Goal: Task Accomplishment & Management: Complete application form

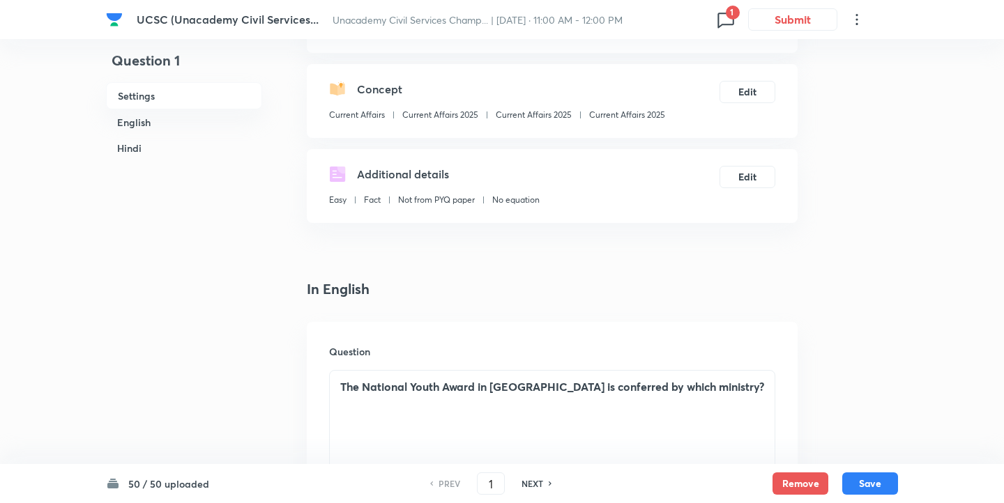
scroll to position [554, 0]
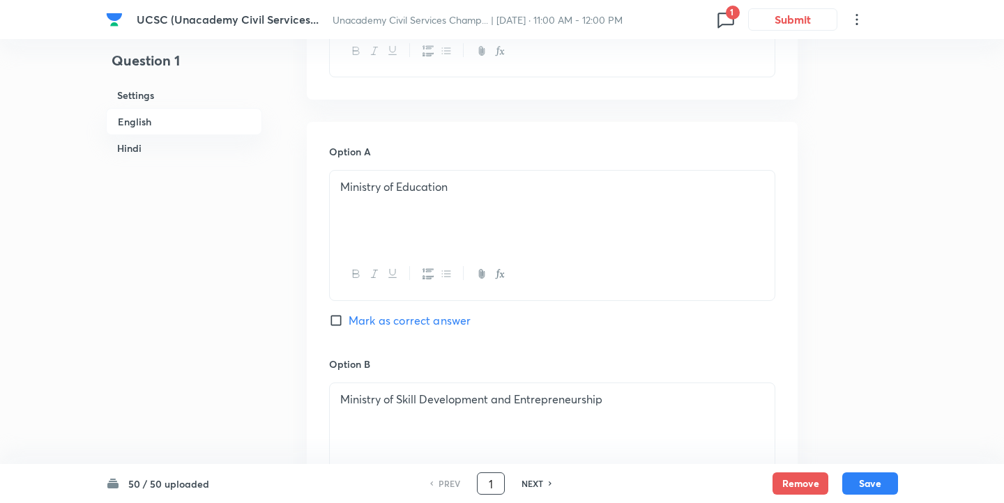
click at [489, 480] on input "1" at bounding box center [490, 484] width 26 height 24
type input "23"
checkbox input "true"
checkbox input "false"
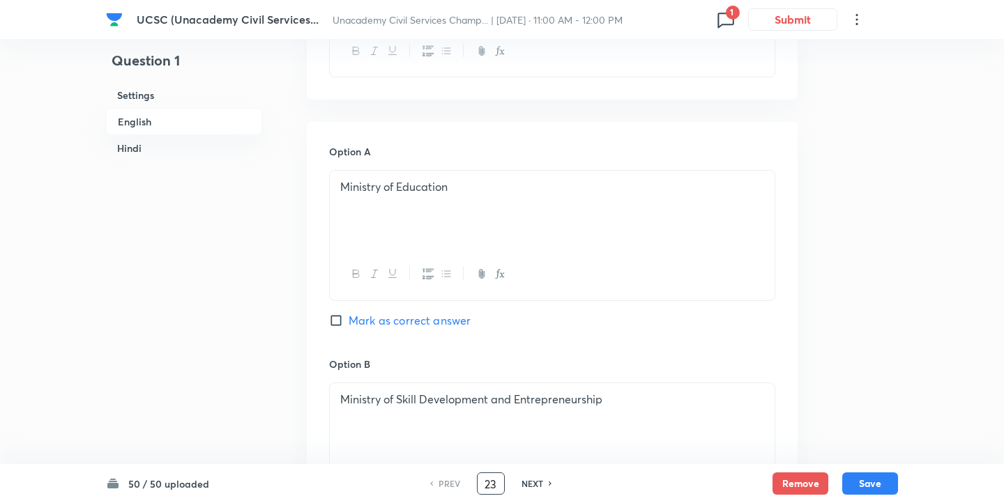
checkbox input "true"
checkbox input "false"
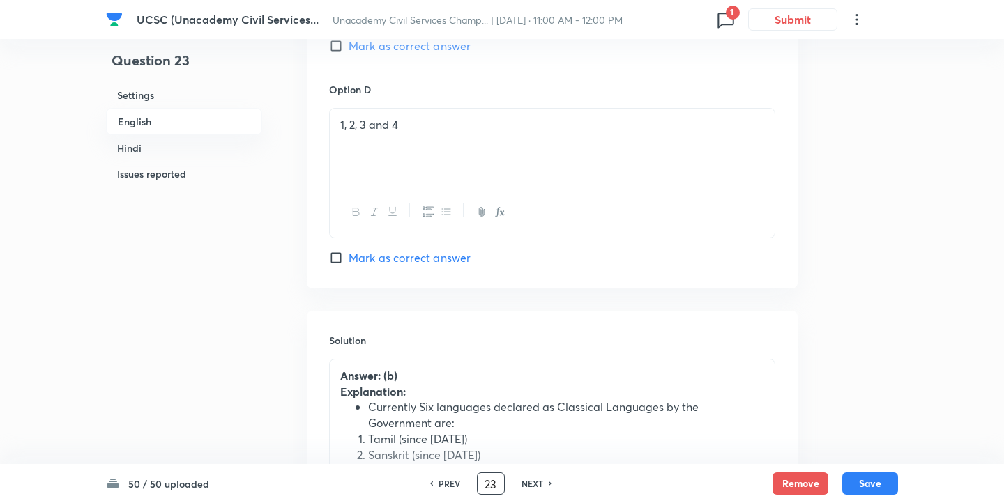
scroll to position [1326, 0]
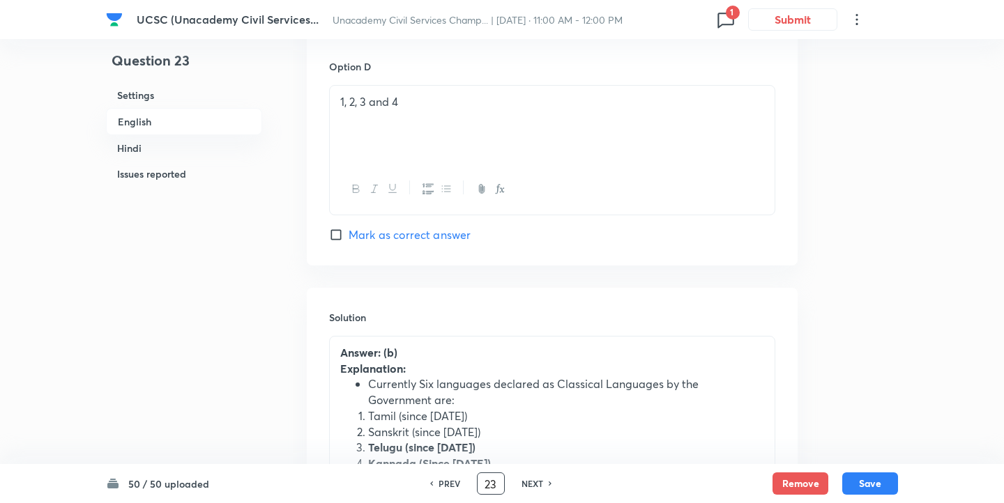
click at [337, 236] on input "Mark as correct answer" at bounding box center [339, 235] width 20 height 14
checkbox input "true"
checkbox input "false"
checkbox input "true"
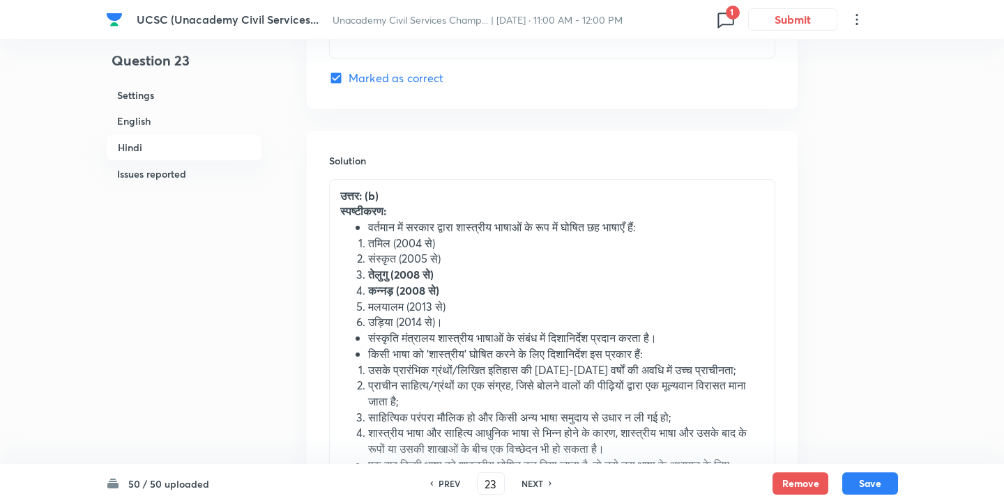
scroll to position [3347, 0]
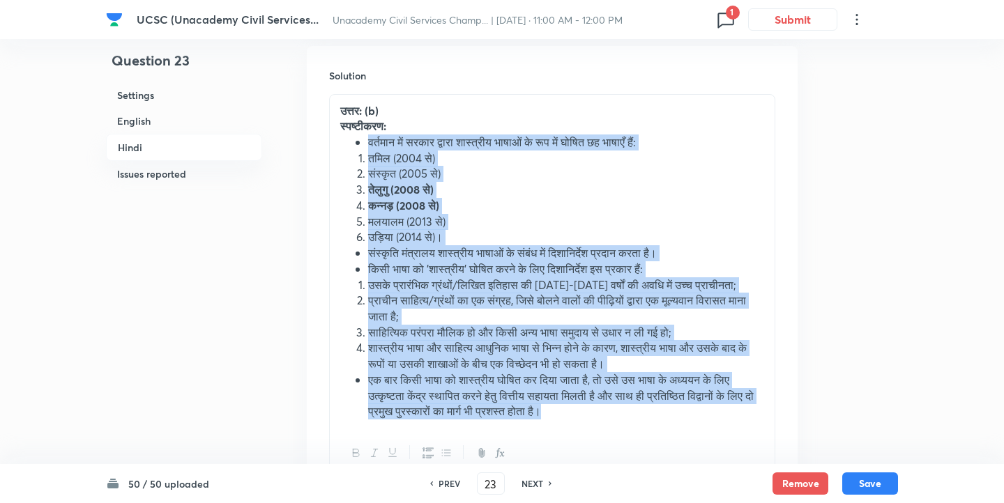
drag, startPoint x: 369, startPoint y: 148, endPoint x: 540, endPoint y: 420, distance: 321.4
click at [540, 420] on div "उत्तर: (b) स्पष्टीकरण: वर्तमान में सरकार द्वारा शास्त्रीय भाषाओं के रूप में घोष…" at bounding box center [552, 261] width 445 height 333
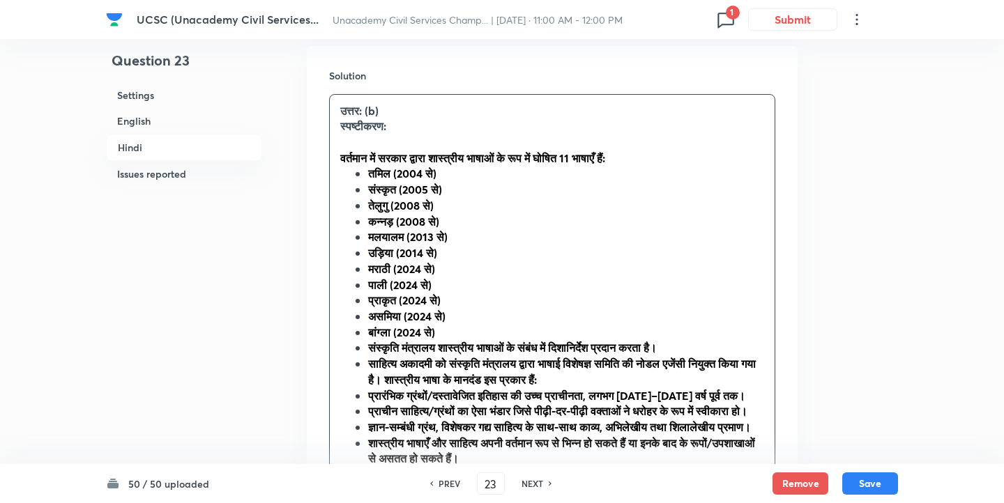
click at [354, 165] on strong "वर्तमान में सरकार द्वारा शास्त्रीय भाषाओं के रूप में घोषित 11 भाषाएँ हैं:" at bounding box center [472, 158] width 265 height 15
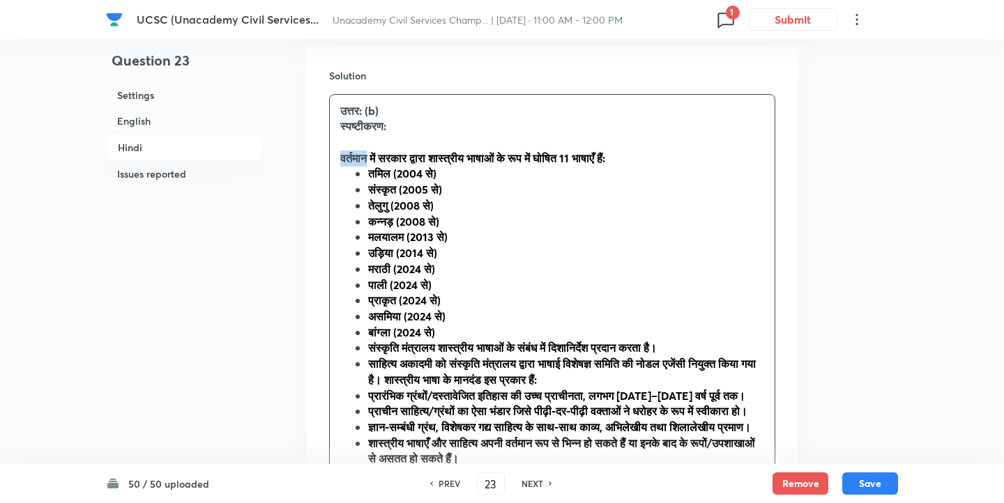
click at [354, 165] on strong "वर्तमान में सरकार द्वारा शास्त्रीय भाषाओं के रूप में घोषित 11 भाषाएँ हैं:" at bounding box center [472, 158] width 265 height 15
click at [354, 177] on ul "तमिल (2004 से) संस्कृत (2005 से) तेलुगु (2008 से) कन्नड़ (2008 से) मलयालम (2013…" at bounding box center [552, 340] width 424 height 349
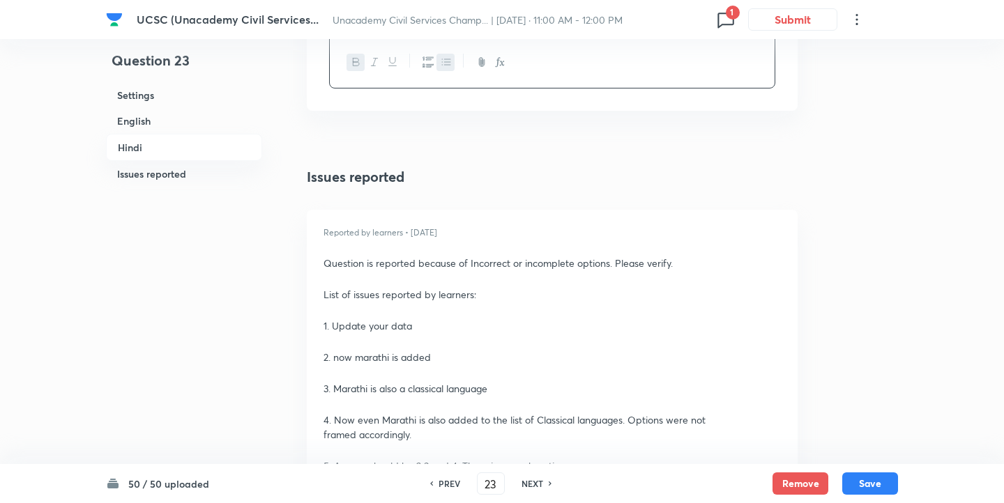
drag, startPoint x: 360, startPoint y: 356, endPoint x: 519, endPoint y: 544, distance: 246.3
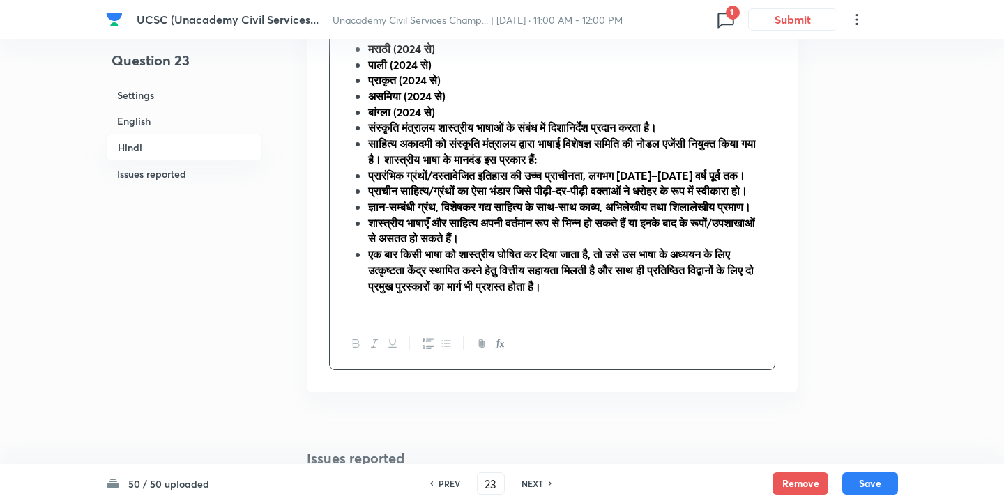
scroll to position [3485, 0]
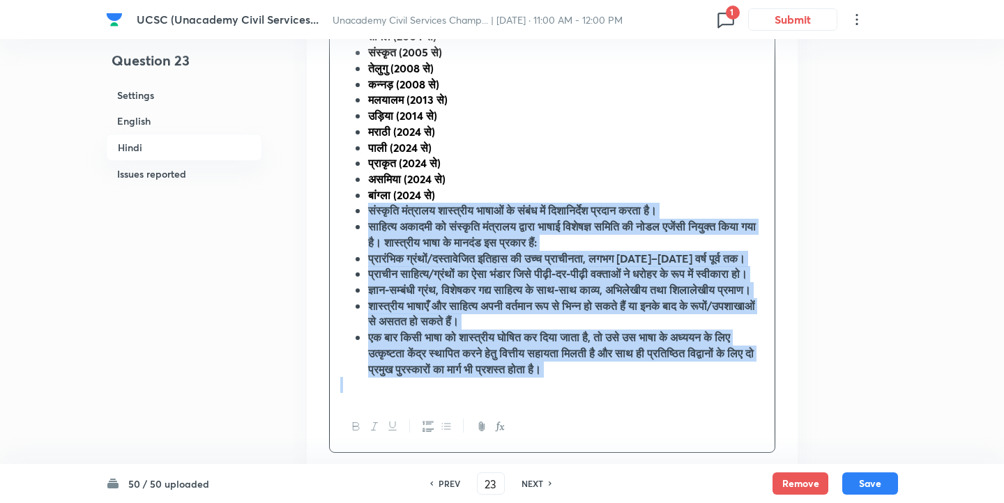
drag, startPoint x: 569, startPoint y: 424, endPoint x: 358, endPoint y: 211, distance: 299.7
click at [358, 211] on div "उत्तर: (b) स्पष्टीकरण: वर्तमान में सरकार द्वारा शास्त्रीय भाषाओं के रूप में घोष…" at bounding box center [552, 179] width 445 height 444
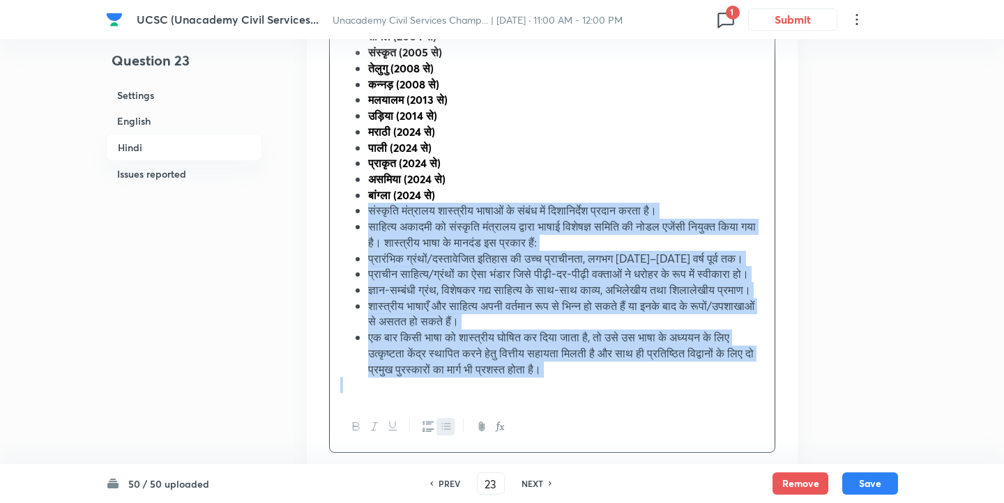
click at [373, 217] on span "संस्कृति मंत्रालय शास्त्रीय भाषाओं के संबंध में दिशानिर्देश प्रदान करता है।" at bounding box center [512, 210] width 289 height 15
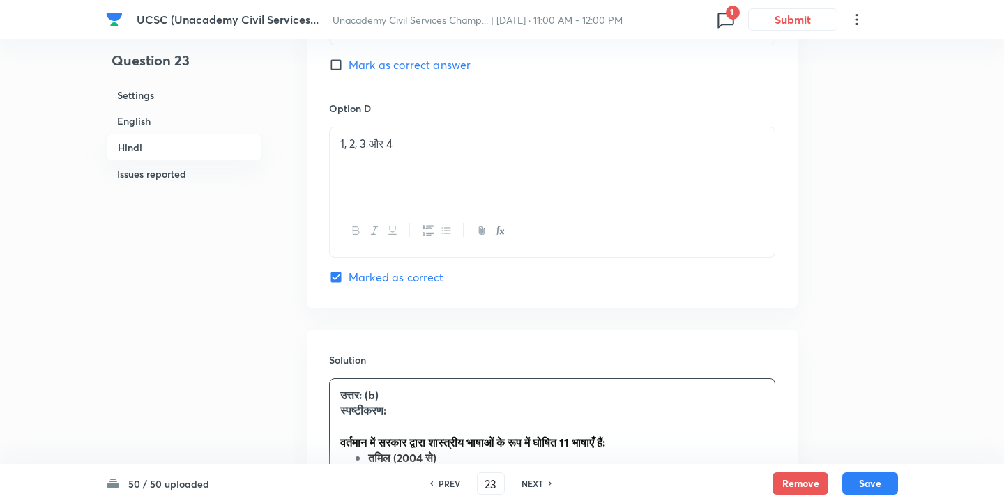
scroll to position [3036, 0]
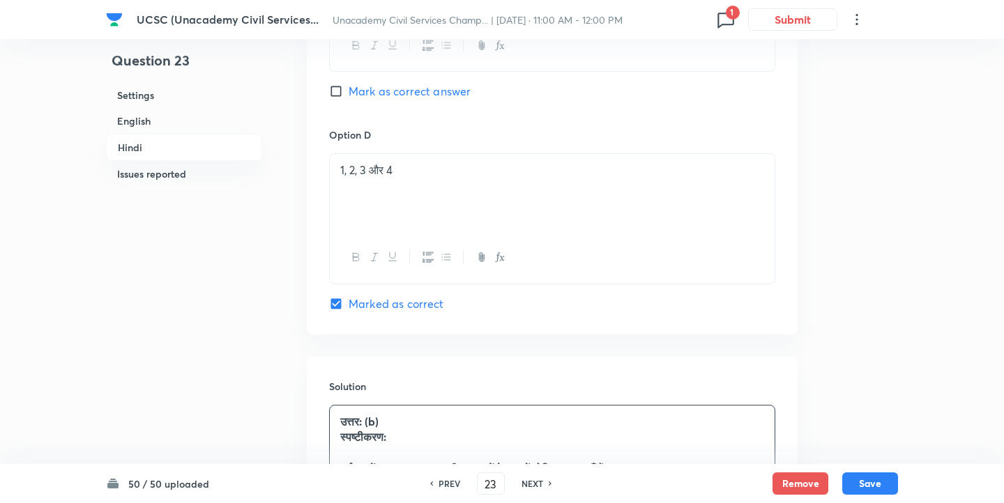
click at [372, 424] on strong "उत्तर: (b)" at bounding box center [359, 421] width 38 height 15
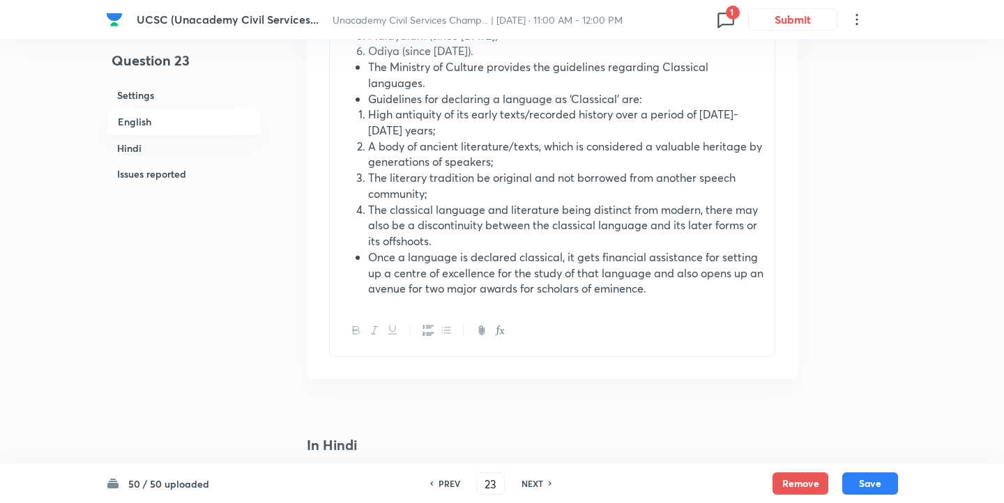
scroll to position [1603, 0]
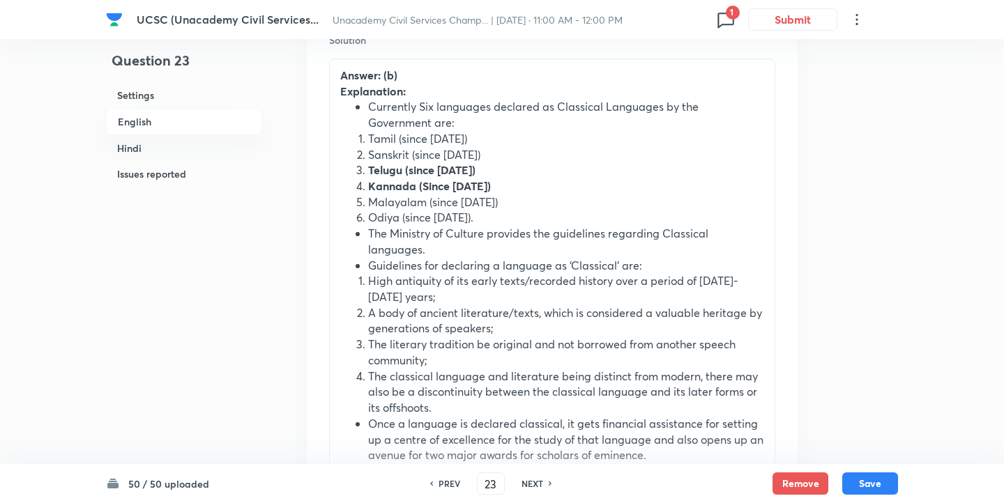
click at [404, 220] on li "Odiya (since 2014)." at bounding box center [566, 218] width 396 height 16
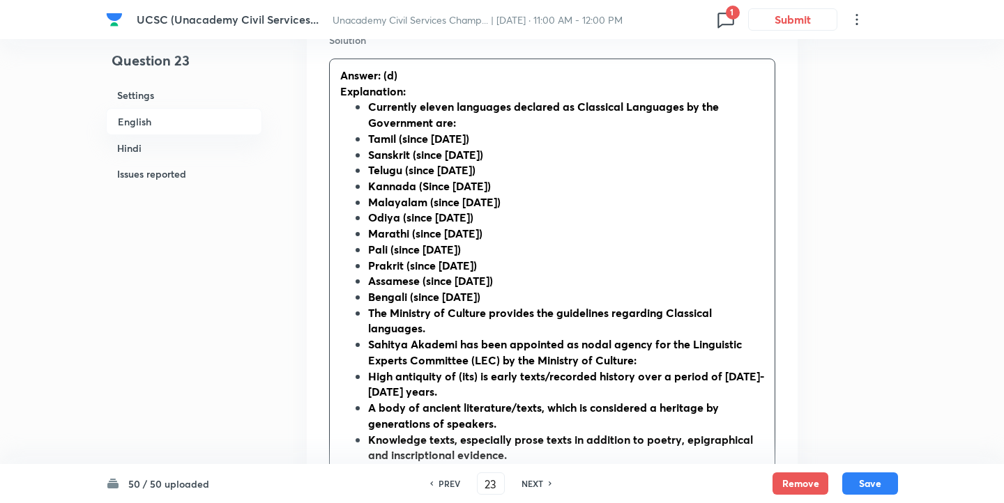
click at [362, 105] on ul "Currently eleven languages declared as Classical Languages by the Government ar…" at bounding box center [552, 320] width 424 height 443
click at [362, 105] on strong "Currently eleven languages declared as Classical Languages by the Government ar…" at bounding box center [549, 114] width 418 height 31
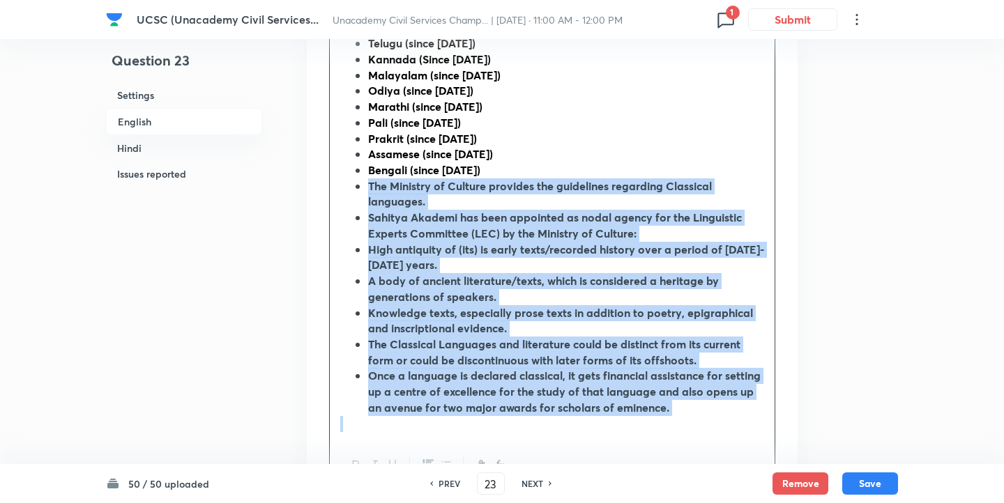
scroll to position [1778, 0]
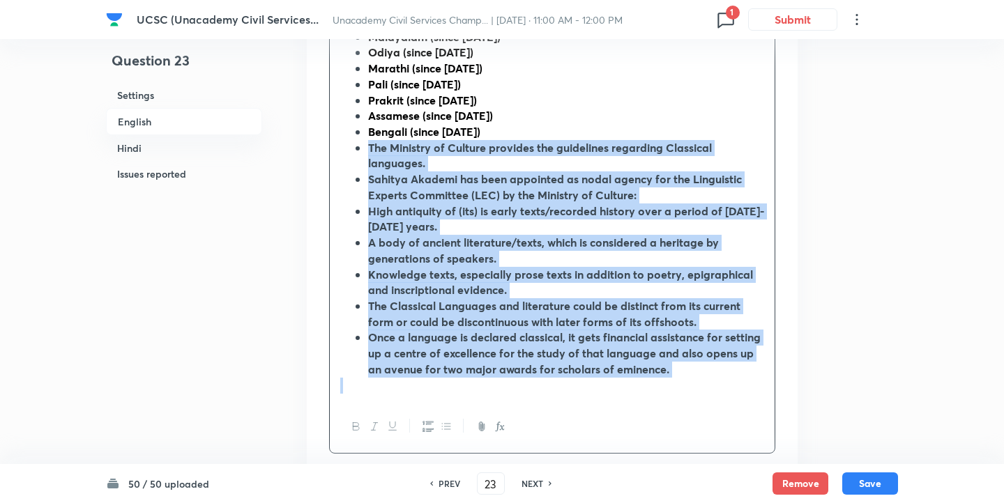
drag, startPoint x: 371, startPoint y: 320, endPoint x: 545, endPoint y: 507, distance: 256.0
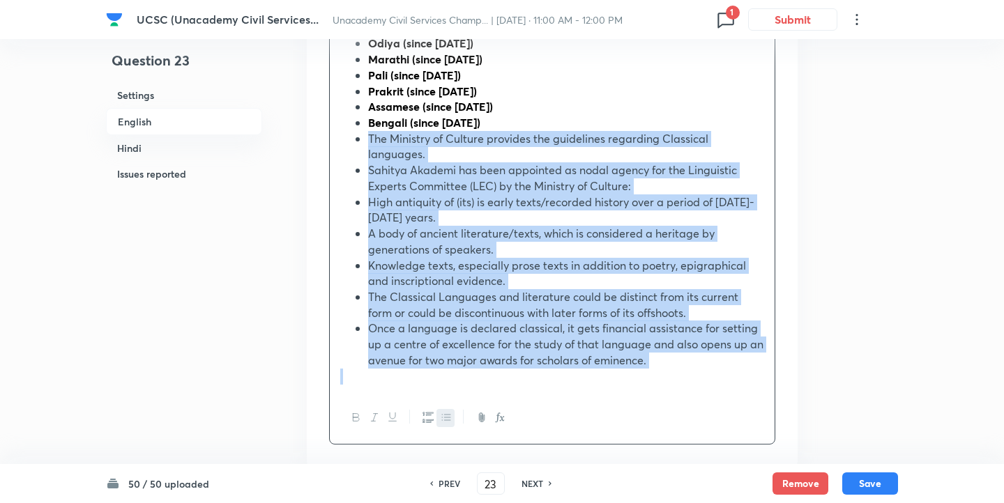
click at [371, 137] on span "The Ministry of Culture provides the guidelines regarding Classical languages." at bounding box center [538, 146] width 340 height 31
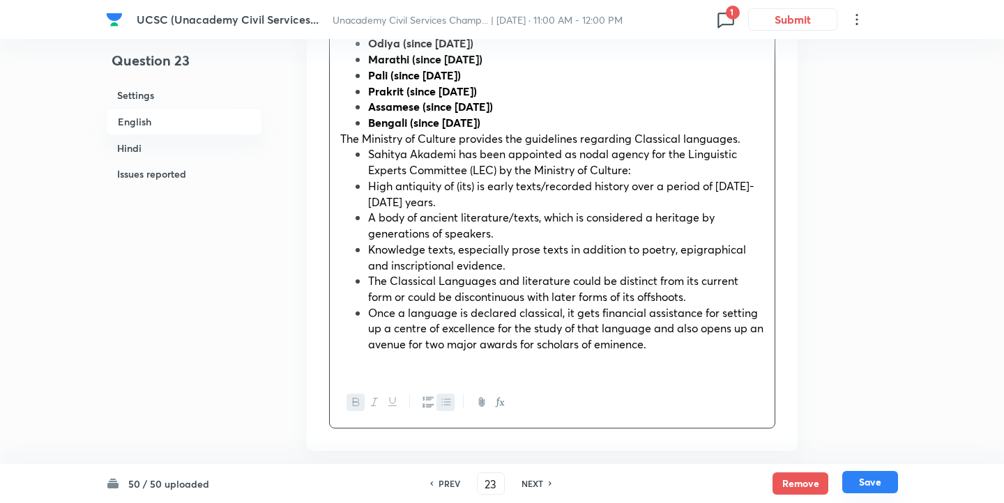
click at [870, 482] on button "Save" at bounding box center [870, 482] width 56 height 22
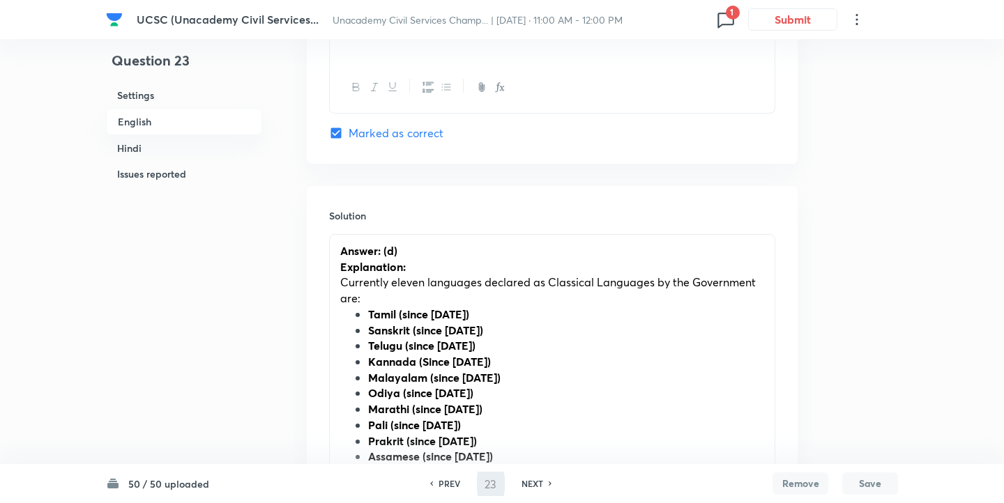
type input "24"
checkbox input "false"
checkbox input "true"
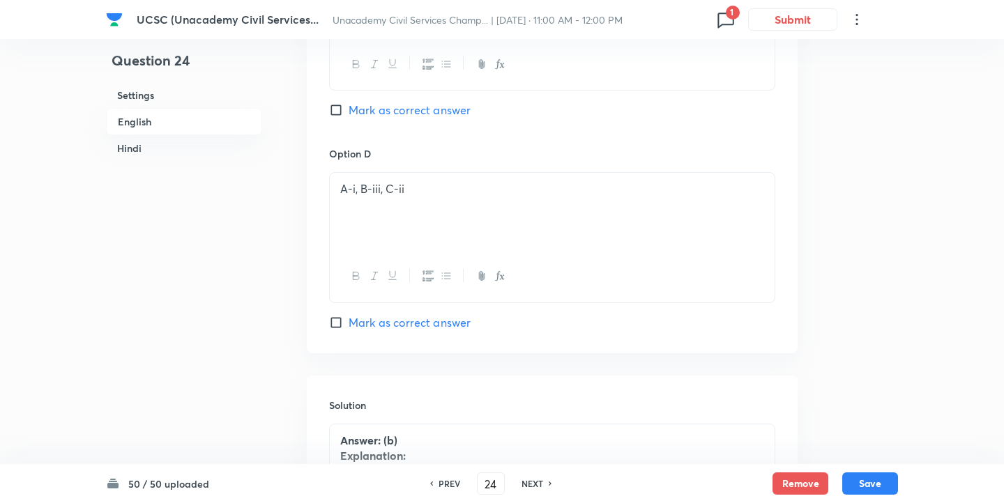
scroll to position [694, 0]
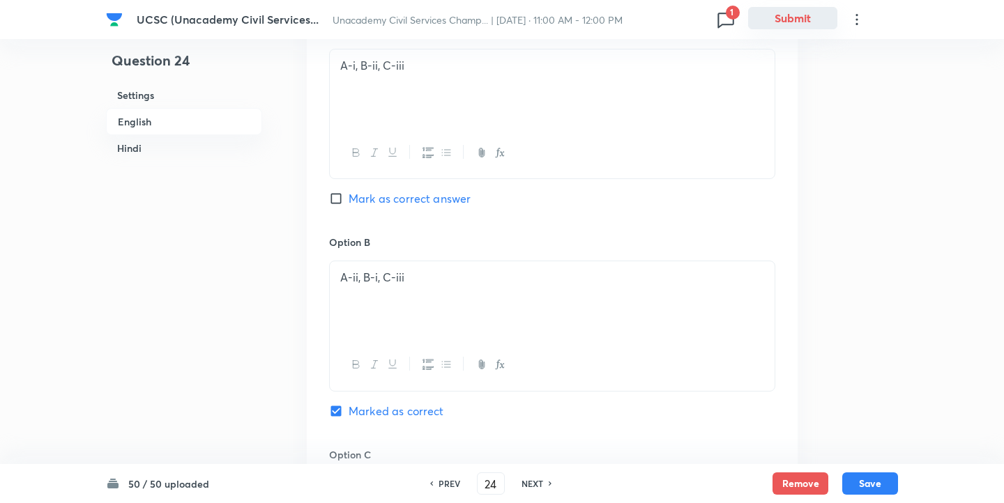
click at [788, 23] on button "Submit" at bounding box center [792, 18] width 89 height 22
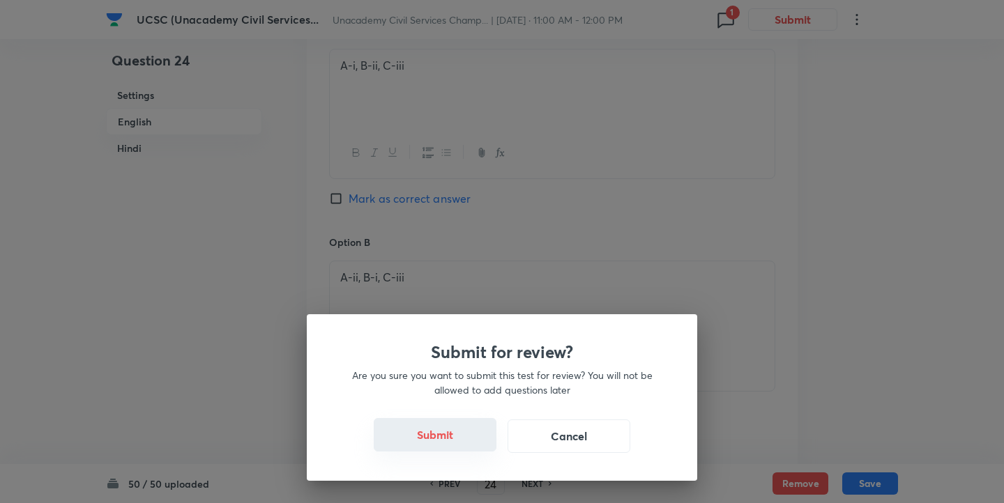
click at [433, 432] on button "Submit" at bounding box center [435, 434] width 123 height 33
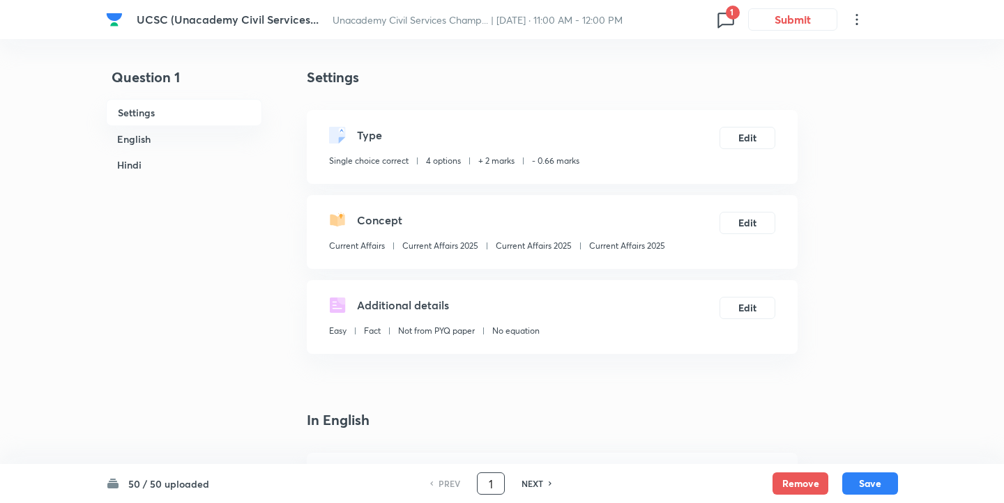
click at [489, 488] on input "1" at bounding box center [490, 484] width 26 height 24
type input "23"
checkbox input "false"
checkbox input "true"
checkbox input "false"
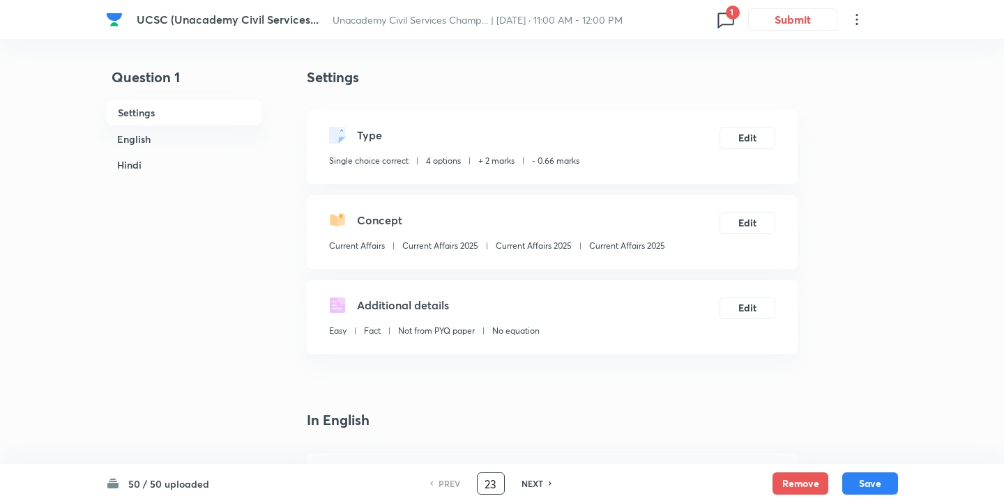
checkbox input "true"
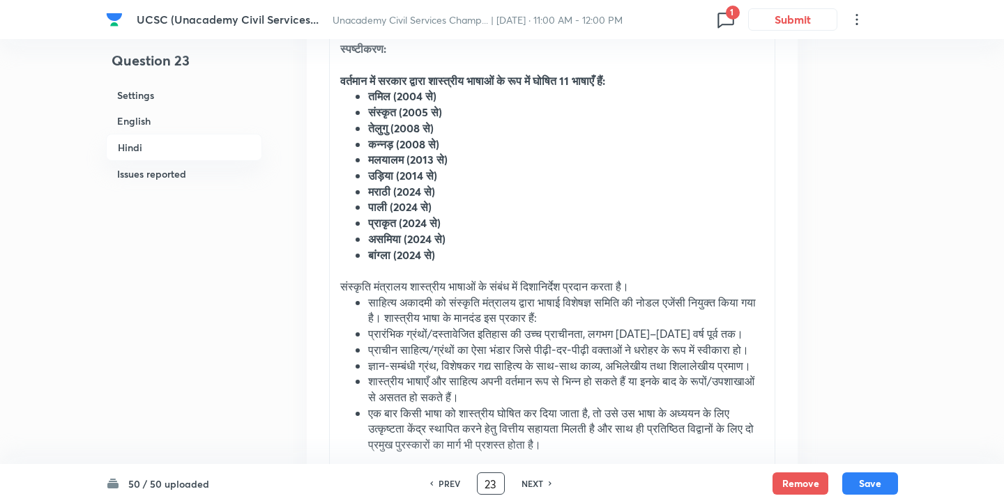
scroll to position [3464, 0]
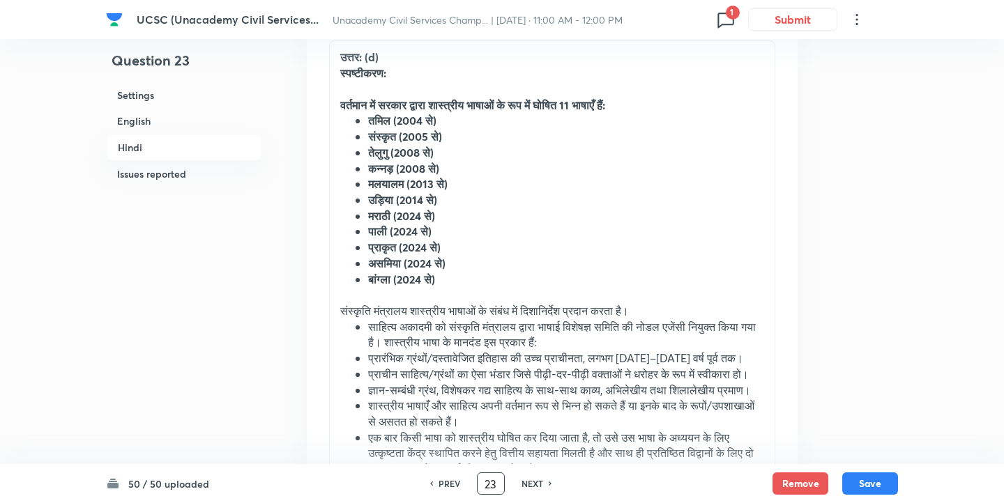
click at [725, 29] on icon at bounding box center [725, 19] width 22 height 22
click at [891, 229] on div at bounding box center [502, 251] width 1004 height 503
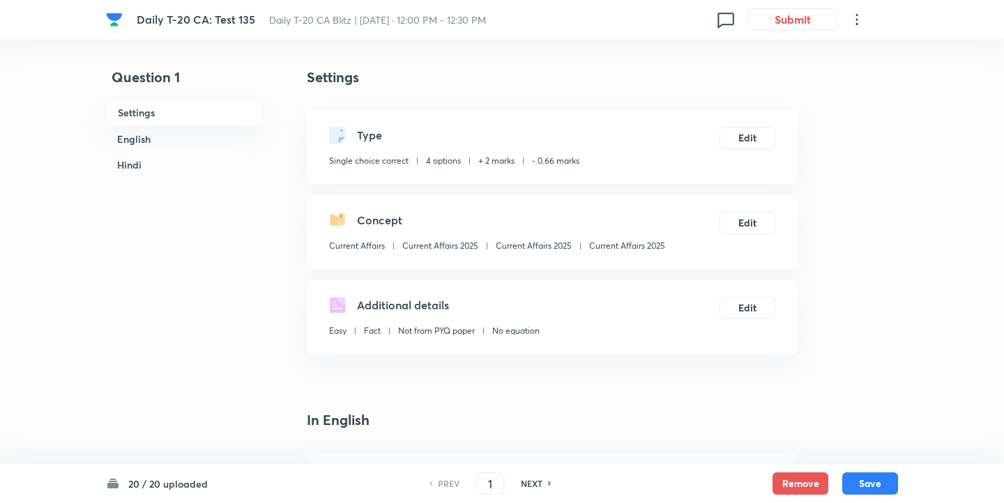
checkbox input "true"
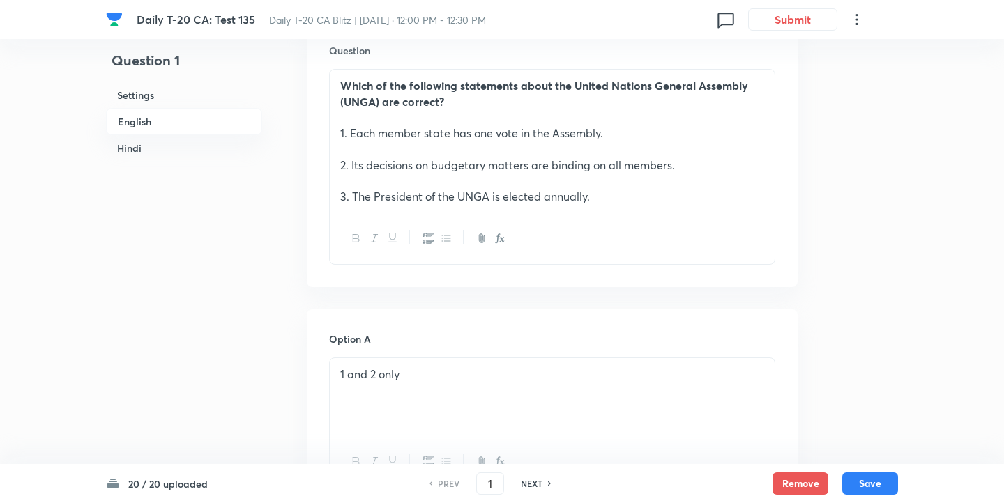
scroll to position [437, 0]
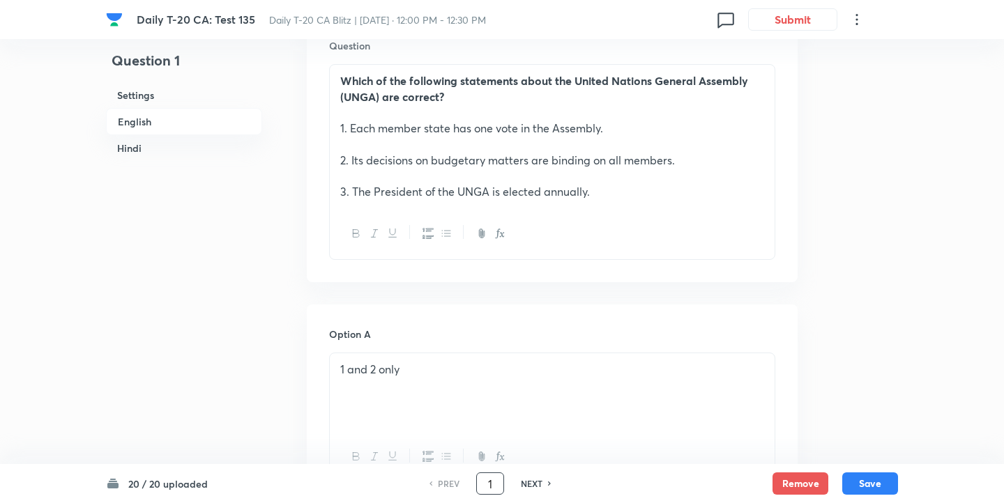
click at [486, 484] on input "1" at bounding box center [490, 484] width 26 height 24
type input "11"
checkbox input "false"
checkbox input "true"
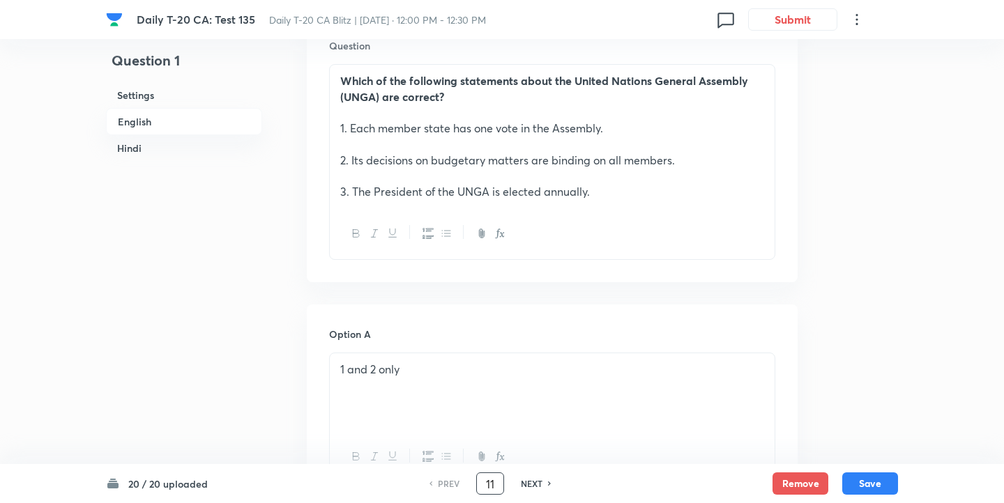
checkbox input "true"
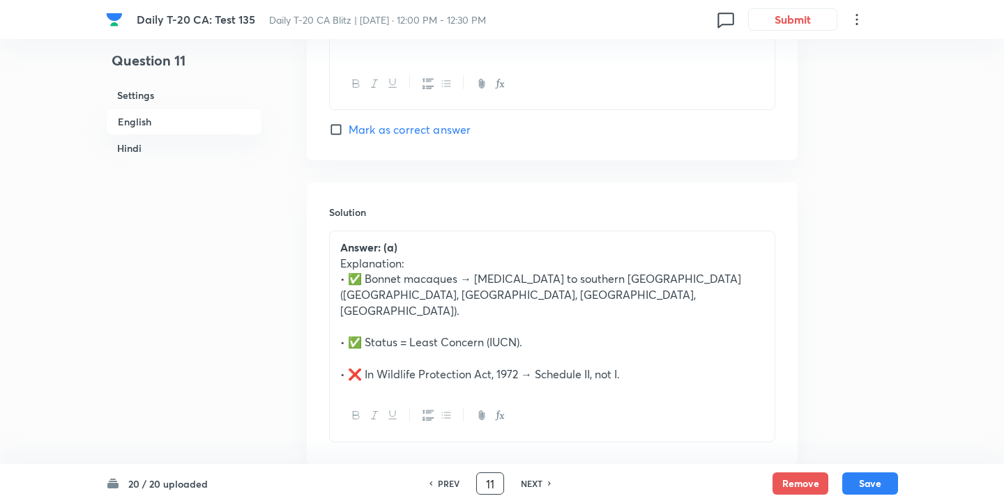
scroll to position [1440, 0]
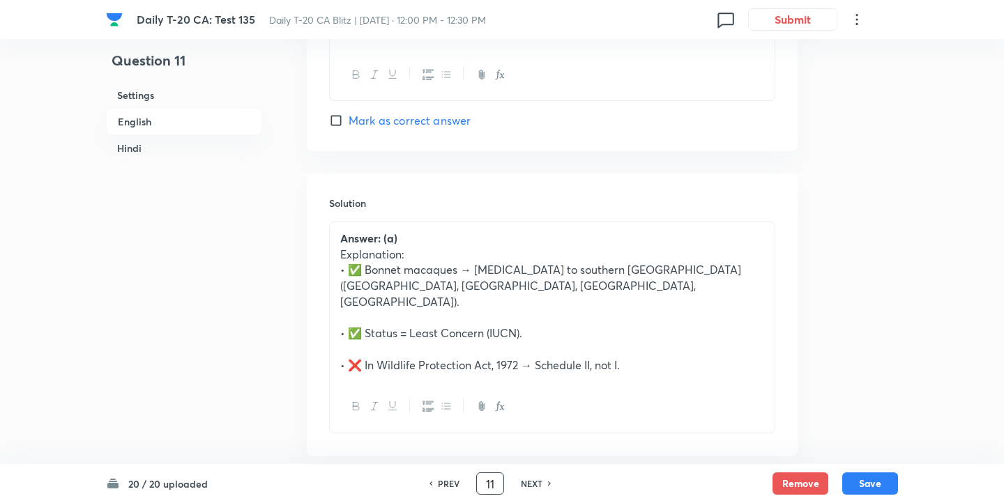
click at [398, 310] on p at bounding box center [552, 318] width 424 height 16
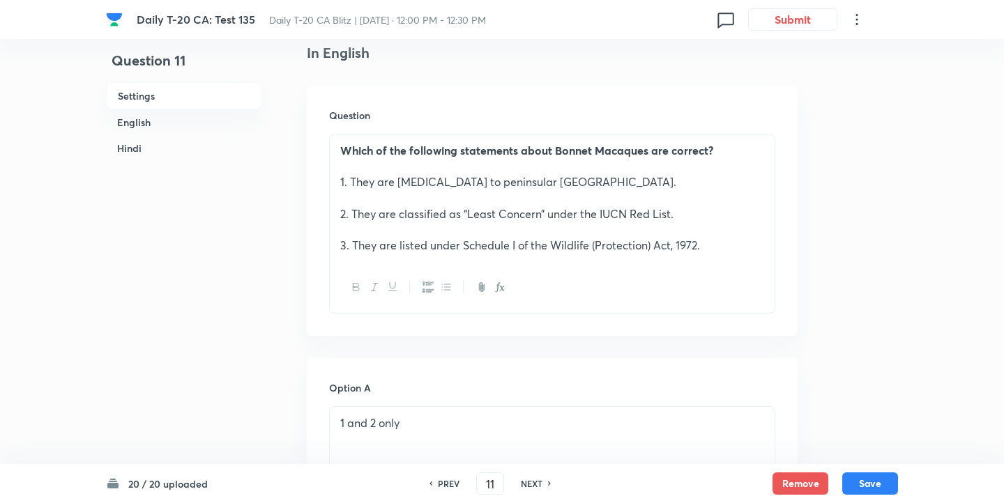
scroll to position [427, 0]
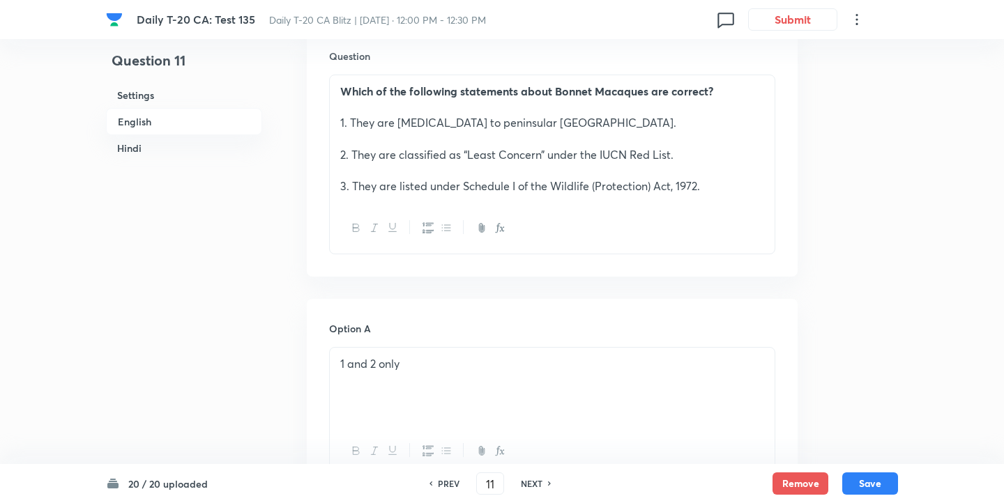
click at [404, 160] on p "2. They are classified as “Least Concern” under the IUCN Red List." at bounding box center [552, 155] width 424 height 16
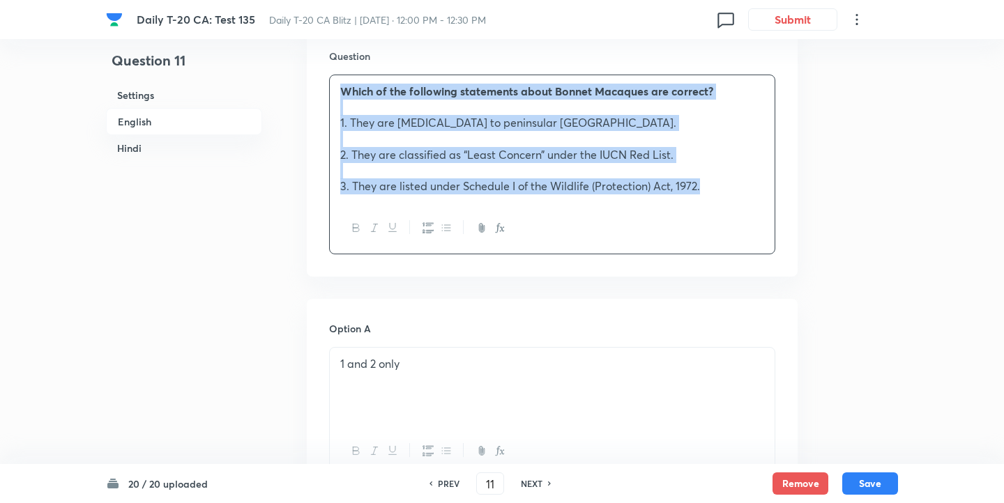
copy div "Which of the following statements about Bonnet Macaques are correct? 1. They ar…"
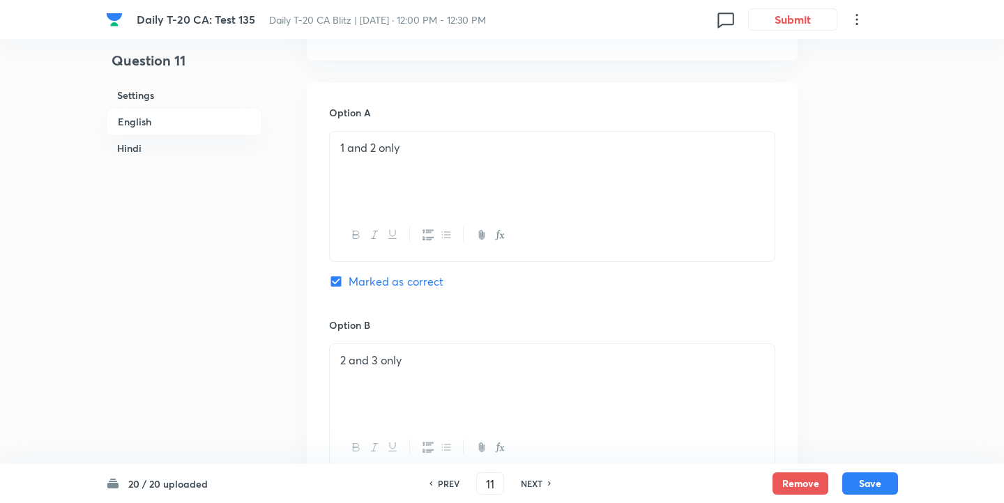
scroll to position [446, 0]
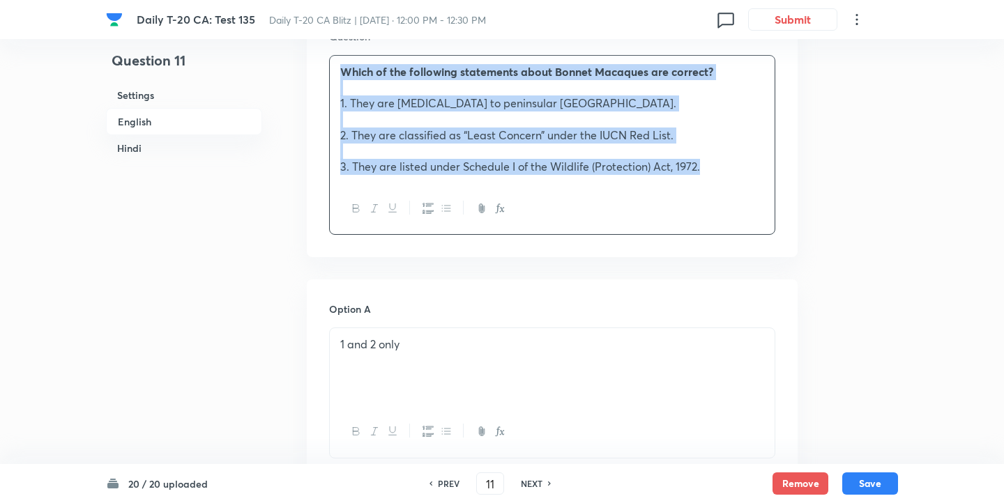
click at [414, 358] on div "1 and 2 only" at bounding box center [552, 367] width 445 height 78
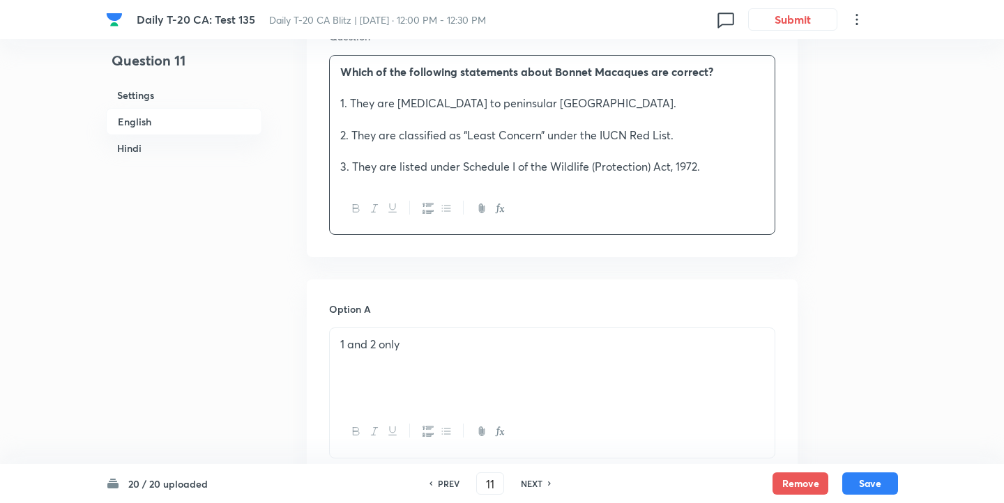
click at [414, 358] on div "1 and 2 only" at bounding box center [552, 367] width 445 height 78
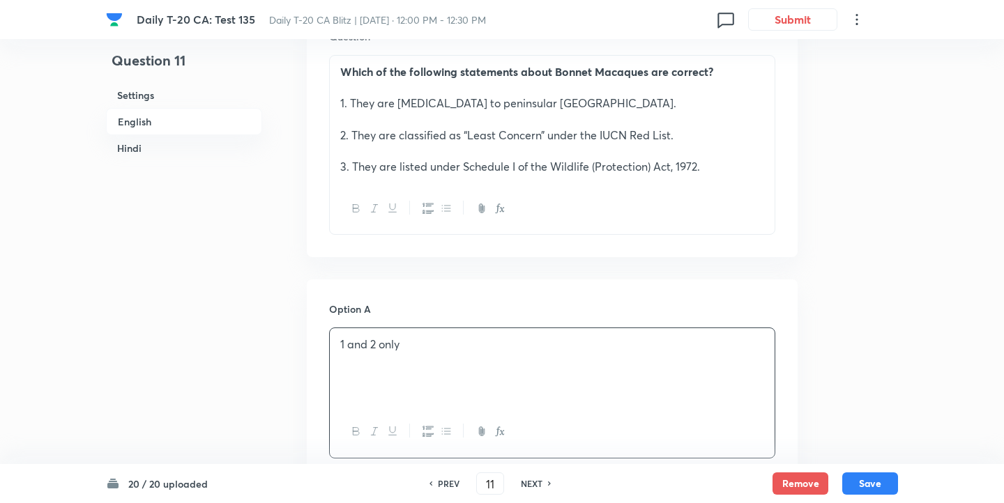
click at [414, 358] on div "1 and 2 only" at bounding box center [552, 367] width 445 height 78
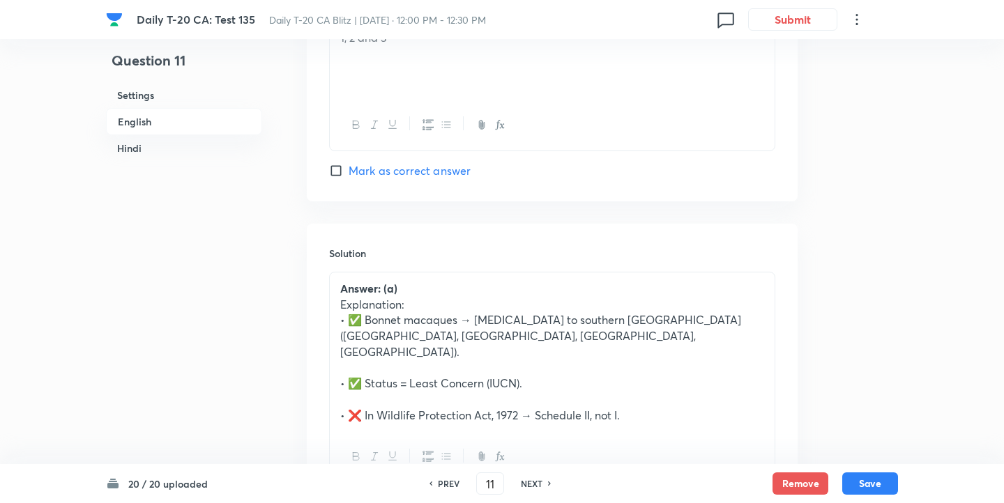
scroll to position [1416, 0]
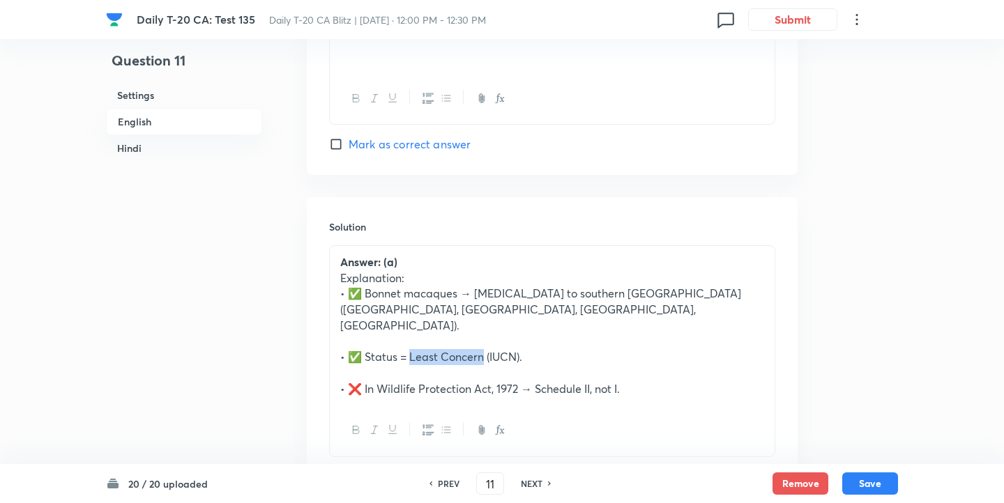
drag, startPoint x: 406, startPoint y: 345, endPoint x: 480, endPoint y: 347, distance: 73.9
click at [480, 349] on p "• ✅ Status = Least Concern (IUCN)." at bounding box center [552, 357] width 424 height 16
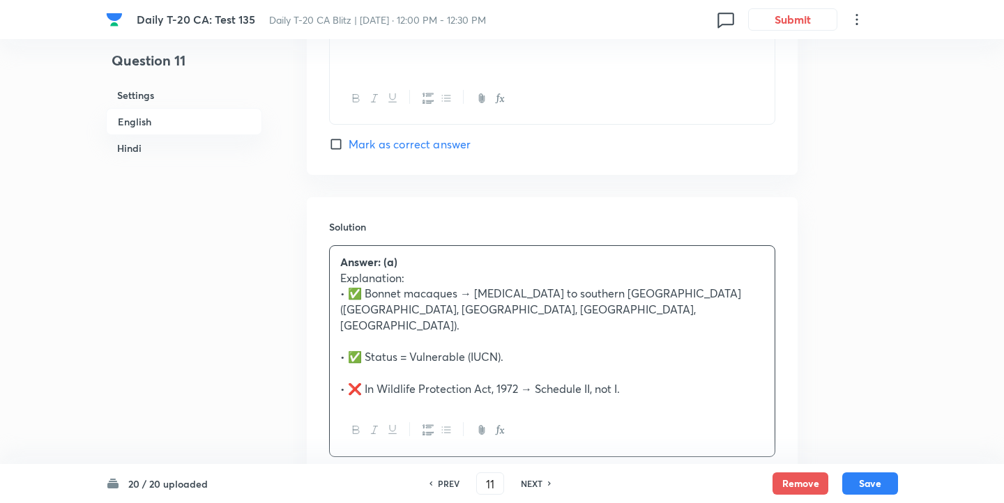
click at [360, 349] on p "• ✅ Status = Vulnerable (IUCN)." at bounding box center [552, 357] width 424 height 16
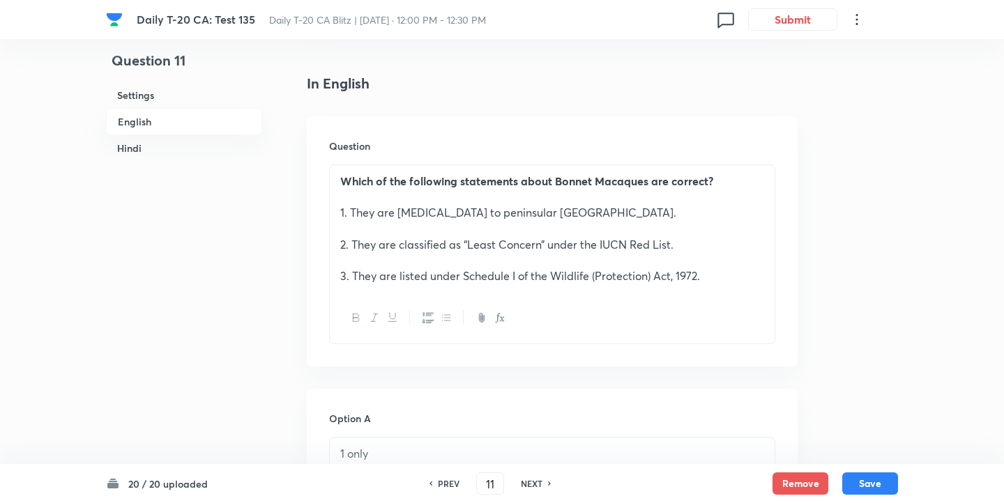
scroll to position [322, 0]
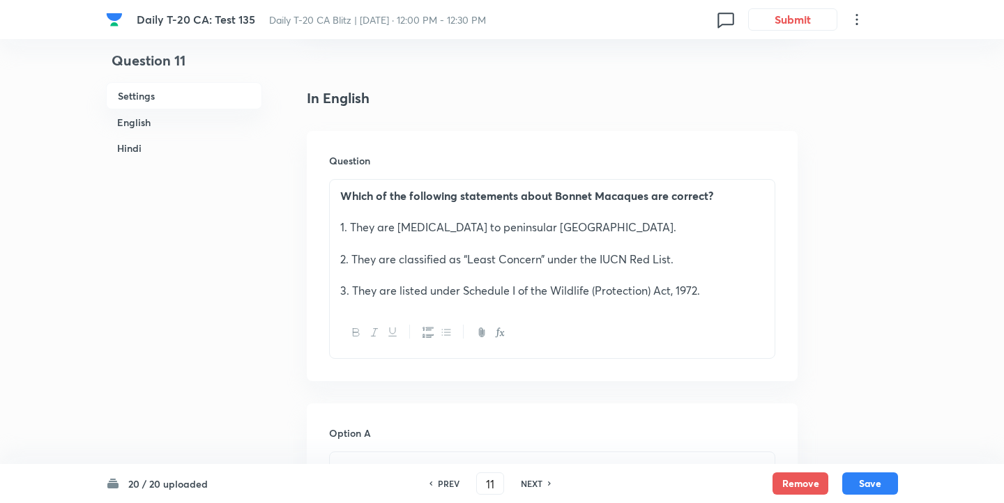
click at [510, 296] on p "3. They are listed under Schedule I of the Wildlife (Protection) Act, 1972." at bounding box center [552, 291] width 424 height 16
click at [515, 365] on div "Question Which of the following statements about Bonnet Macaques are correct? 1…" at bounding box center [552, 256] width 491 height 250
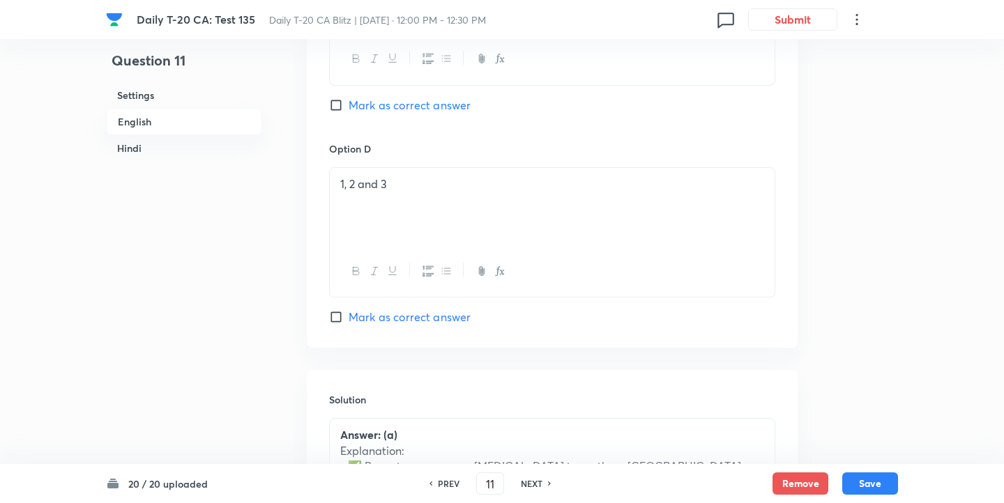
scroll to position [1506, 0]
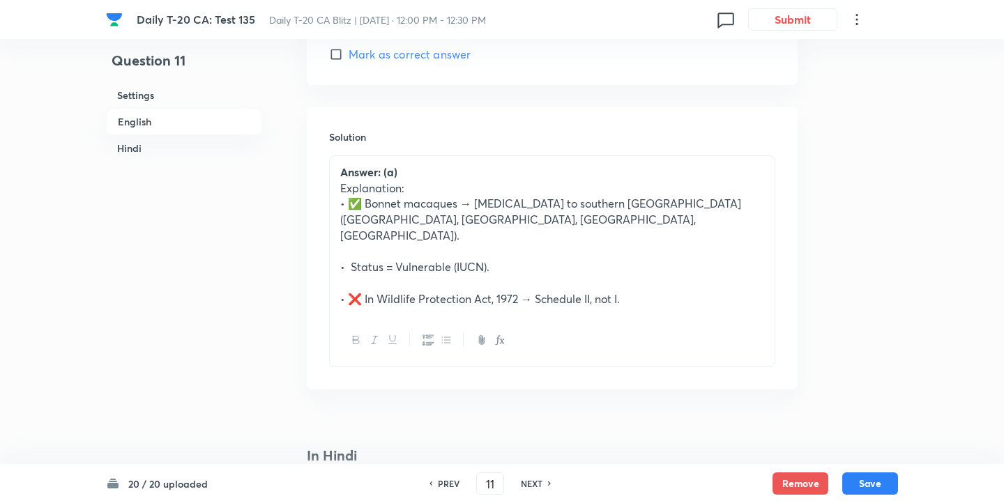
click at [361, 291] on p "• ❌ In Wildlife Protection Act, 1972 → Schedule II, not I." at bounding box center [552, 299] width 424 height 16
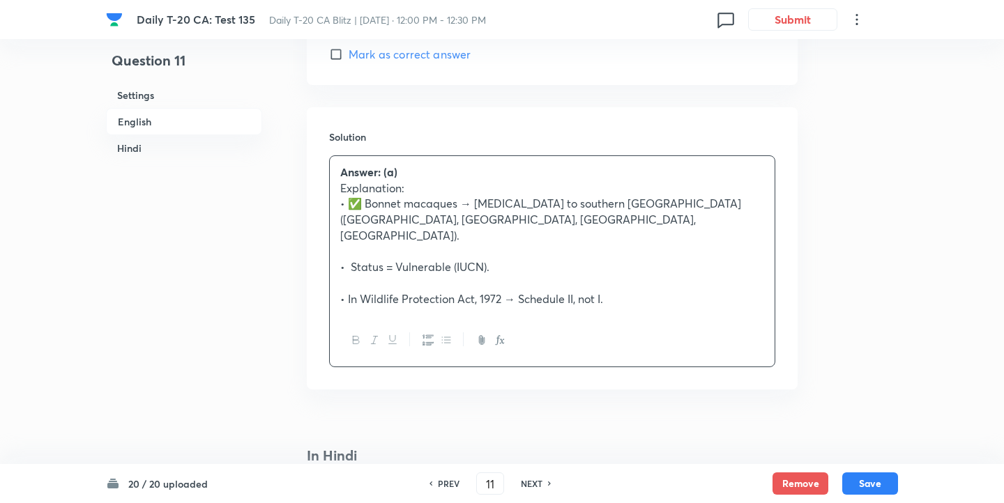
click at [571, 291] on p "• In Wildlife Protection Act, 1972 → Schedule II, not I." at bounding box center [552, 299] width 424 height 16
drag, startPoint x: 577, startPoint y: 283, endPoint x: 676, endPoint y: 283, distance: 99.0
click at [676, 291] on p "• In Wildlife Protection Act, 1972 → Schedule I, not I." at bounding box center [552, 299] width 424 height 16
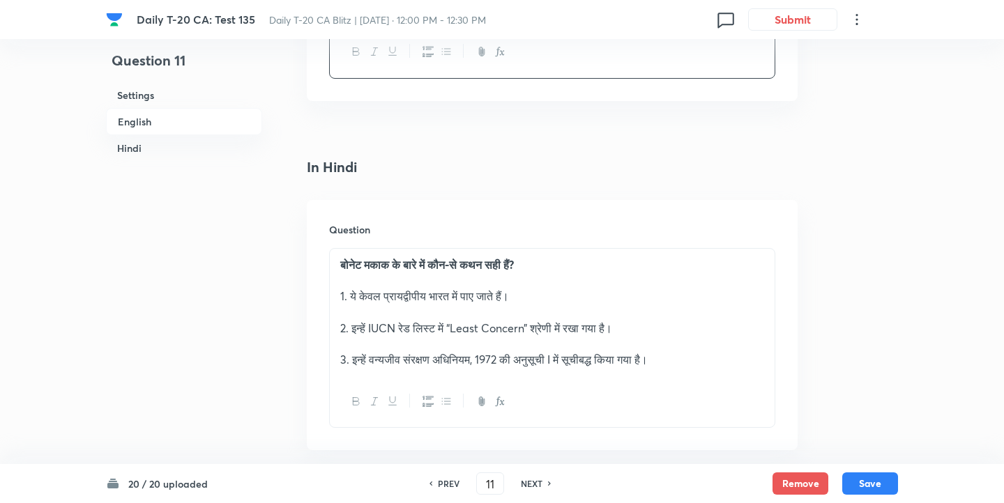
scroll to position [1792, 0]
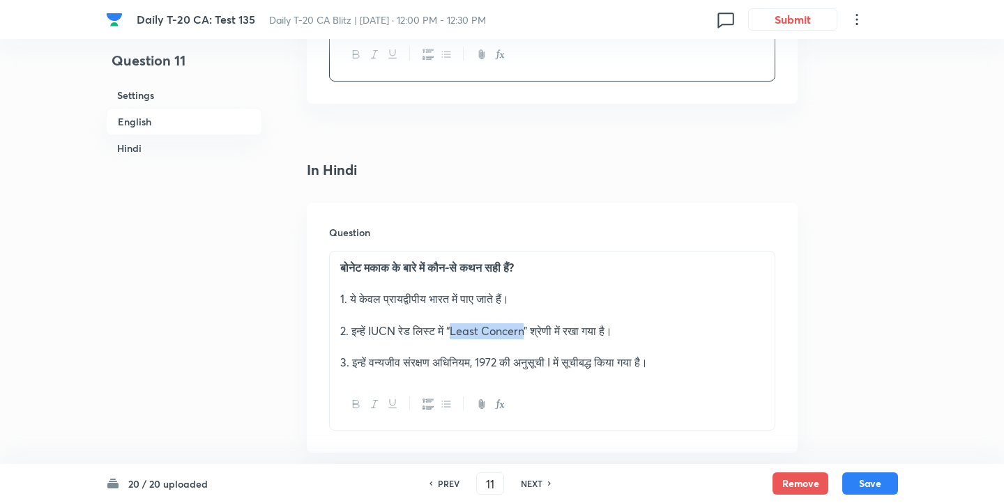
drag, startPoint x: 526, startPoint y: 319, endPoint x: 452, endPoint y: 314, distance: 73.4
click at [452, 323] on p "2. इन्हें IUCN रेड लिस्ट में “Least Concern” श्रेणी में रखा गया है।" at bounding box center [552, 331] width 424 height 16
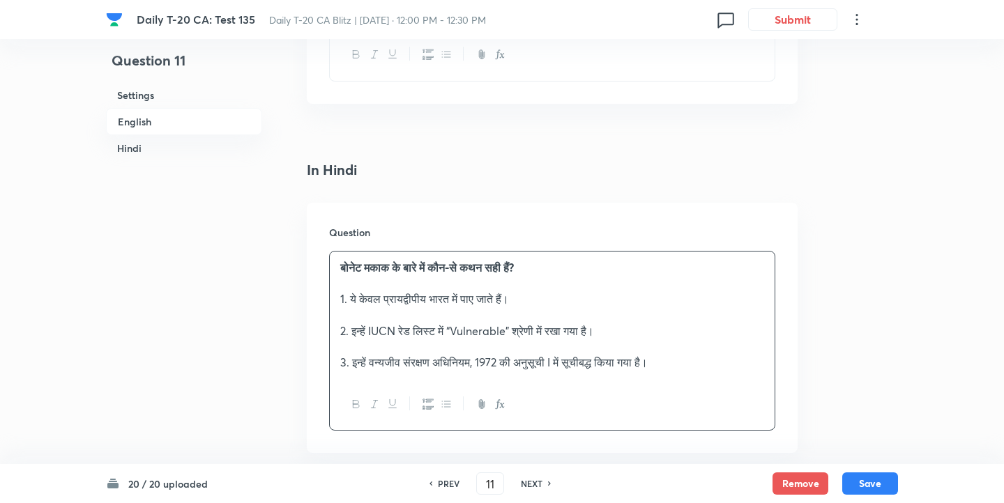
click at [698, 323] on p "2. इन्हें IUCN रेड लिस्ट में “Vulnerable” श्रेणी में रखा गया है।" at bounding box center [552, 331] width 424 height 16
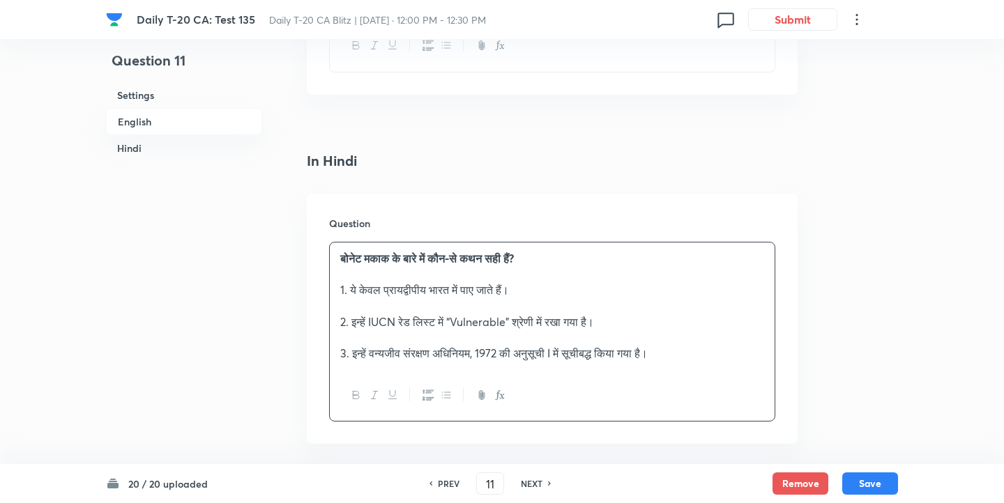
click at [560, 346] on p "3. इन्हें वन्यजीव संरक्षण अधिनियम, 1972 की अनुसूची I में सूचीबद्ध किया गया है।" at bounding box center [552, 354] width 424 height 16
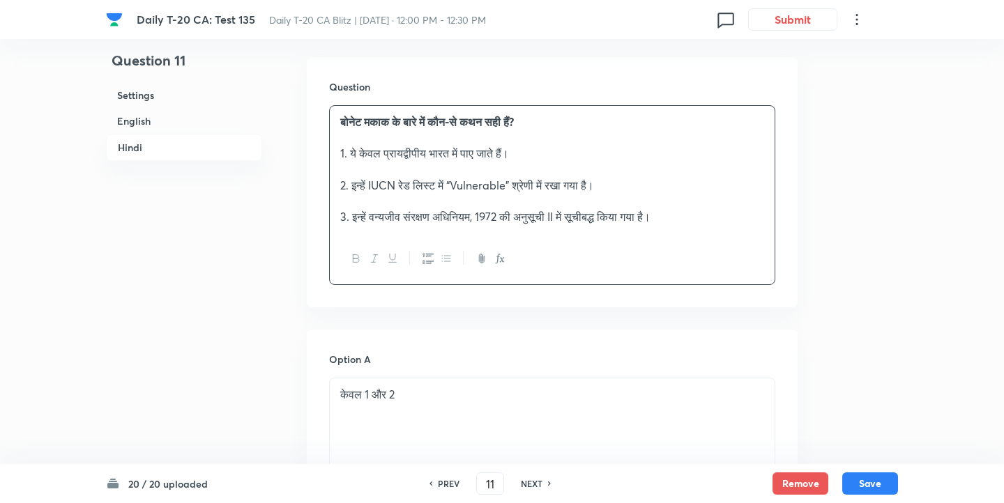
scroll to position [2040, 0]
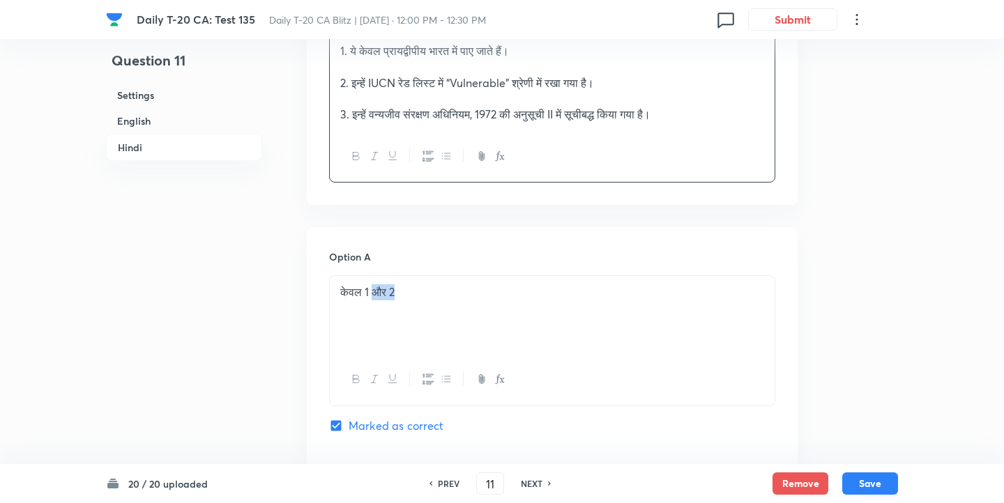
drag, startPoint x: 374, startPoint y: 280, endPoint x: 441, endPoint y: 280, distance: 66.9
click at [441, 284] on p "केवल 1 और 2" at bounding box center [552, 292] width 424 height 16
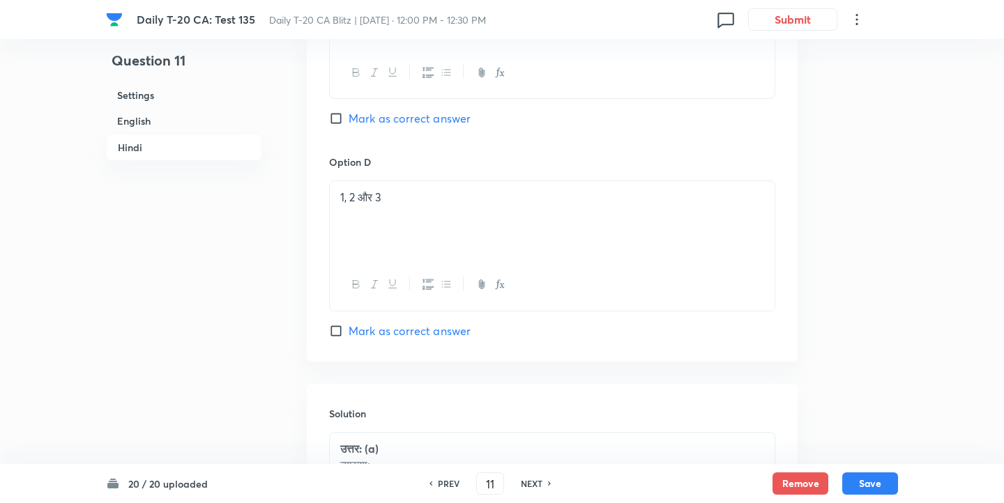
scroll to position [2963, 0]
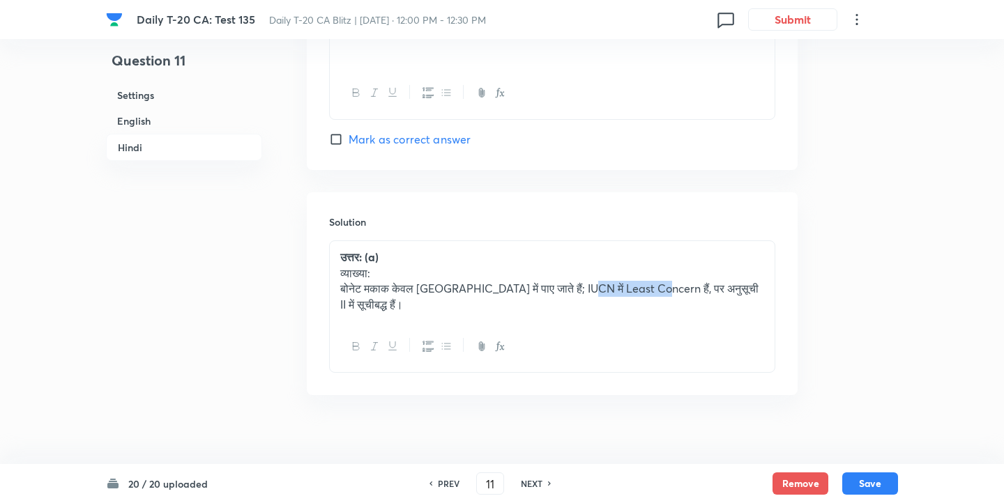
drag, startPoint x: 568, startPoint y: 275, endPoint x: 647, endPoint y: 274, distance: 78.8
click at [647, 281] on p "बोनेट मकाक केवल दक्षिण भारत में पाए जाते हैं; IUCN में Least Concern हैं, पर अन…" at bounding box center [552, 296] width 424 height 31
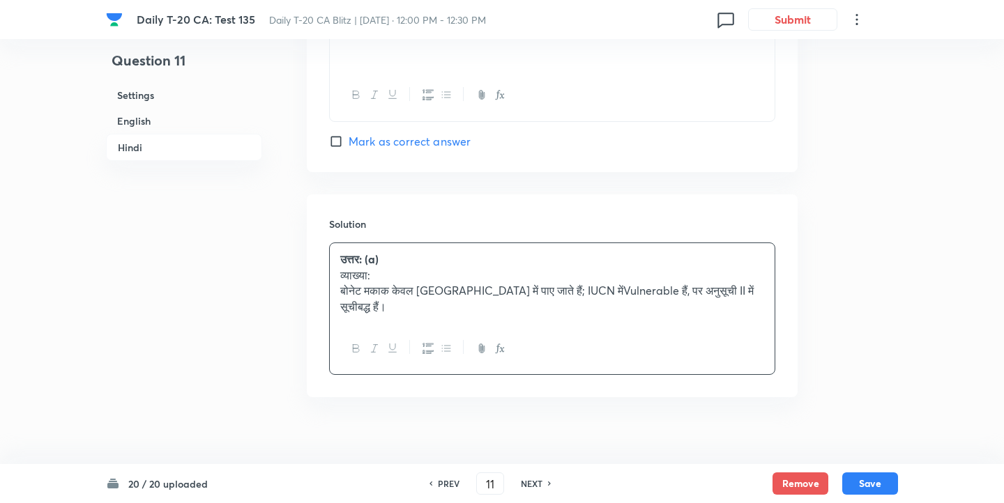
click at [567, 284] on p "बोनेट मकाक केवल दक्षिण भारत में पाए जाते हैं; IUCN मेंVulnerable हैं, पर अनुसूच…" at bounding box center [552, 298] width 424 height 31
click at [689, 283] on p "बोनेट मकाक केवल दक्षिण भारत में पाए जाते हैं; IUCN में Vulnerable हैं, पर अनुसू…" at bounding box center [552, 298] width 424 height 31
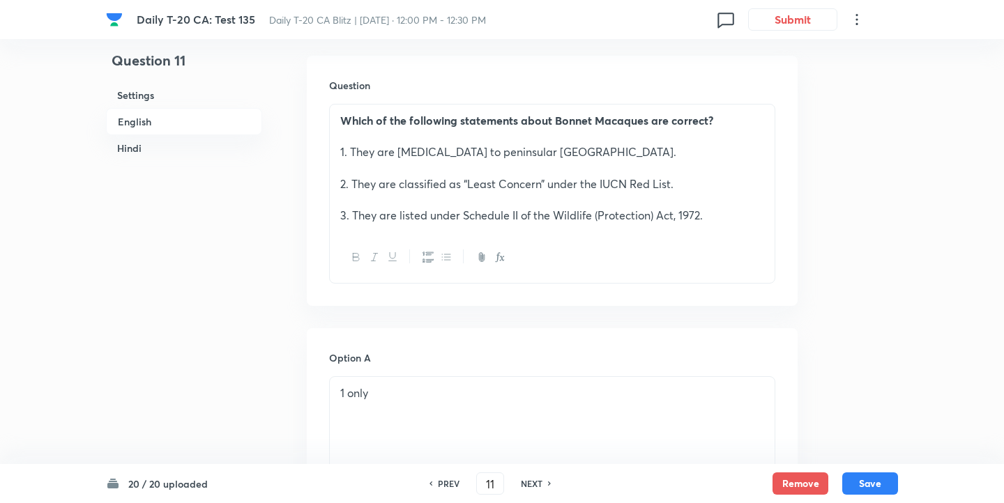
scroll to position [395, 0]
drag, startPoint x: 540, startPoint y: 190, endPoint x: 467, endPoint y: 190, distance: 73.2
click at [467, 190] on p "2. They are classified as “Least Concern” under the IUCN Red List." at bounding box center [552, 186] width 424 height 16
copy p "Least Concern"
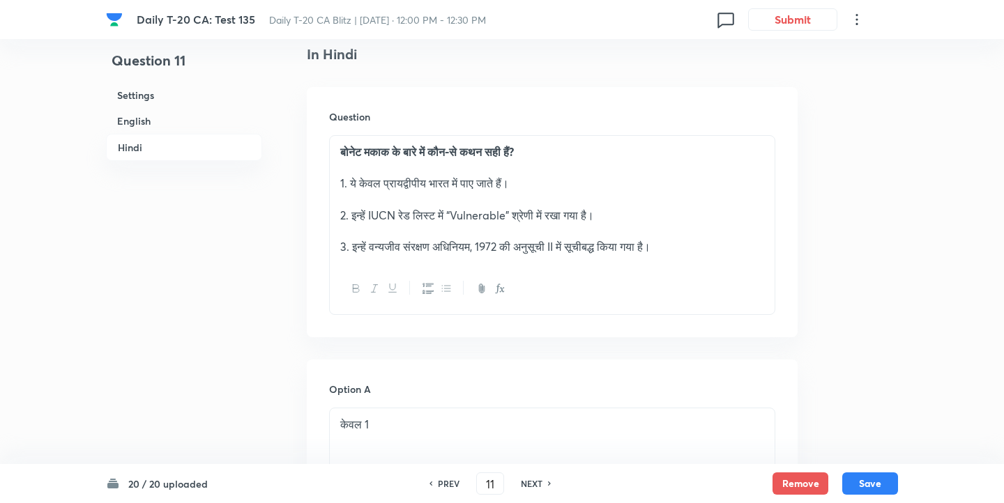
scroll to position [1923, 0]
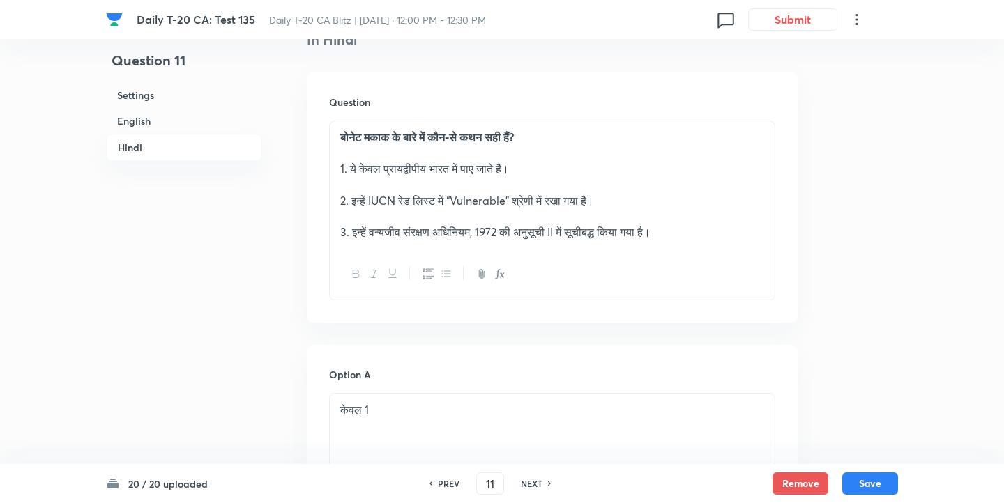
click at [489, 193] on p "2. इन्हें IUCN रेड लिस्ट में “Vulnerable” श्रेणी में रखा गया है।" at bounding box center [552, 201] width 424 height 16
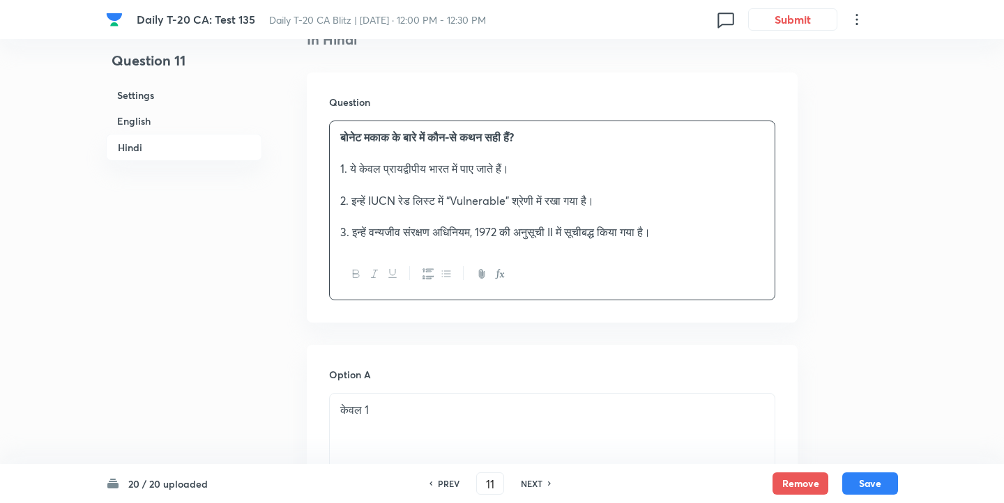
click at [489, 193] on p "2. इन्हें IUCN रेड लिस्ट में “Vulnerable” श्रेणी में रखा गया है।" at bounding box center [552, 201] width 424 height 16
click at [519, 193] on p "2. इन्हें IUCN रेड लिस्ट में “Least ConcernVulnerable” श्रेणी में रखा गया है।" at bounding box center [552, 201] width 424 height 16
click at [544, 193] on p "2. इन्हें IUCN रेड लिस्ट में “Least ConcernVulnerable” श्रेणी में रखा गया है।" at bounding box center [552, 201] width 424 height 16
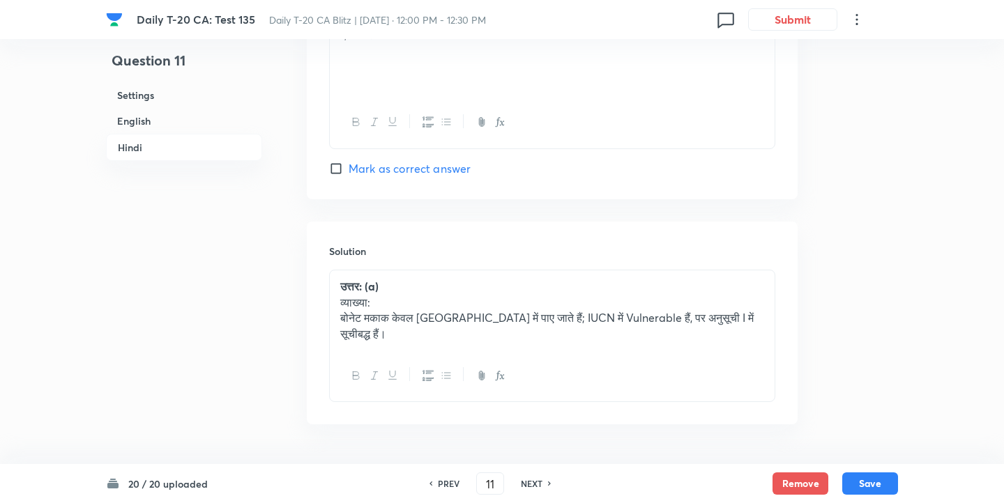
scroll to position [2947, 0]
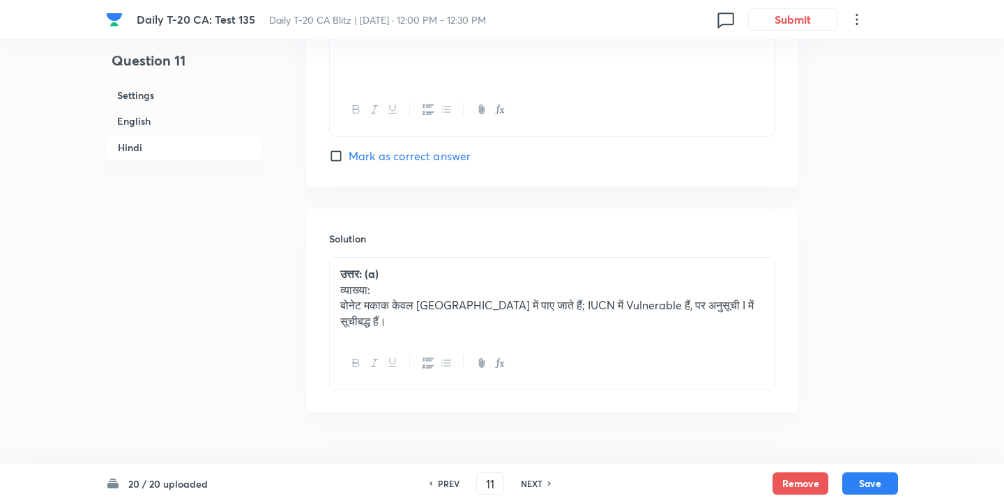
click at [648, 298] on p "बोनेट मकाक केवल दक्षिण भारत में पाए जाते हैं; IUCN में Vulnerable हैं, पर अनुसू…" at bounding box center [552, 313] width 424 height 31
click at [639, 298] on p "बोनेट मकाक केवल दक्षिण भारत में पाए जाते हैं; IUCN में Vulnerable हैं, पर अनुसू…" at bounding box center [552, 313] width 424 height 31
click at [647, 298] on p "बोनेट मकाक केवल दक्षिण भारत में पाए जाते हैं; IUCN में Vulnerable हैं, पर अनुसू…" at bounding box center [552, 313] width 424 height 31
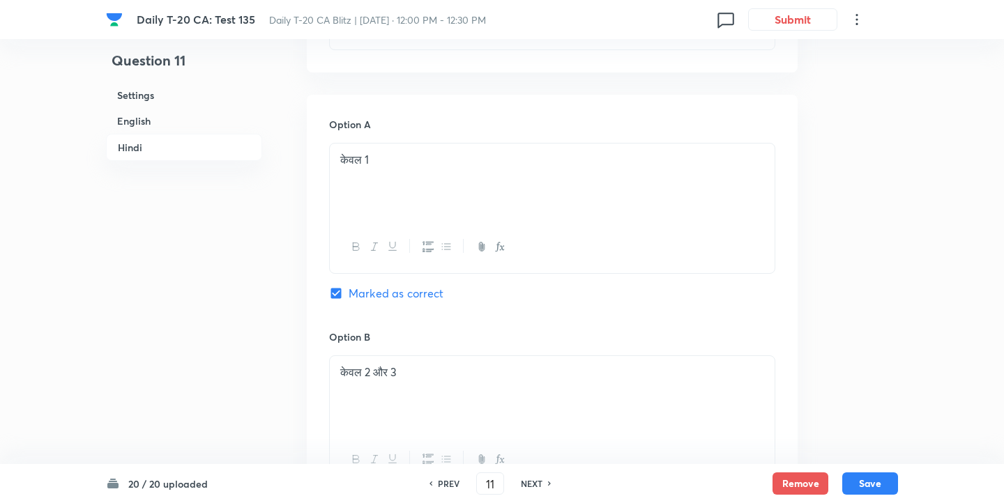
scroll to position [1806, 0]
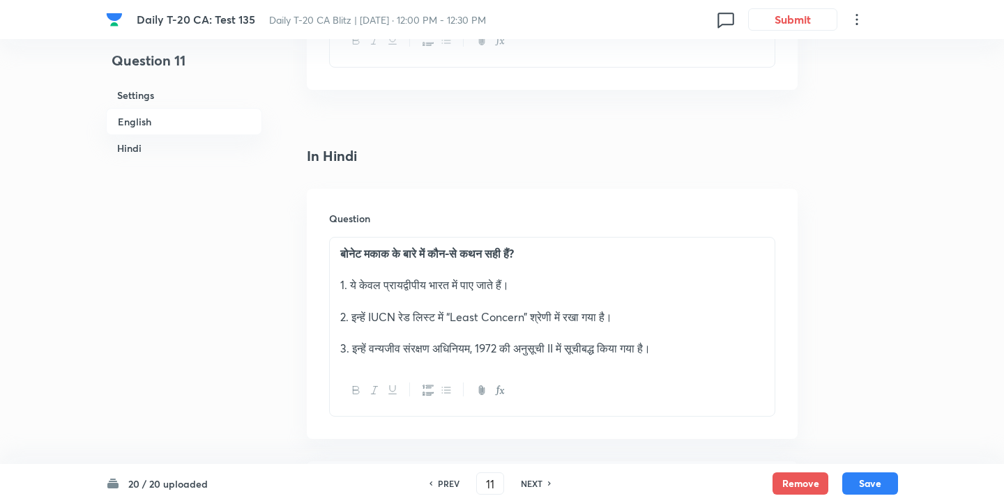
drag, startPoint x: 372, startPoint y: 333, endPoint x: 475, endPoint y: 333, distance: 103.2
click at [475, 341] on p "3. इन्हें वन्यजीव संरक्षण अधिनियम, 1972 की अनुसूची II में सूचीबद्ध किया गया है।" at bounding box center [552, 349] width 424 height 16
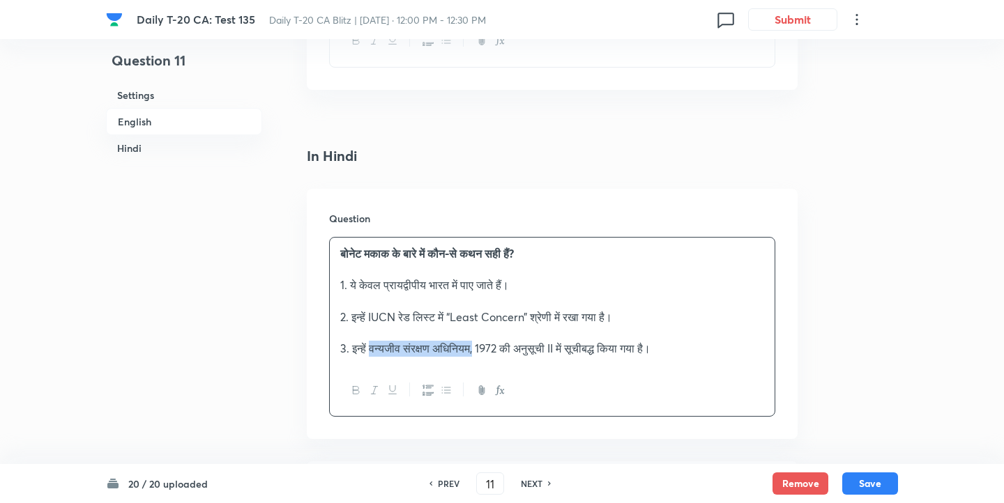
drag, startPoint x: 477, startPoint y: 335, endPoint x: 369, endPoint y: 336, distance: 107.4
click at [369, 341] on p "3. इन्हें वन्यजीव संरक्षण अधिनियम, 1972 की अनुसूची II में सूचीबद्ध किया गया है।" at bounding box center [552, 349] width 424 height 16
copy p "वन्यजीव संरक्षण अधिनियम,"
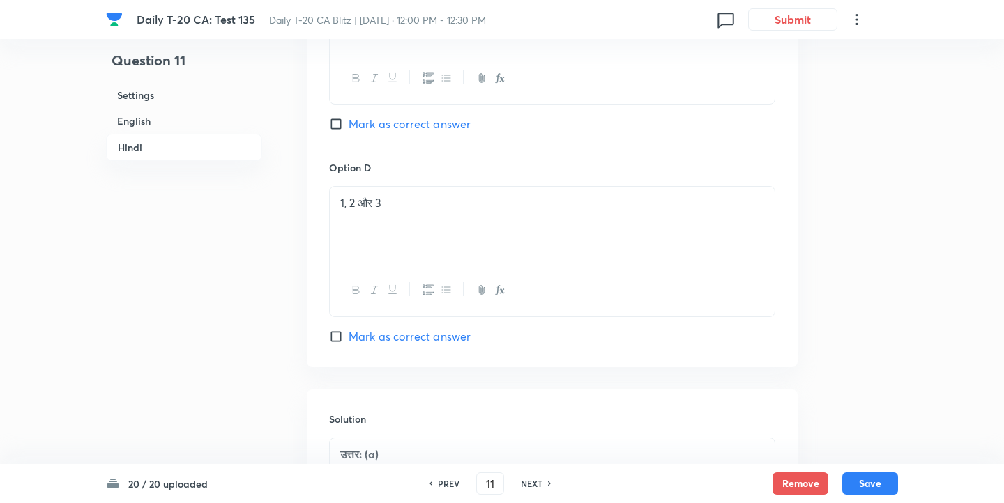
scroll to position [2961, 0]
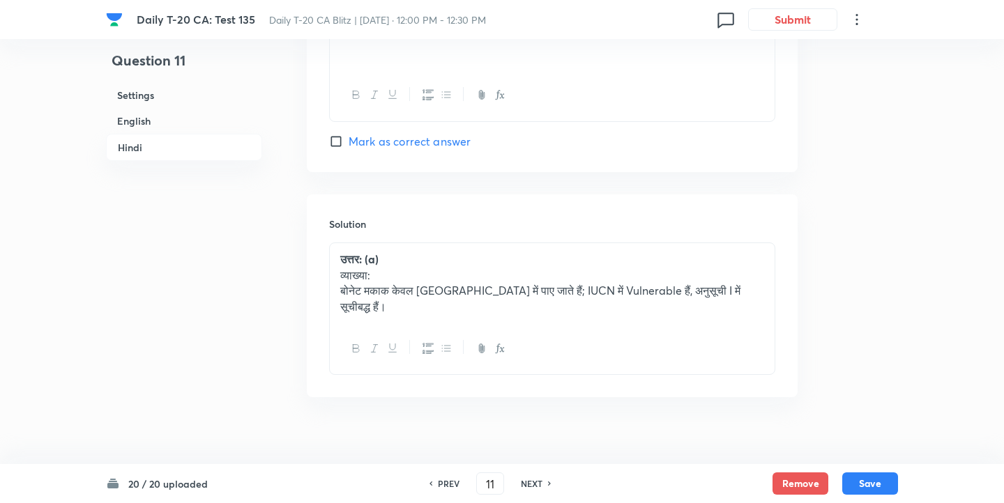
click at [642, 283] on p "बोनेट मकाक केवल दक्षिण भारत में पाए जाते हैं; IUCN में Vulnerable हैं, अनुसूची …" at bounding box center [552, 298] width 424 height 31
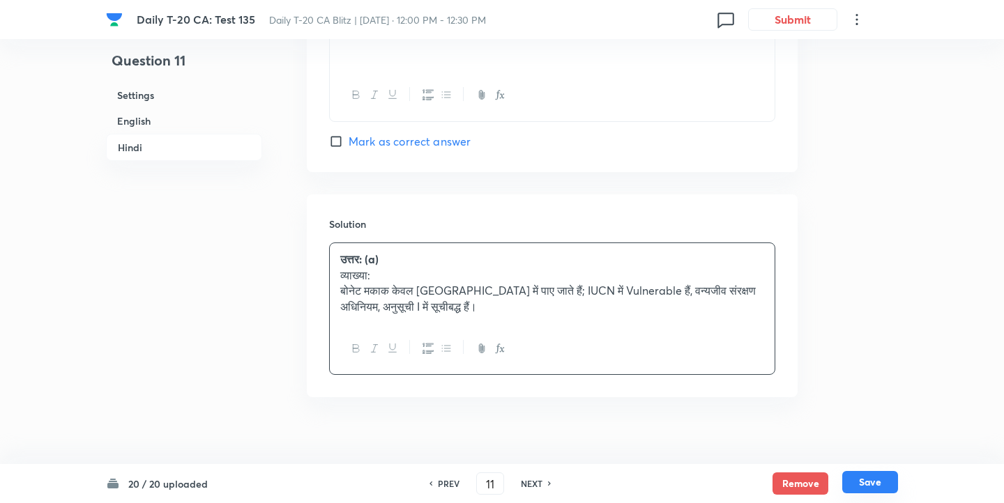
click at [875, 482] on button "Save" at bounding box center [870, 482] width 56 height 22
type input "12"
checkbox input "false"
checkbox input "true"
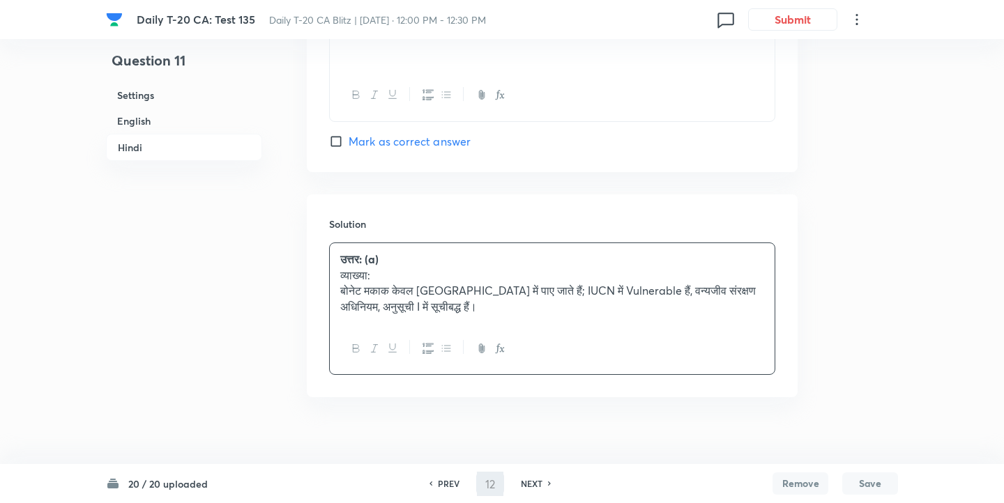
checkbox input "true"
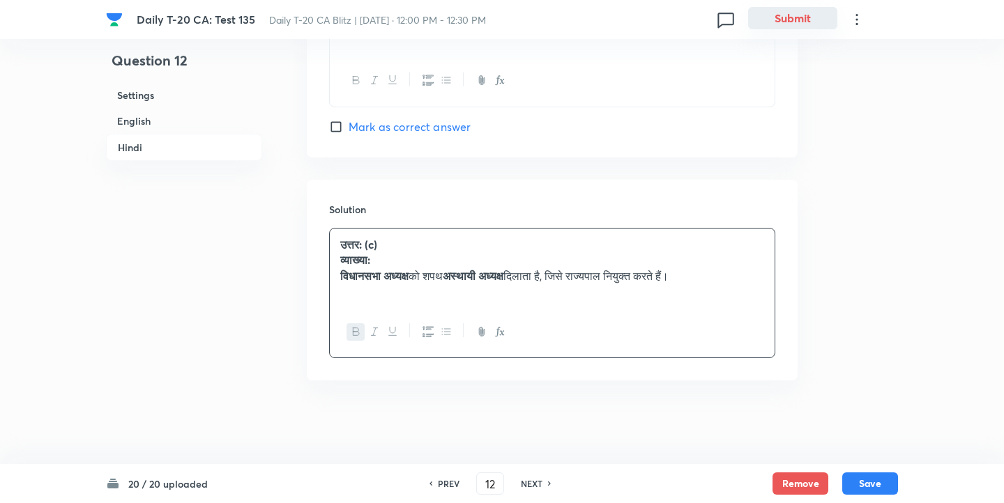
click at [791, 20] on button "Submit" at bounding box center [792, 18] width 89 height 22
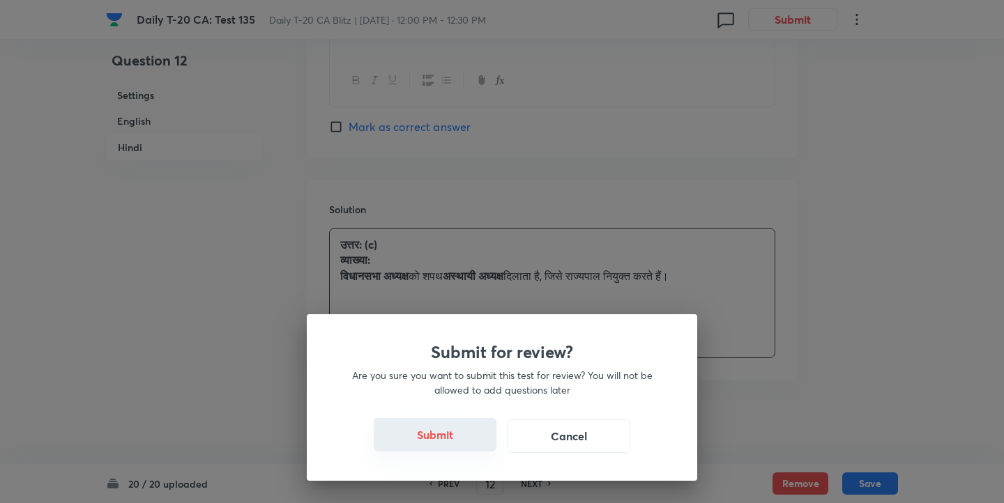
click at [438, 437] on button "Submit" at bounding box center [435, 434] width 123 height 33
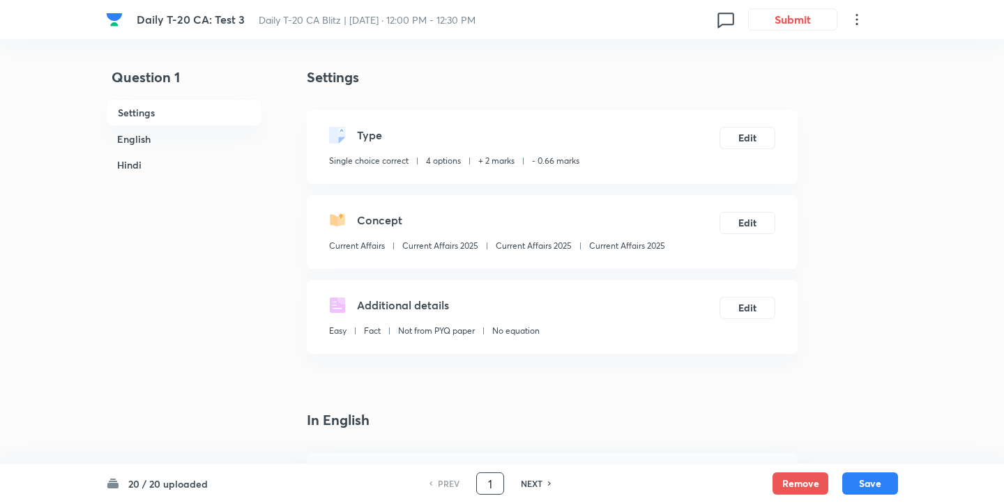
click at [489, 483] on input "1" at bounding box center [490, 484] width 26 height 24
type input "7"
checkbox input "false"
checkbox input "true"
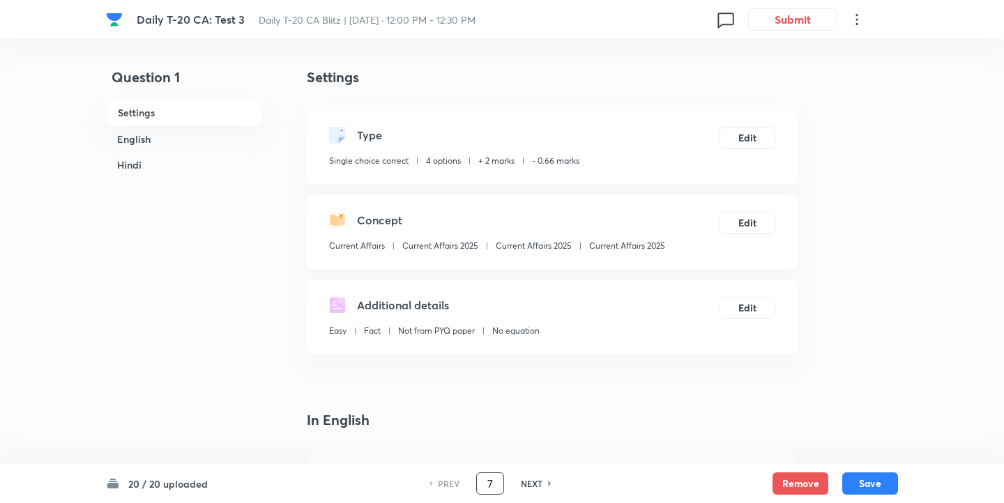
checkbox input "true"
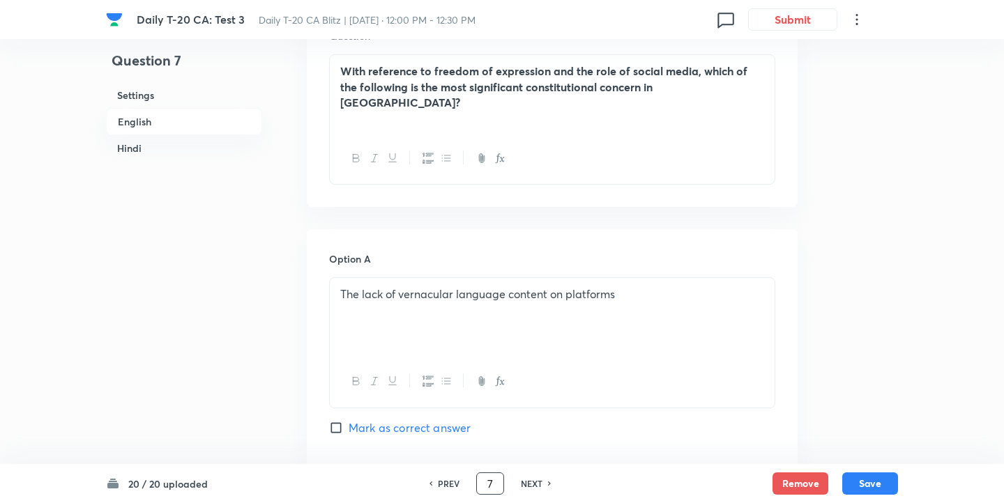
scroll to position [309, 0]
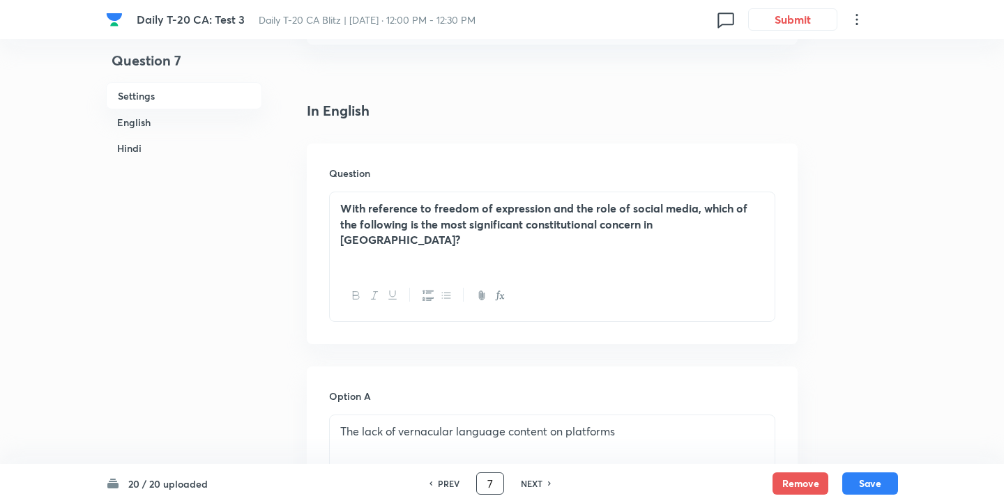
click at [536, 477] on h6 "NEXT" at bounding box center [532, 483] width 22 height 13
type input "8"
checkbox input "true"
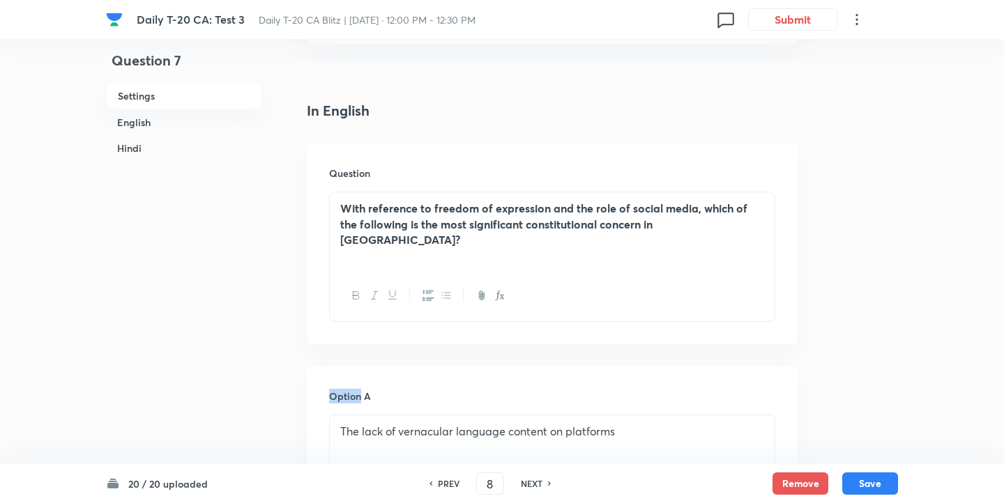
checkbox input "false"
checkbox input "true"
checkbox input "false"
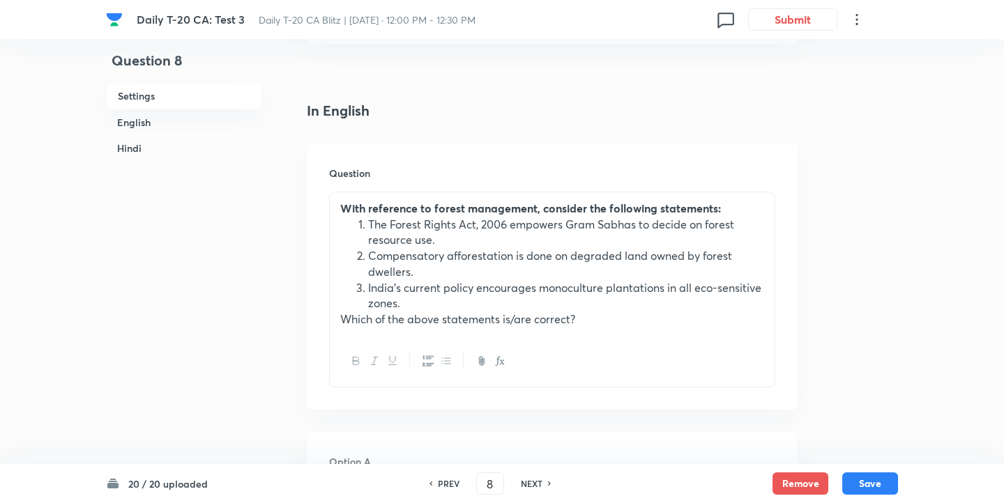
click at [442, 480] on h6 "PREV" at bounding box center [449, 483] width 22 height 13
type input "7"
checkbox input "false"
checkbox input "true"
checkbox input "false"
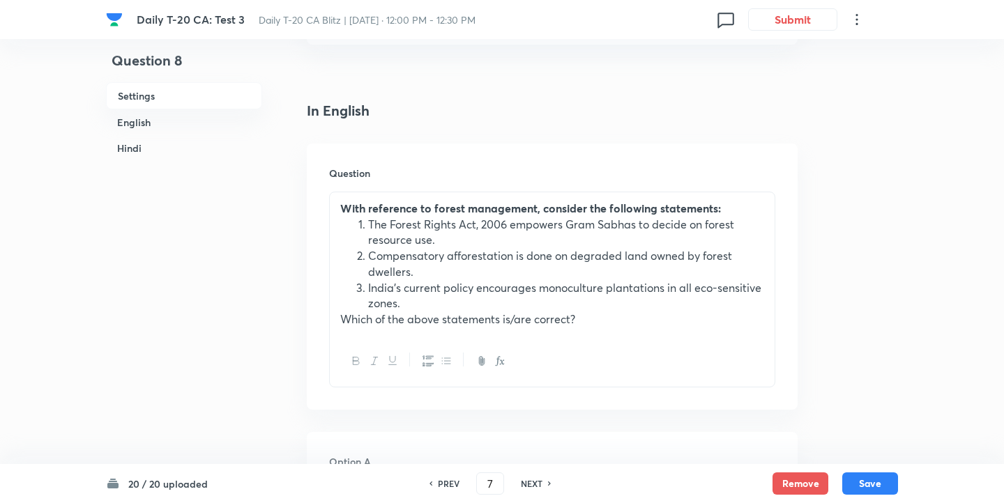
checkbox input "true"
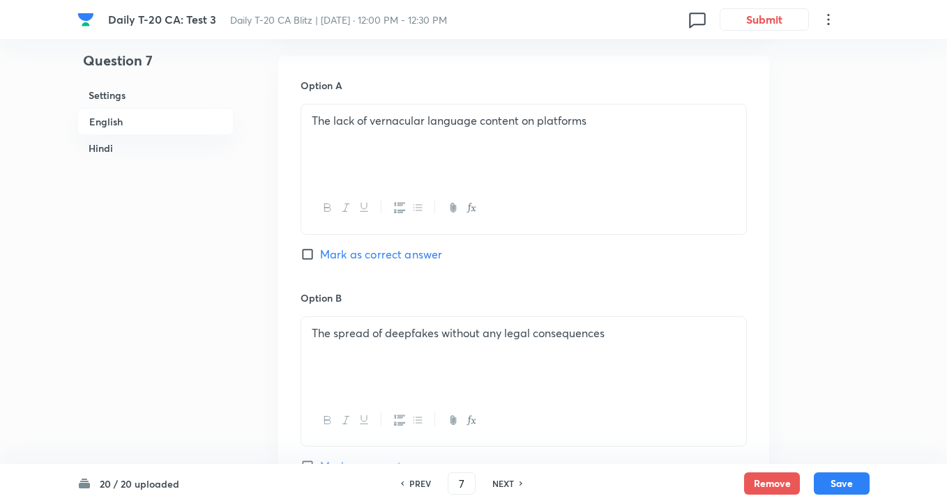
scroll to position [824, 0]
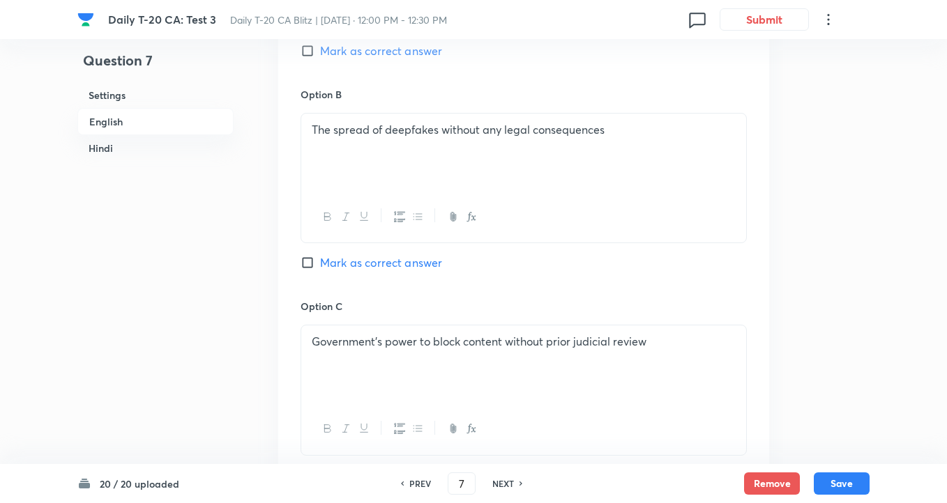
click at [517, 341] on p "Government’s power to block content without prior judicial review" at bounding box center [524, 342] width 424 height 16
click at [511, 346] on p "Government’s power to block content without prior judicial review" at bounding box center [524, 342] width 424 height 16
drag, startPoint x: 508, startPoint y: 345, endPoint x: 717, endPoint y: 345, distance: 209.1
click at [717, 345] on p "Government’s power to block content without prior judicial review" at bounding box center [524, 342] width 424 height 16
click at [468, 343] on p "Government’s power to block content" at bounding box center [524, 342] width 424 height 16
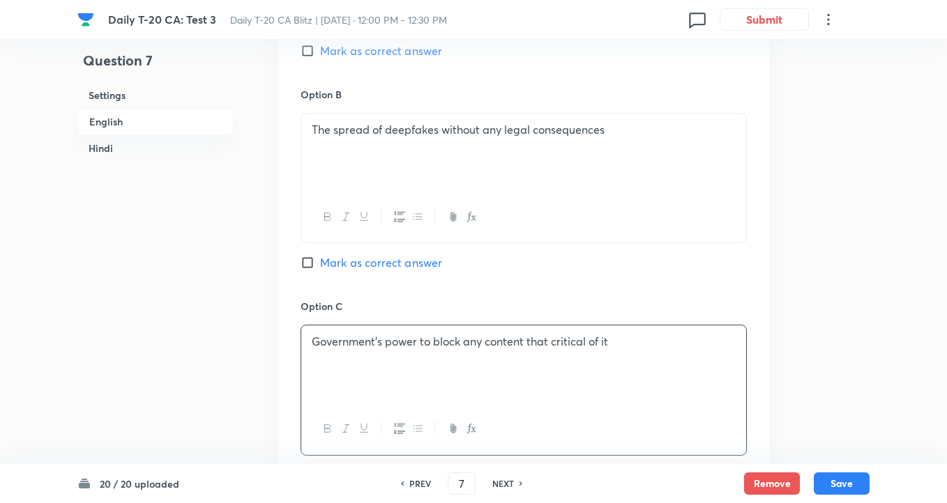
click at [471, 357] on div "Government’s power to block any content that critical of it" at bounding box center [523, 365] width 445 height 78
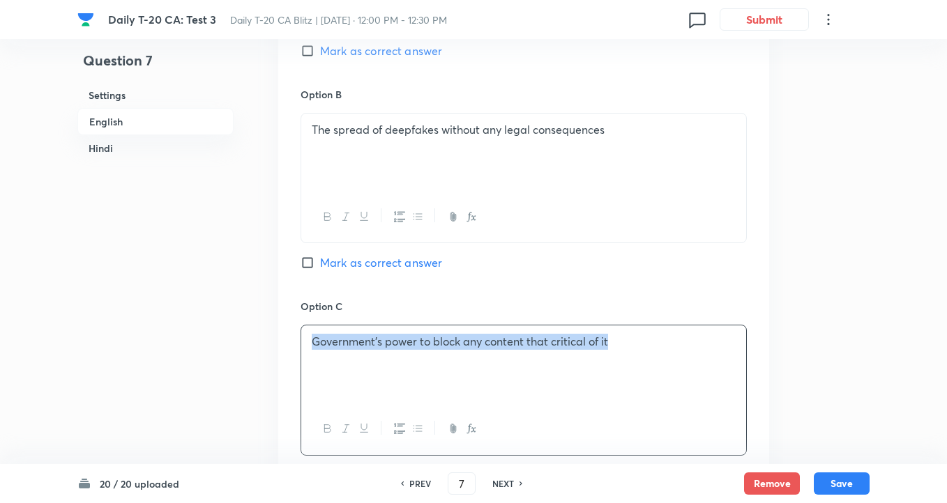
copy p "Government’s power to block any content that critical of it"
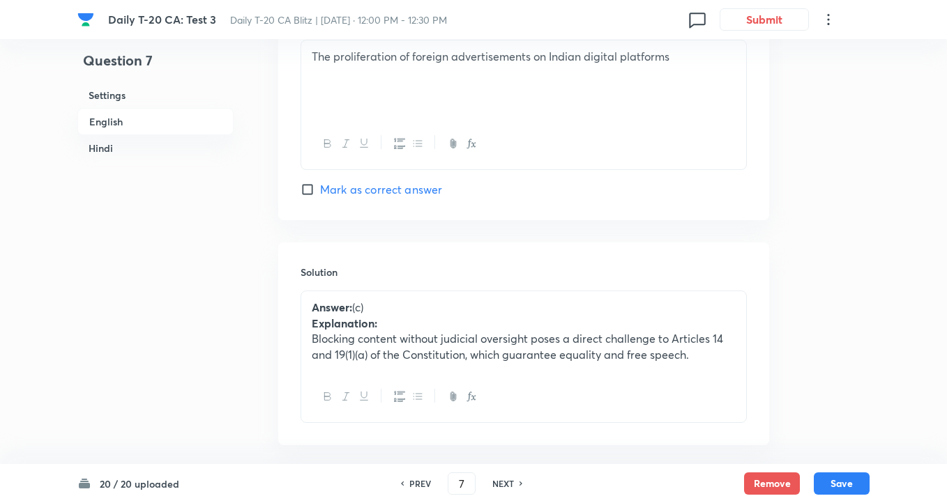
scroll to position [1424, 0]
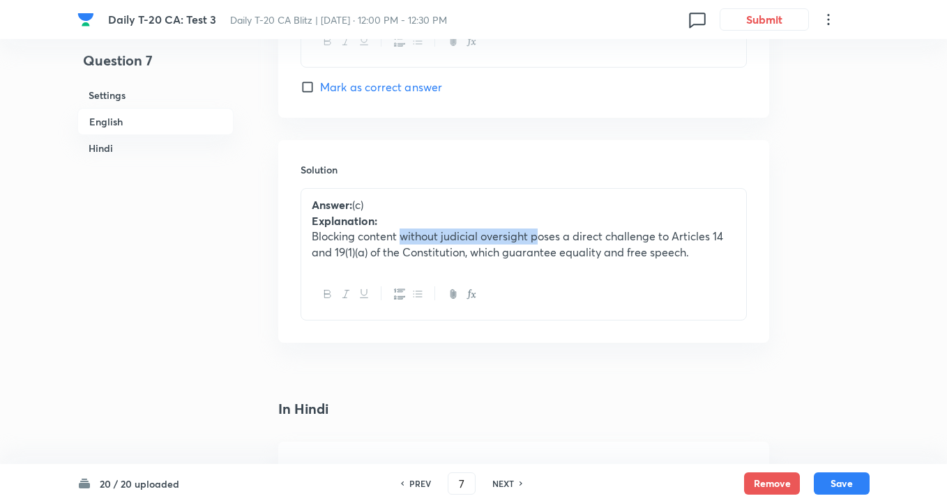
drag, startPoint x: 403, startPoint y: 242, endPoint x: 537, endPoint y: 242, distance: 133.8
click at [537, 242] on p "Blocking content without judicial oversight poses a direct challenge to Article…" at bounding box center [524, 244] width 424 height 31
click at [502, 242] on p "Blocking content without judicial oversight poses a direct challenge to Article…" at bounding box center [524, 244] width 424 height 31
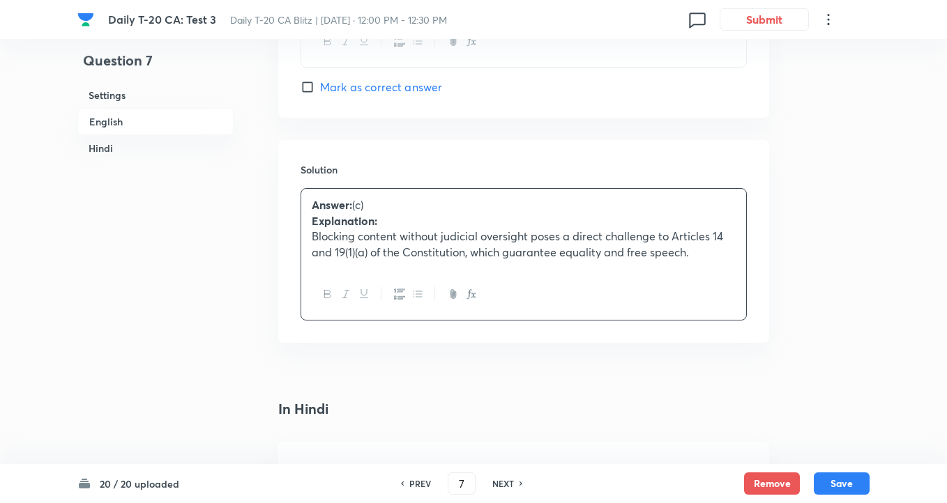
click at [502, 242] on p "Blocking content without judicial oversight poses a direct challenge to Article…" at bounding box center [524, 244] width 424 height 31
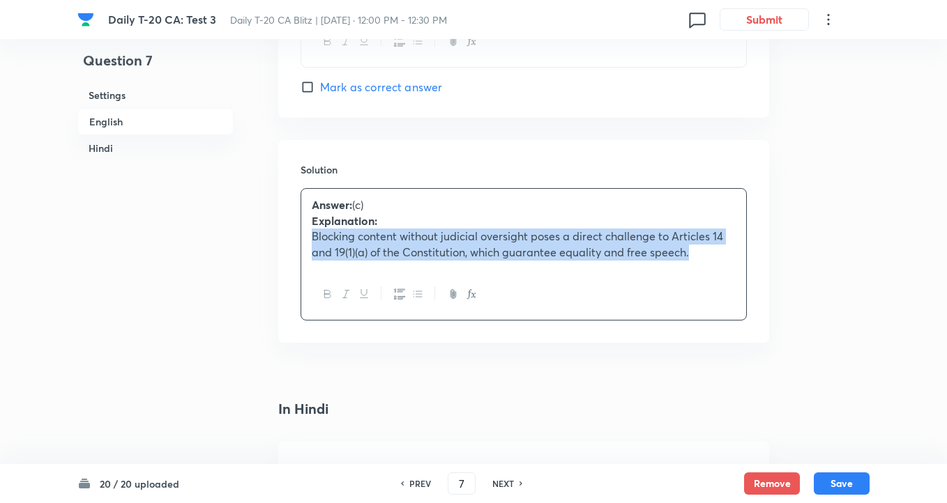
click at [445, 240] on p "Blocking content without judicial oversight poses a direct challenge to Article…" at bounding box center [524, 244] width 424 height 31
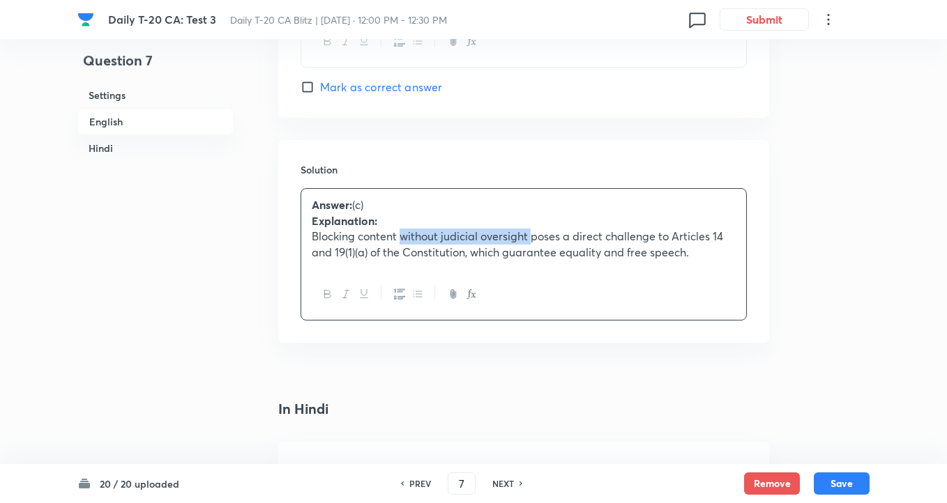
drag, startPoint x: 404, startPoint y: 238, endPoint x: 531, endPoint y: 238, distance: 126.9
click at [531, 238] on p "Blocking content without judicial oversight poses a direct challenge to Article…" at bounding box center [524, 244] width 424 height 31
click at [497, 233] on p "Blocking content without judicial oversight poses a direct challenge to Article…" at bounding box center [524, 244] width 424 height 31
click at [441, 248] on p "Blocking content without judicial oversight poses a direct challenge to Article…" at bounding box center [524, 244] width 424 height 31
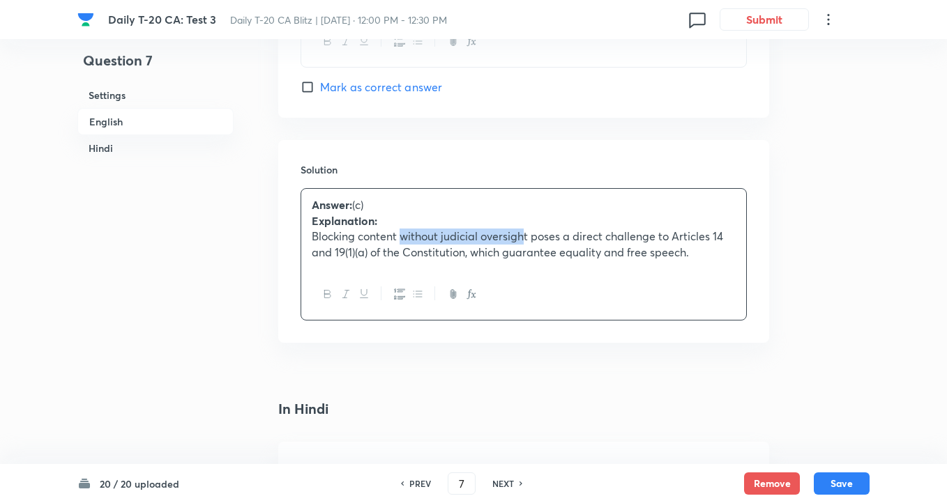
drag, startPoint x: 404, startPoint y: 238, endPoint x: 525, endPoint y: 238, distance: 121.3
click at [525, 238] on p "Blocking content without judicial oversight poses a direct challenge to Article…" at bounding box center [524, 244] width 424 height 31
drag, startPoint x: 598, startPoint y: 243, endPoint x: 536, endPoint y: 238, distance: 62.3
click at [536, 238] on p "Blocking content t poses a direct challenge to Articles 14 and 19(1)(a) of the …" at bounding box center [524, 244] width 424 height 31
click at [404, 234] on p "Blocking content t poses a direct challenge and 19(1)(a) of the Constitution, w…" at bounding box center [524, 244] width 424 height 31
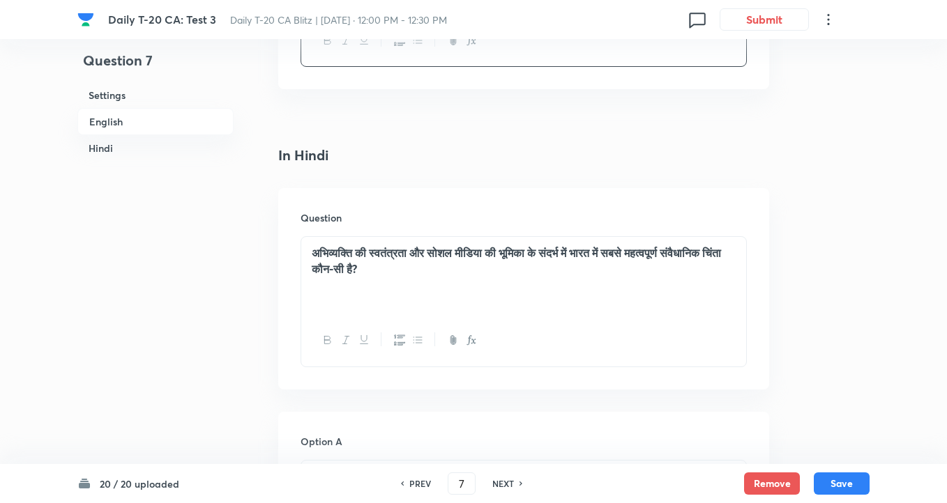
scroll to position [1511, 0]
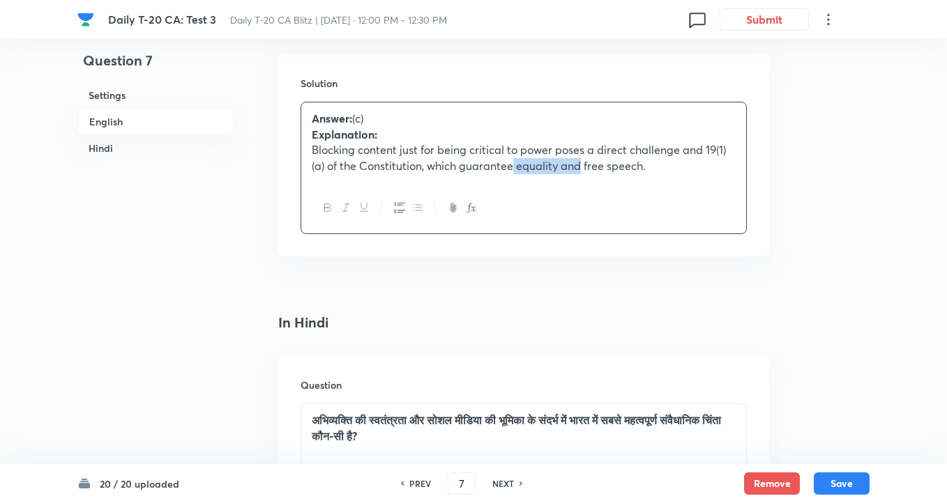
drag, startPoint x: 514, startPoint y: 171, endPoint x: 580, endPoint y: 166, distance: 65.8
click at [580, 166] on p "Blocking content just for being critical to power poses a direct challenge and …" at bounding box center [524, 157] width 424 height 31
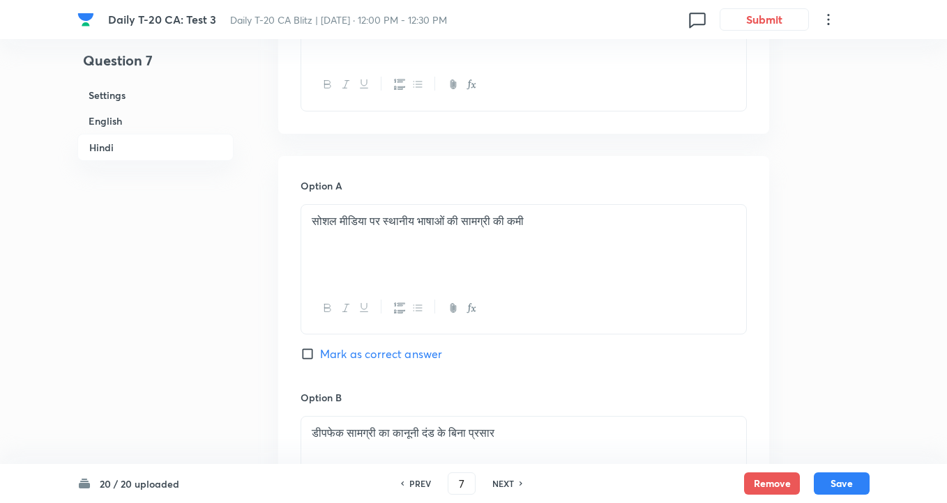
scroll to position [2008, 0]
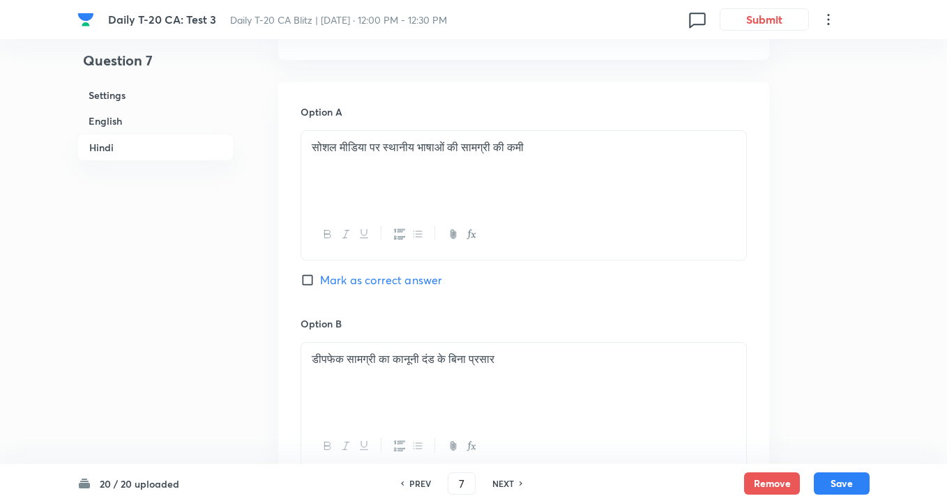
click at [561, 369] on div "डीपफेक सामग्री का कानूनी दंड के बिना प्रसार" at bounding box center [523, 382] width 445 height 78
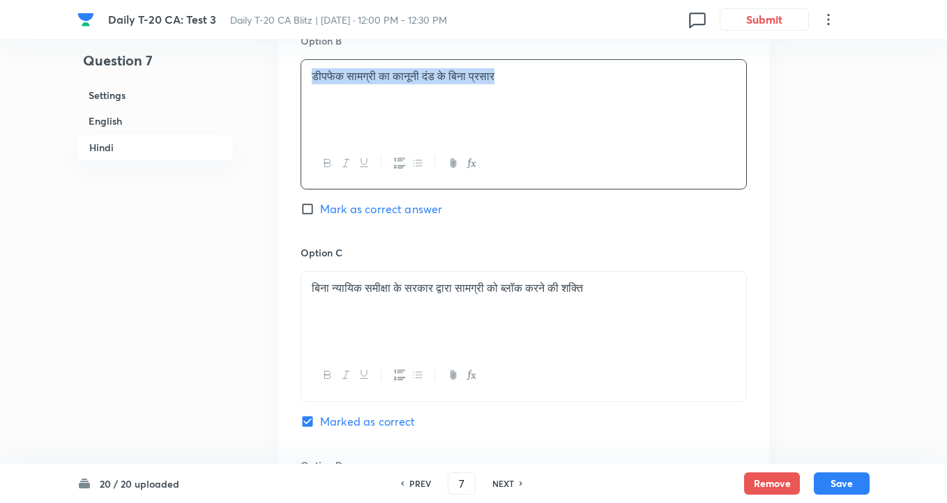
scroll to position [2422, 0]
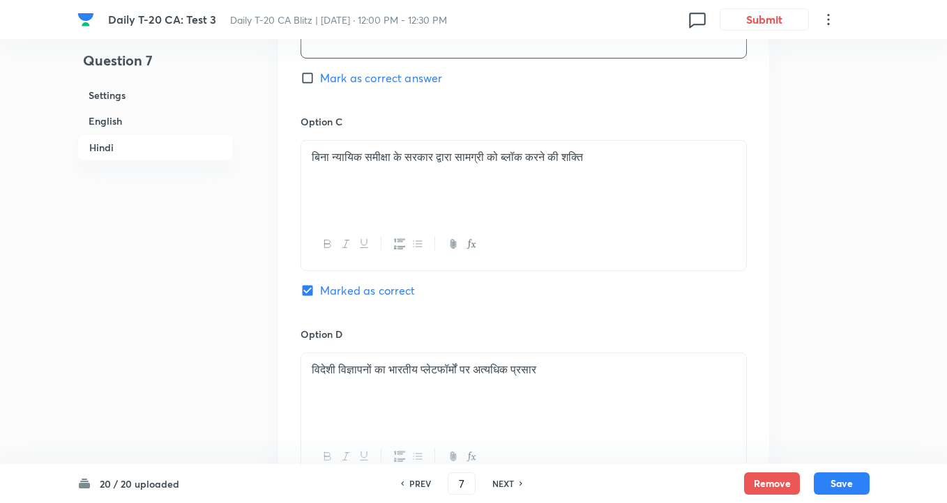
click at [508, 194] on div "बिना न्यायिक समीक्षा के सरकार द्वारा सामग्री को ब्लॉक करने की शक्ति" at bounding box center [523, 180] width 445 height 78
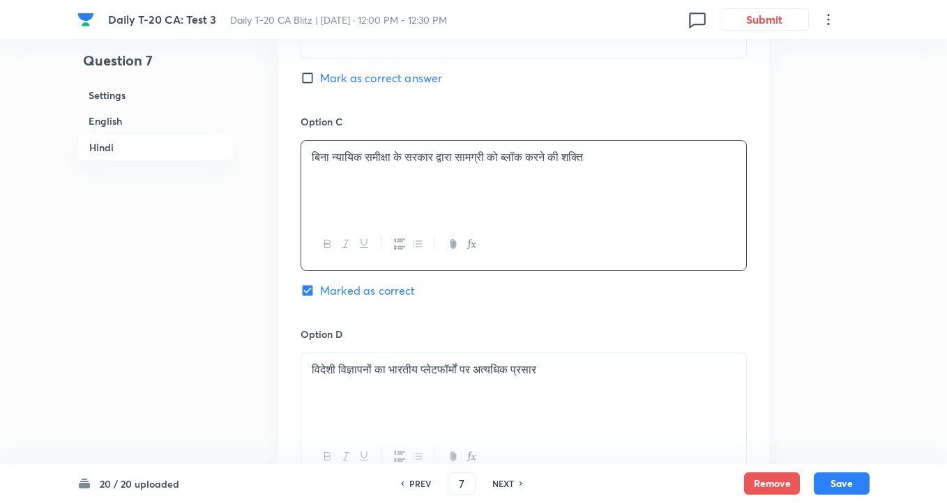
click at [508, 194] on div "बिना न्यायिक समीक्षा के सरकार द्वारा सामग्री को ब्लॉक करने की शक्ति" at bounding box center [523, 180] width 445 height 78
click at [316, 160] on p "“सरकार की शक्ति किसी भी ऐसे सामग्री को अवरुद्ध करने की, जो उसकी आलोचना करता हो।…" at bounding box center [524, 164] width 424 height 31
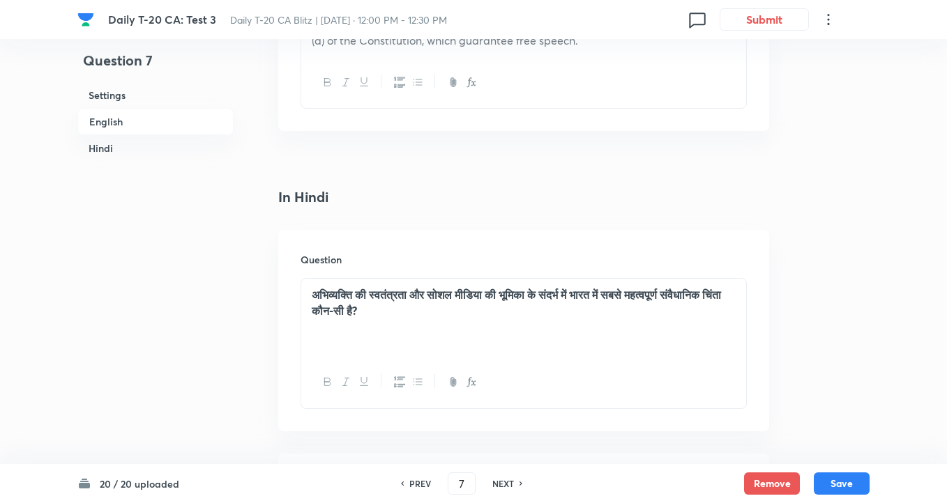
scroll to position [1488, 0]
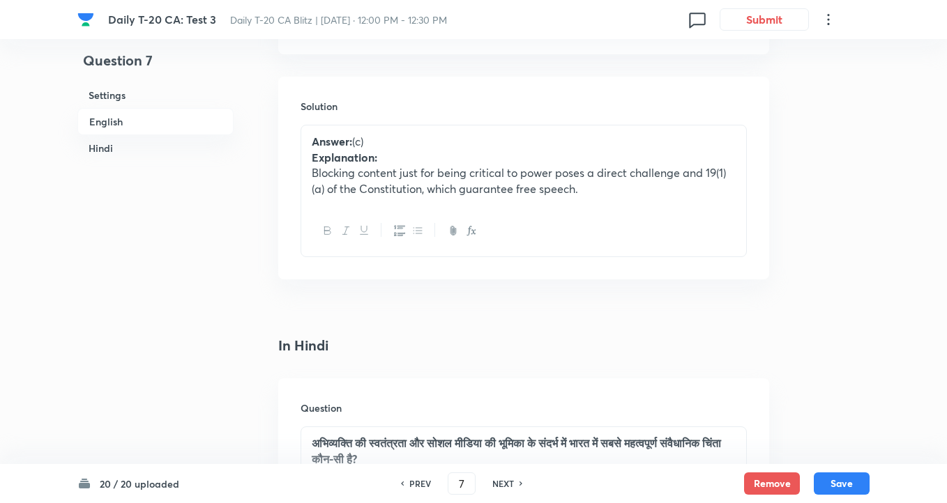
click at [498, 177] on p "Blocking content just for being critical to power poses a direct challenge and …" at bounding box center [524, 180] width 424 height 31
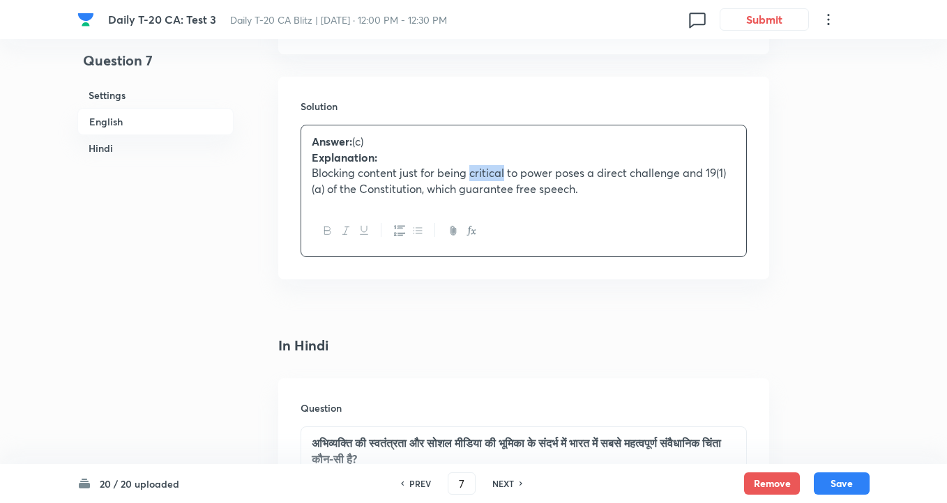
click at [498, 177] on p "Blocking content just for being critical to power poses a direct challenge and …" at bounding box center [524, 180] width 424 height 31
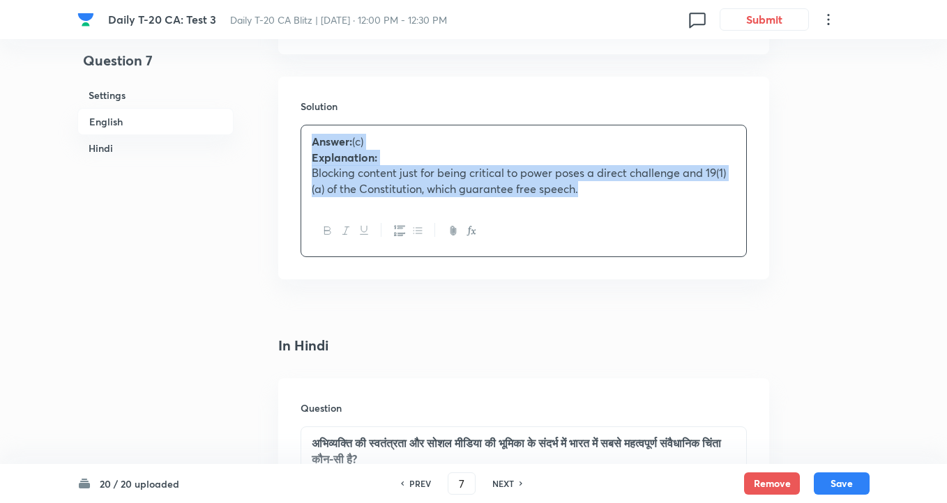
copy div "Answer: (c) Explanation: Blocking content just for being critical to power pose…"
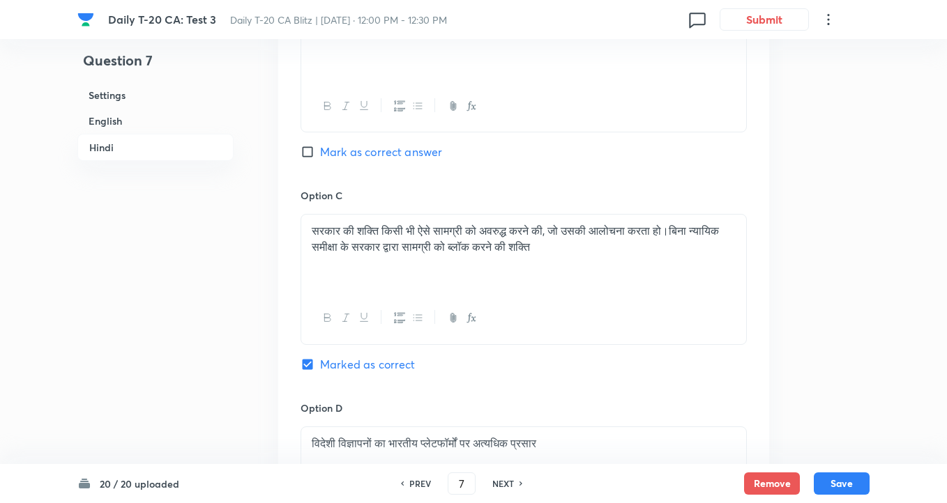
scroll to position [2789, 0]
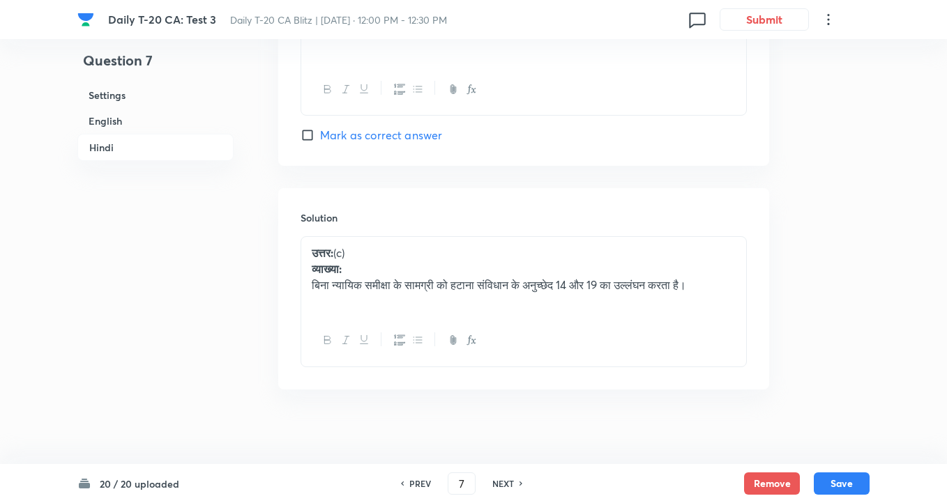
click at [412, 293] on p "बिना न्यायिक समीक्षा के सामग्री को हटाना संविधान के अनुच्छेद 14 और 19 का उल्लंघ…" at bounding box center [524, 285] width 424 height 16
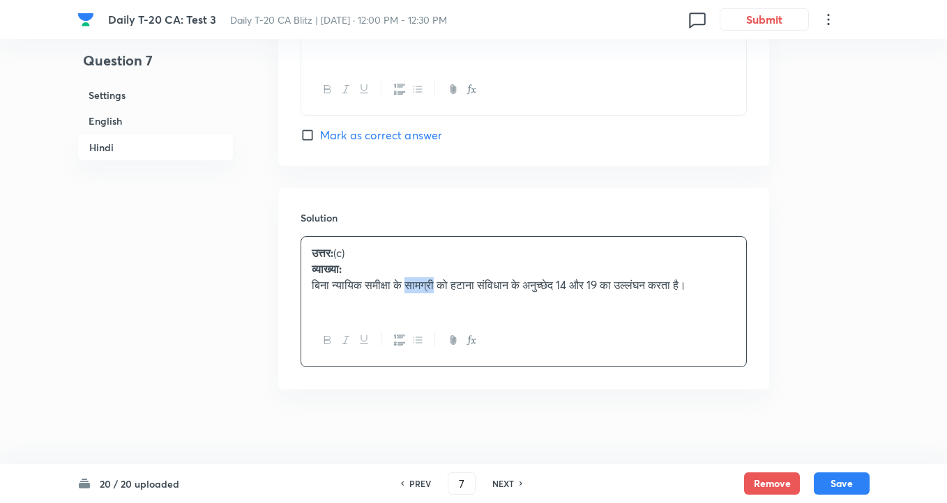
click at [412, 293] on p "बिना न्यायिक समीक्षा के सामग्री को हटाना संविधान के अनुच्छेद 14 और 19 का उल्लंघ…" at bounding box center [524, 285] width 424 height 16
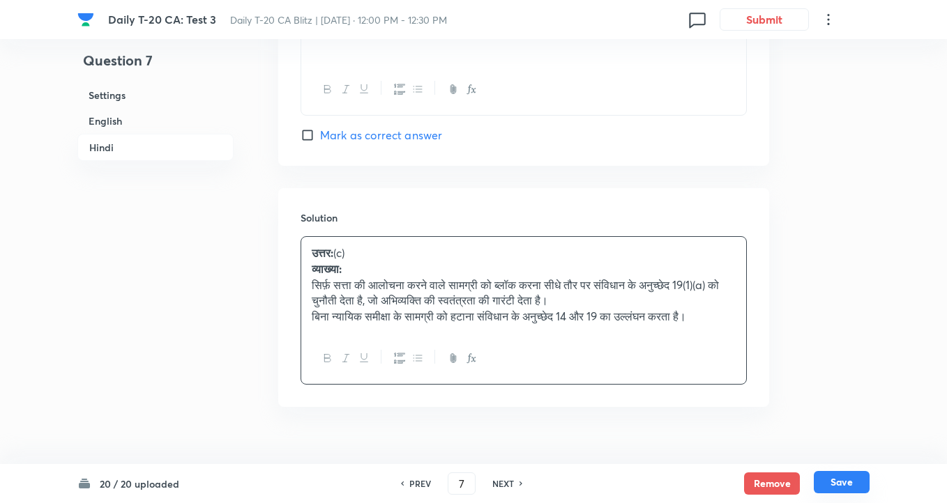
click at [844, 479] on button "Save" at bounding box center [841, 482] width 56 height 22
type input "8"
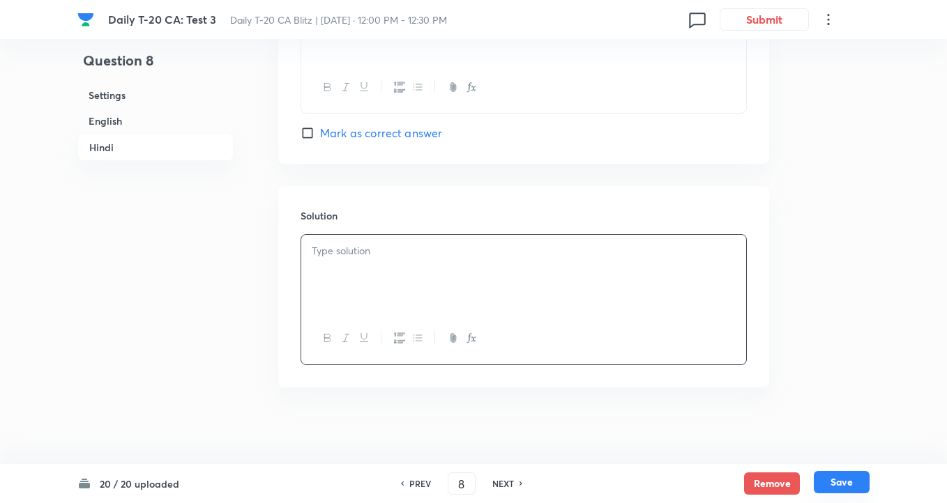
checkbox input "false"
checkbox input "true"
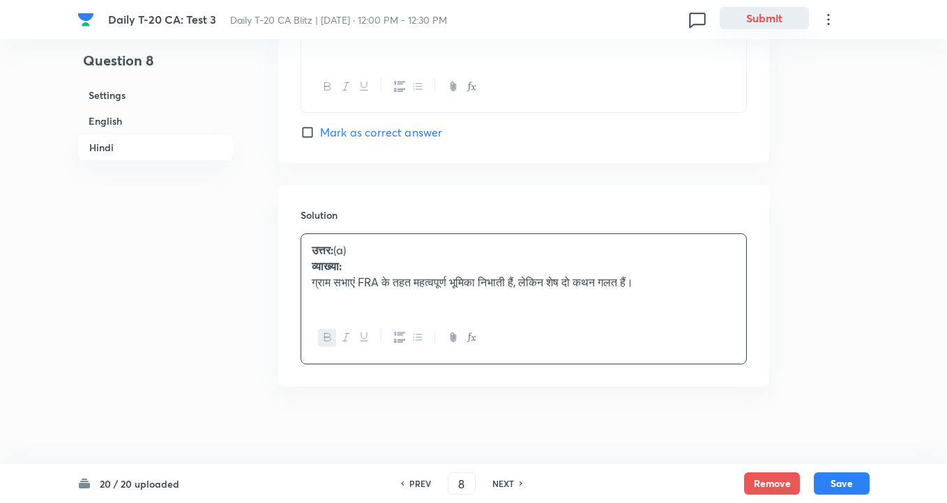
click at [749, 17] on button "Submit" at bounding box center [763, 18] width 89 height 22
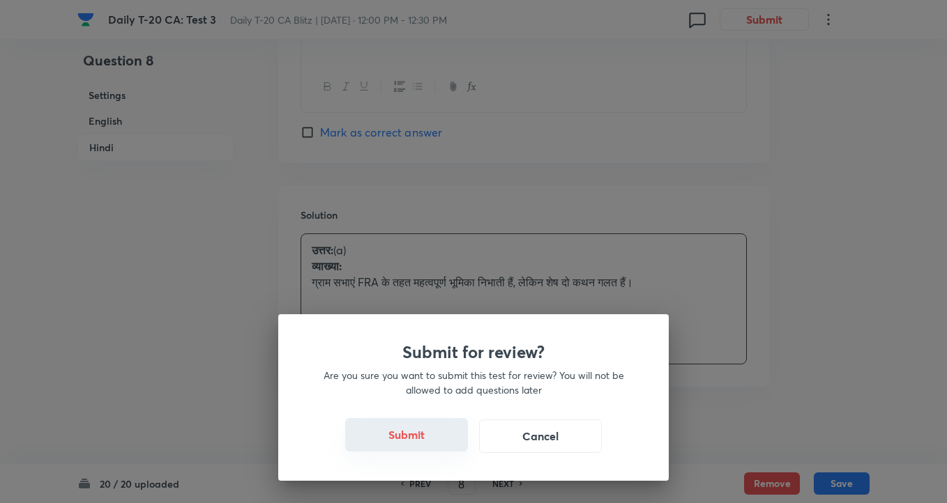
click at [378, 437] on button "Submit" at bounding box center [406, 434] width 123 height 33
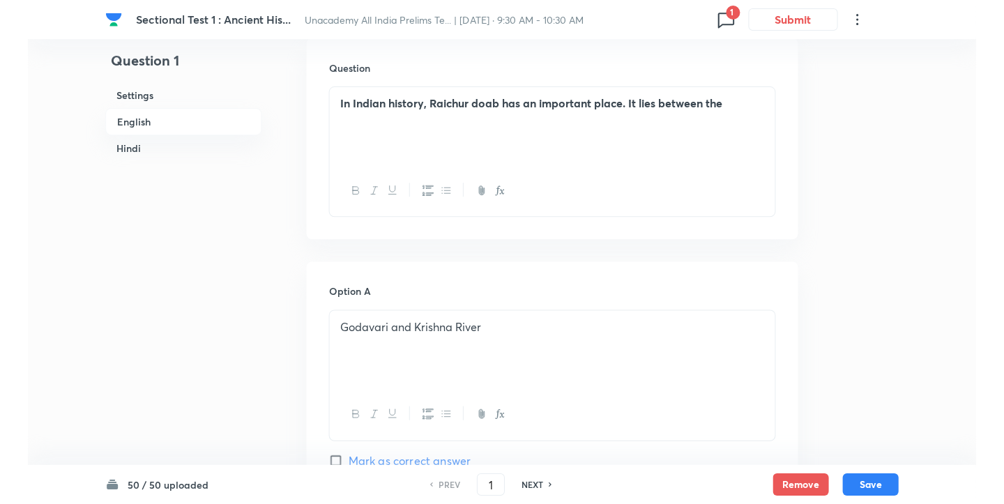
scroll to position [434, 0]
click at [480, 478] on input "1" at bounding box center [490, 485] width 26 height 24
type input "47"
checkbox input "false"
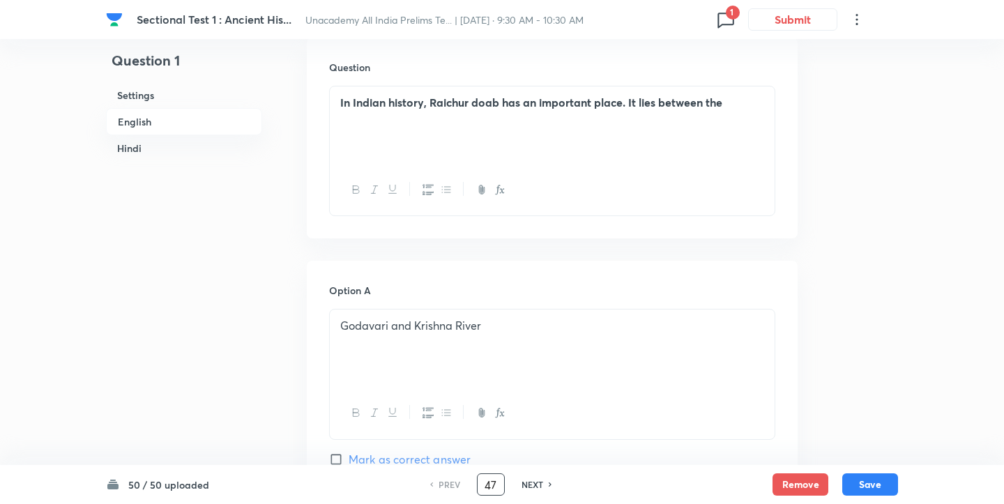
checkbox input "false"
checkbox input "true"
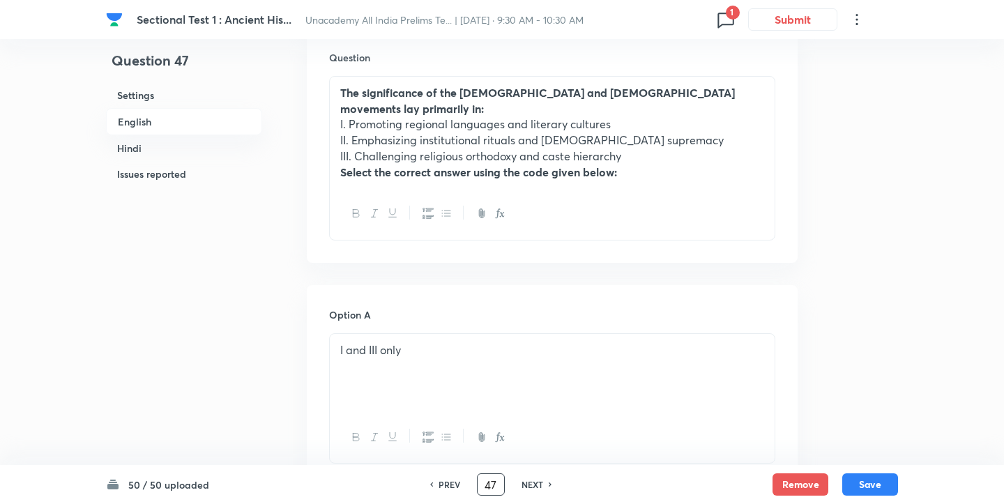
scroll to position [498, 0]
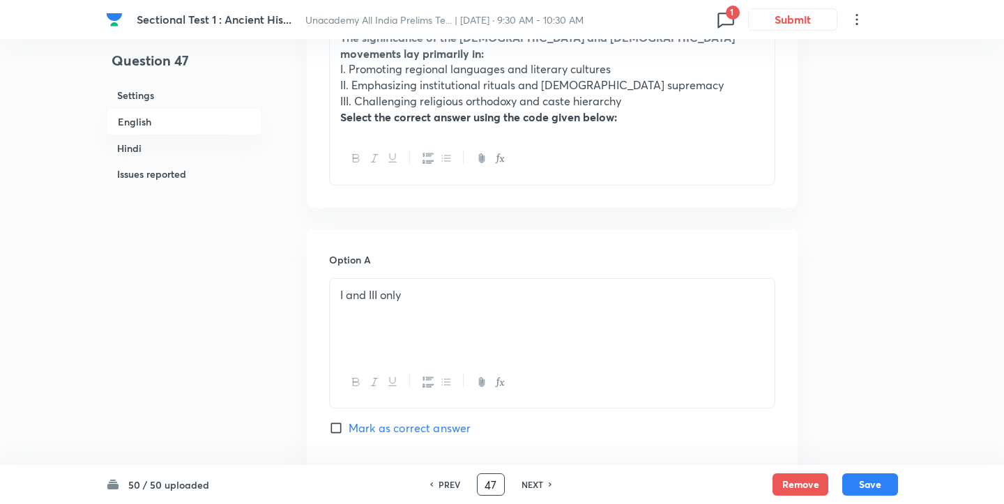
click at [333, 421] on input "Mark as correct answer" at bounding box center [339, 428] width 20 height 14
checkbox input "true"
checkbox input "false"
checkbox input "true"
checkbox input "false"
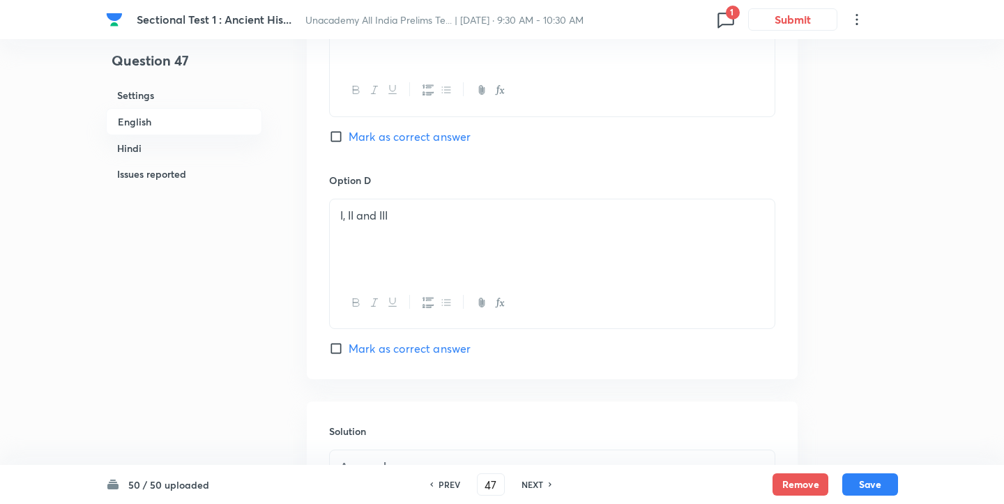
scroll to position [1260, 0]
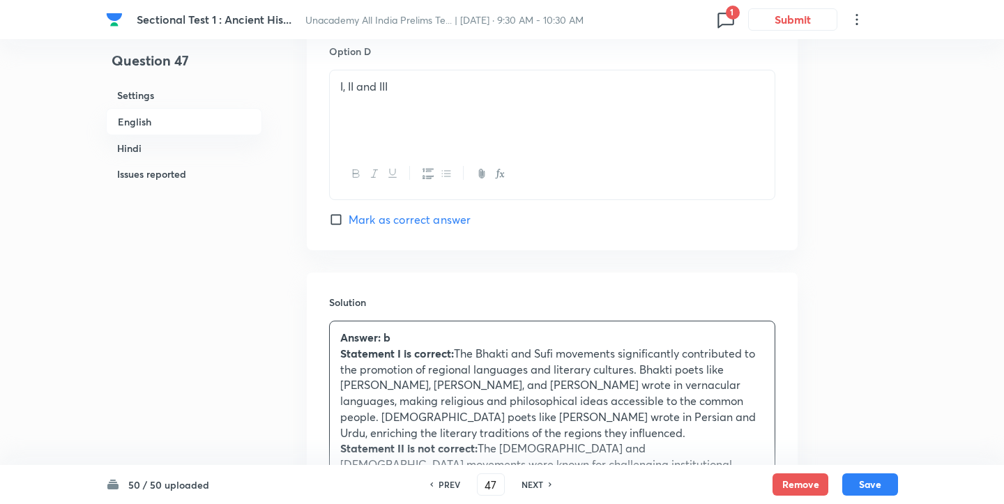
scroll to position [1402, 0]
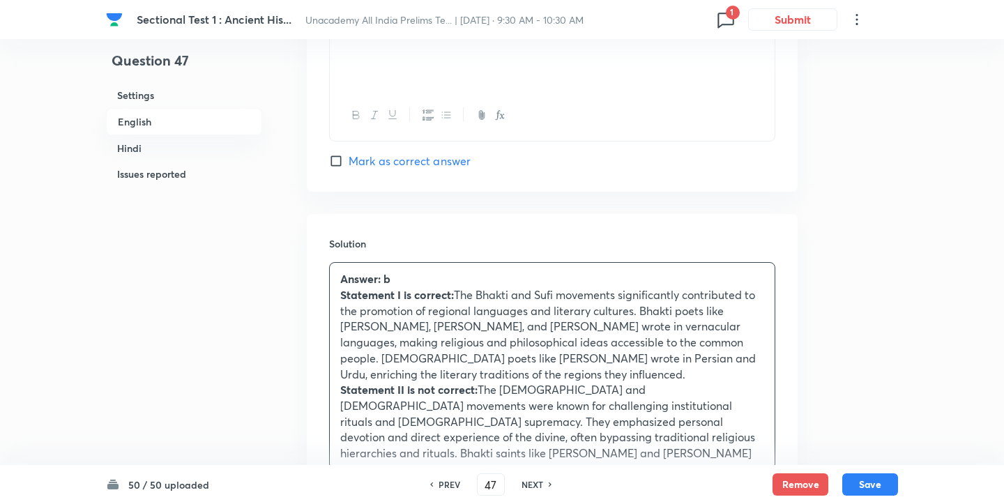
click at [397, 271] on p "Answer: b" at bounding box center [552, 279] width 424 height 16
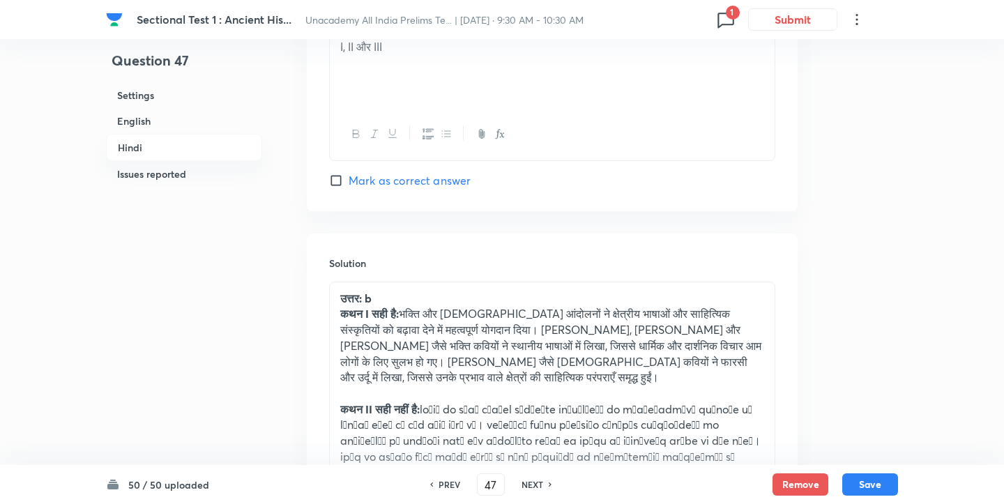
scroll to position [3160, 0]
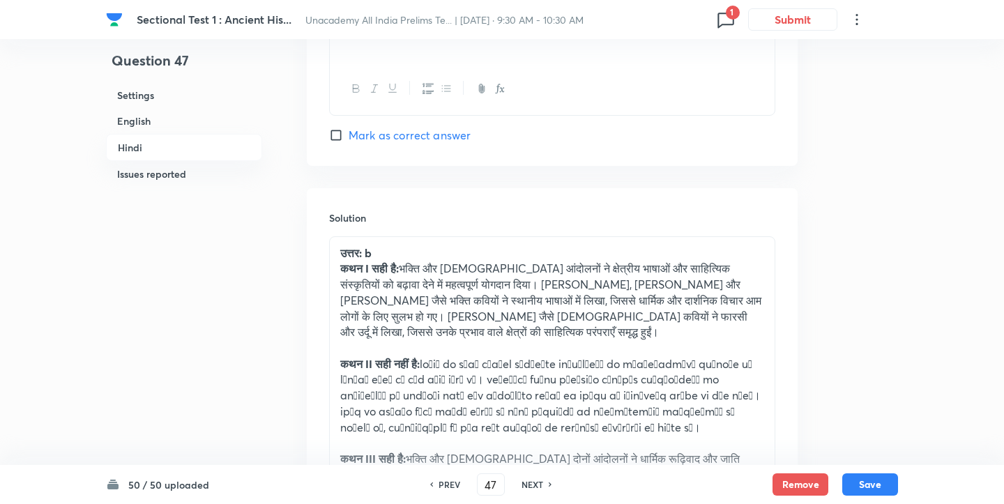
click at [391, 245] on p "उत्तर: b" at bounding box center [552, 253] width 424 height 16
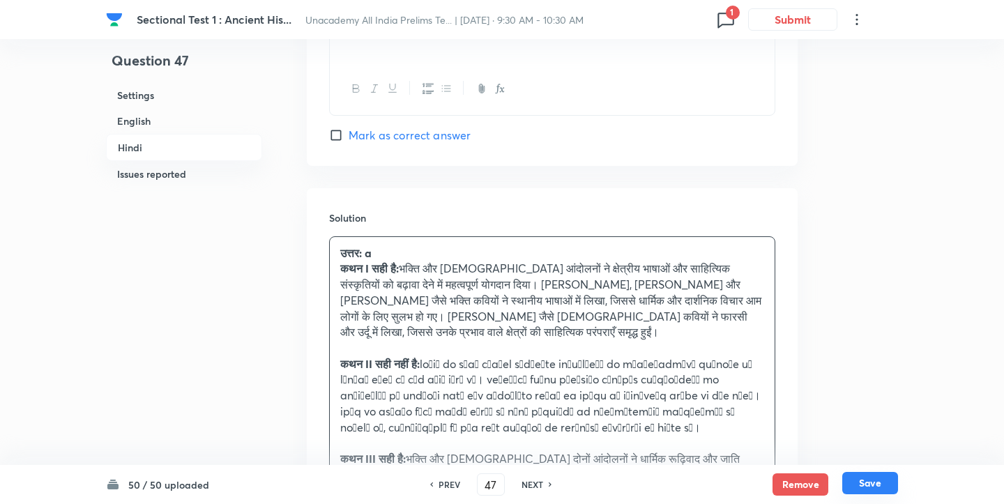
click at [871, 488] on button "Save" at bounding box center [870, 483] width 56 height 22
type input "48"
checkbox input "false"
checkbox input "true"
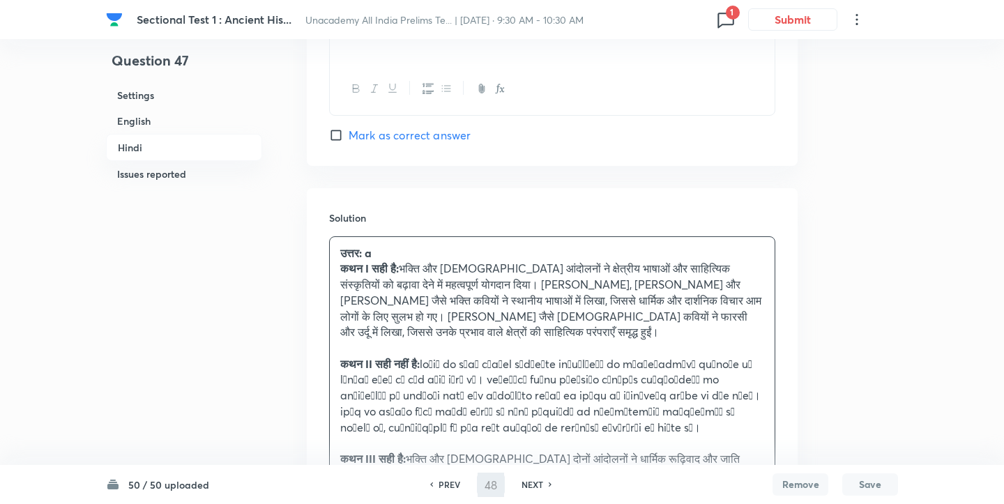
checkbox input "true"
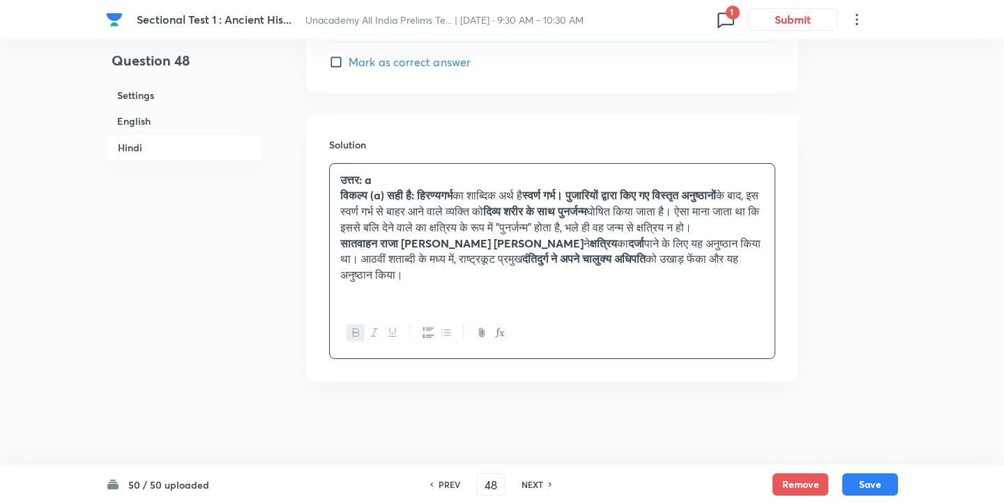
scroll to position [2880, 0]
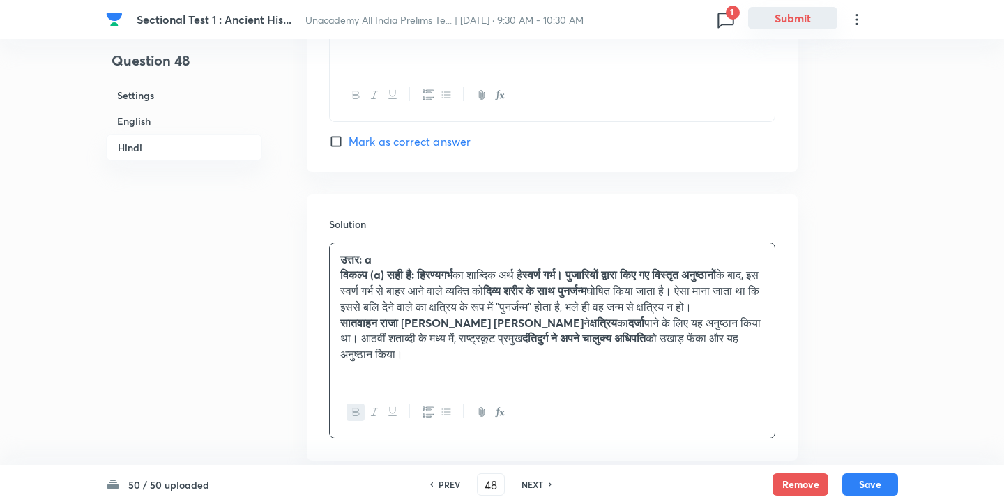
click at [796, 16] on button "Submit" at bounding box center [792, 18] width 89 height 22
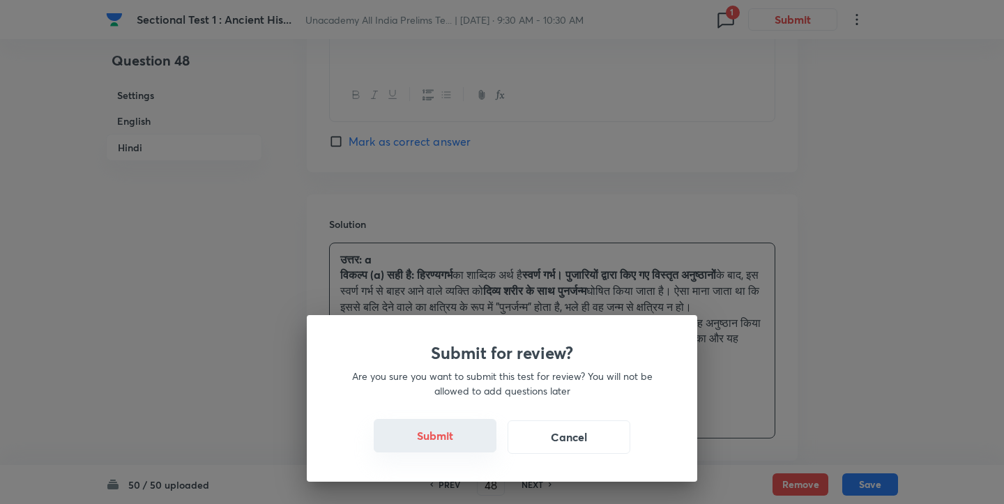
click at [416, 445] on button "Submit" at bounding box center [435, 435] width 123 height 33
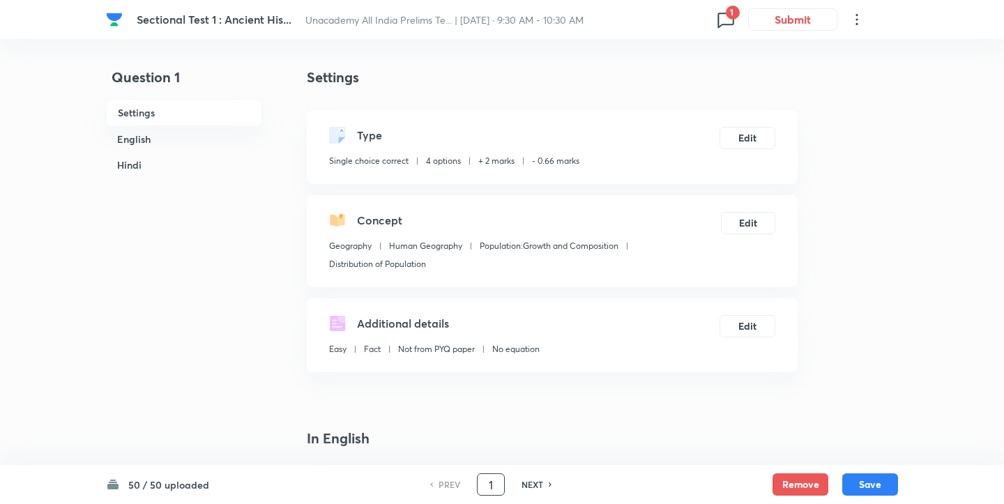
click at [477, 486] on div "1 ​" at bounding box center [491, 484] width 28 height 22
type input "47"
checkbox input "true"
checkbox input "false"
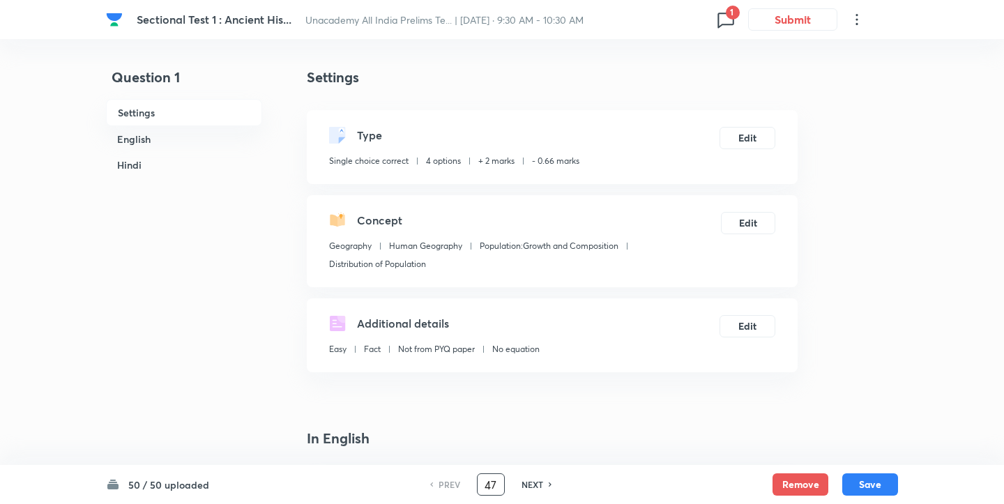
checkbox input "true"
checkbox input "false"
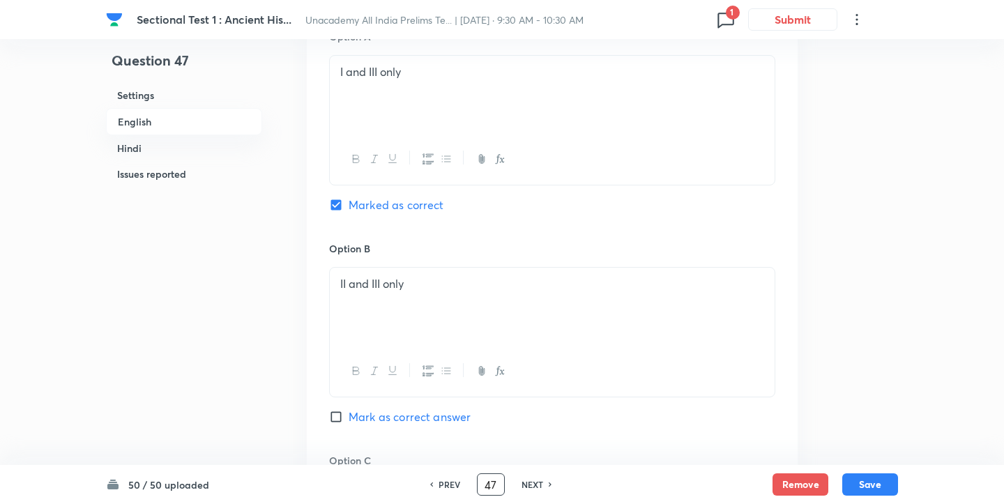
scroll to position [2426, 0]
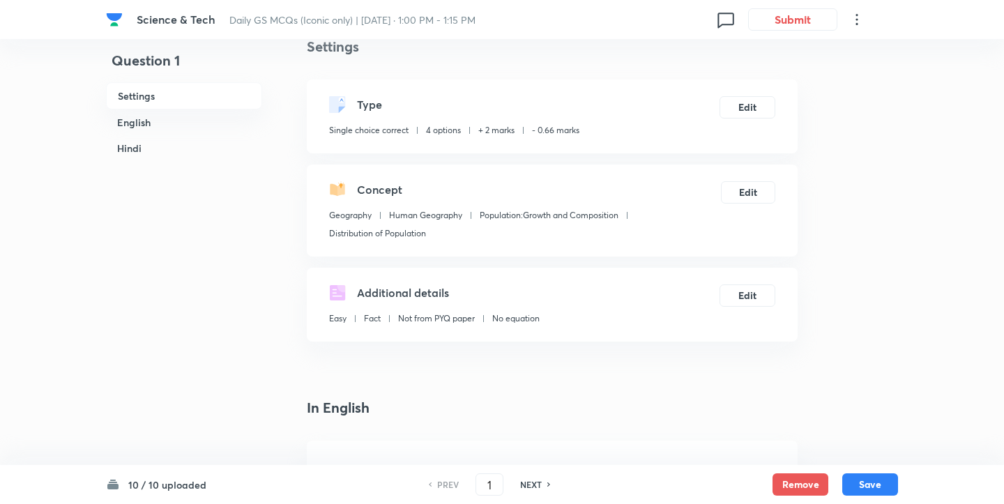
scroll to position [54, 0]
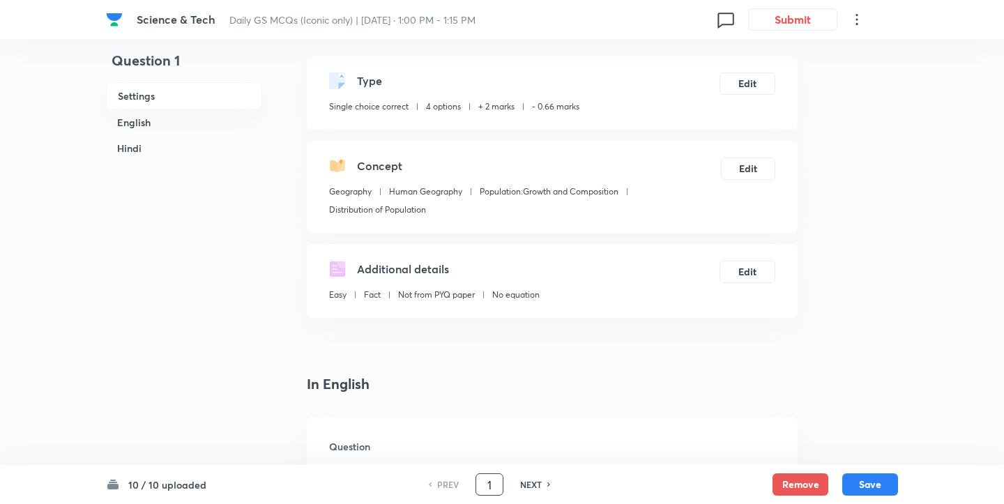
click at [487, 484] on input "1" at bounding box center [489, 485] width 26 height 24
type input "7"
checkbox input "true"
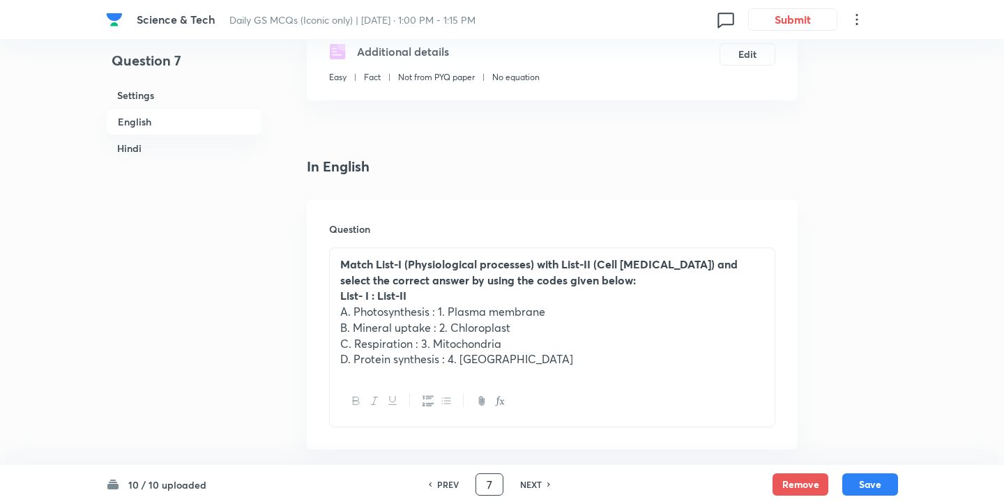
scroll to position [226, 0]
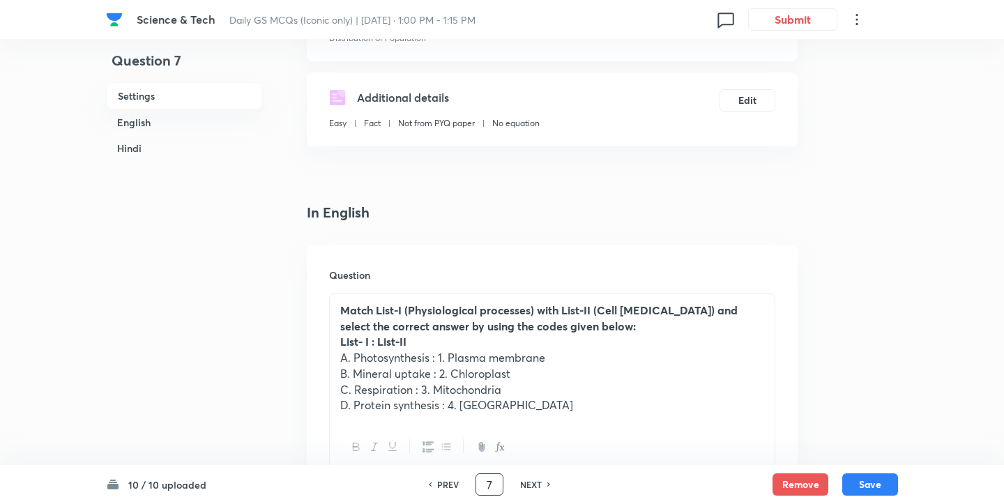
click at [503, 390] on p "C. Respiration : 3. Mitochondria" at bounding box center [552, 390] width 424 height 16
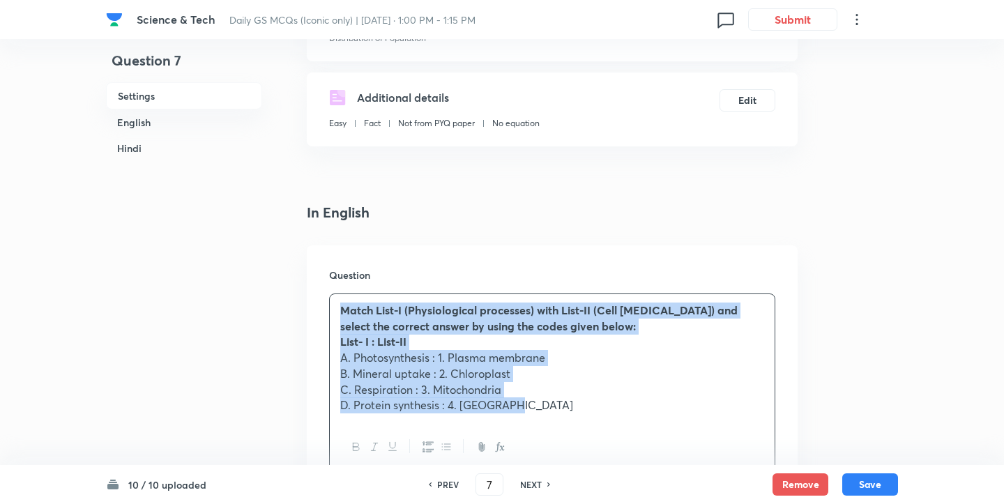
copy div "Match List-I (Physiological processes) with List-II (Cell [MEDICAL_DATA]) and s…"
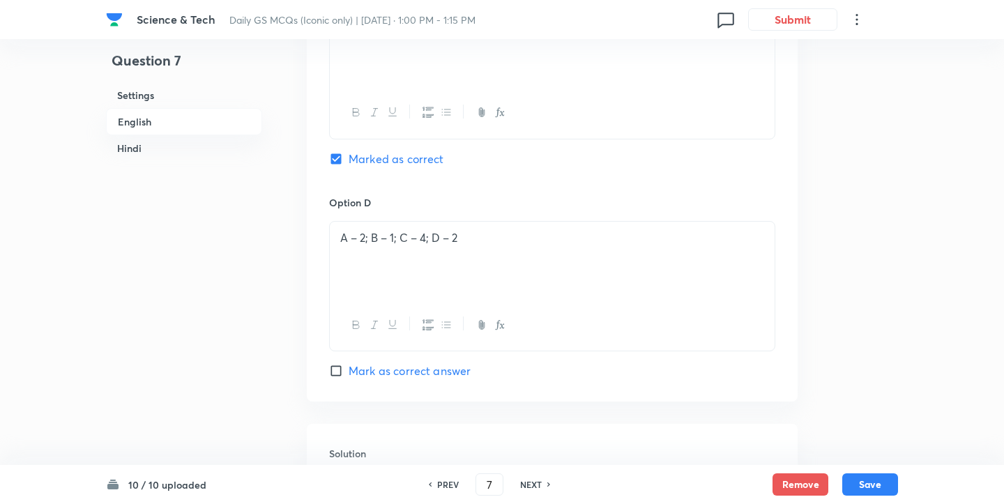
scroll to position [1168, 0]
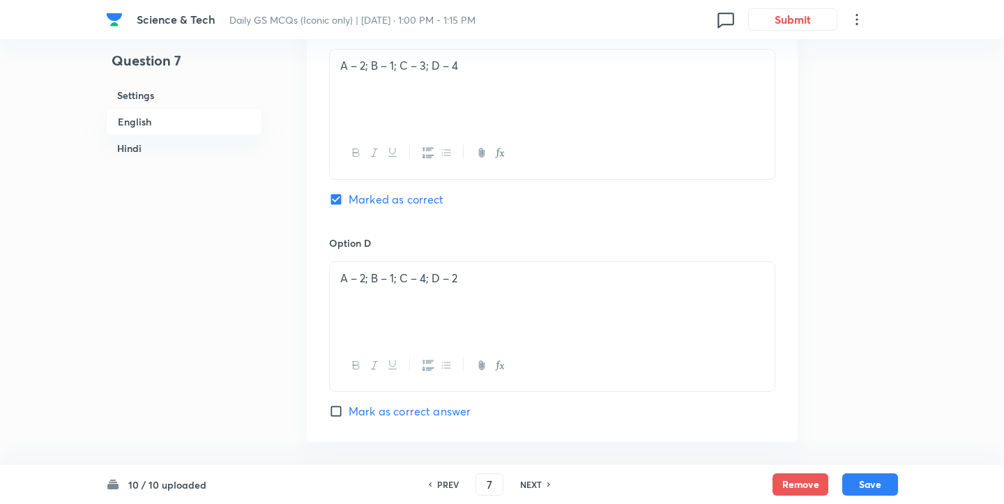
click at [362, 330] on div "A – 2; B – 1; C – 4; D – 2" at bounding box center [552, 301] width 445 height 78
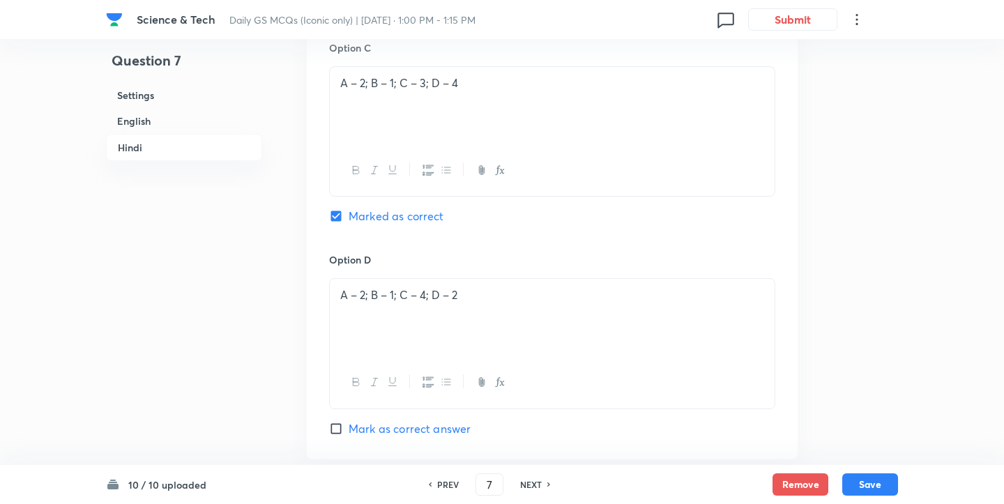
scroll to position [2613, 0]
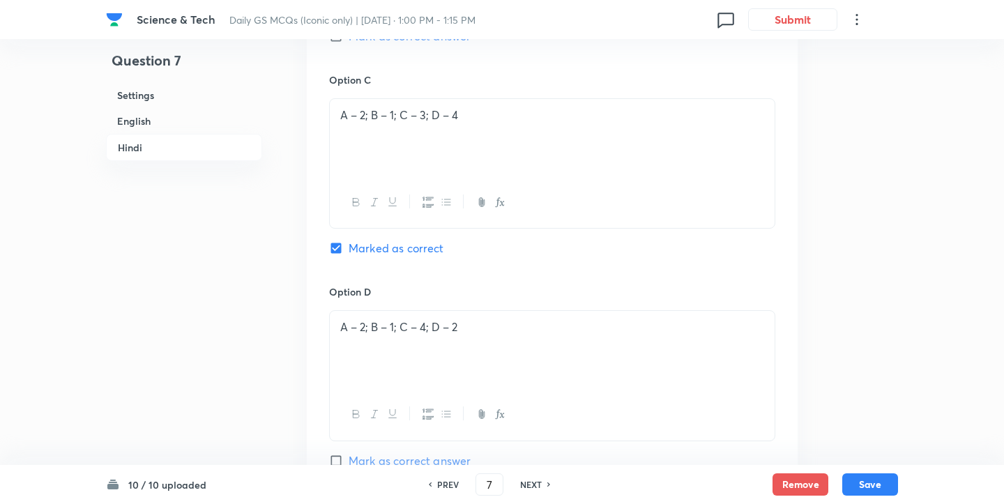
click at [475, 333] on p "A – 2; B – 1; C – 4; D – 2" at bounding box center [552, 327] width 424 height 16
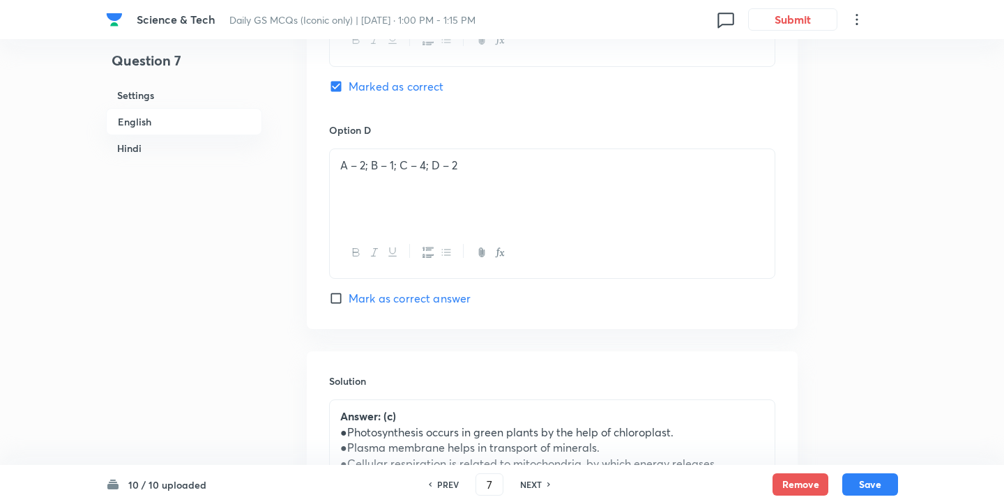
scroll to position [1268, 0]
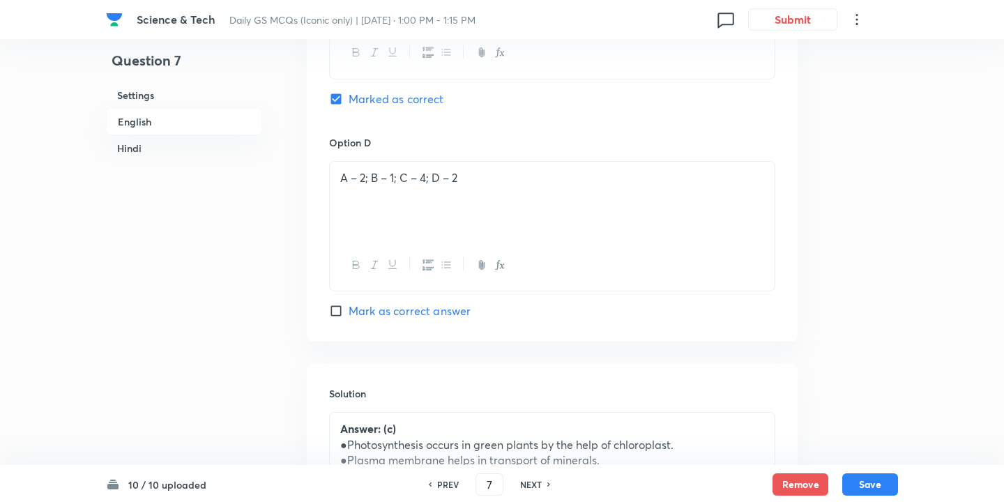
click at [519, 214] on div "A – 2; B – 1; C – 4; D – 2" at bounding box center [552, 201] width 445 height 78
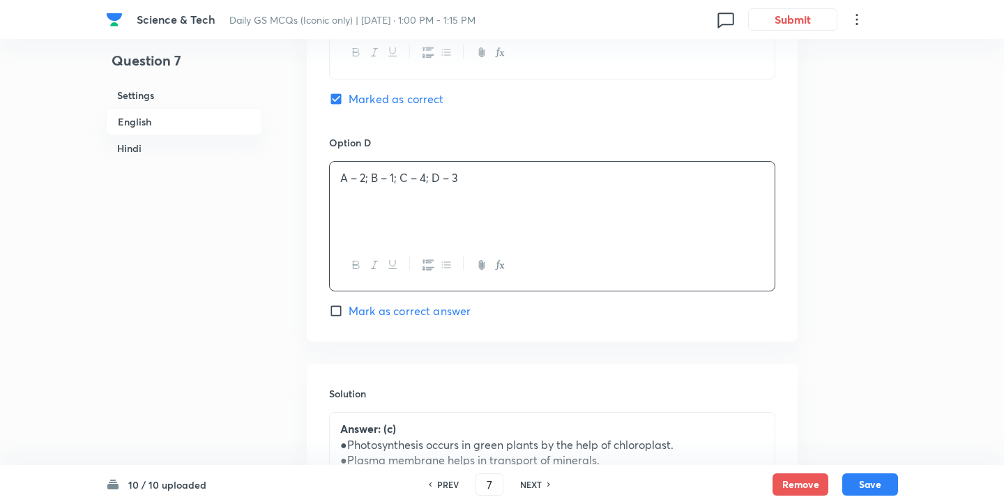
click at [772, 172] on div "A – 2; B – 1; C – 4; D – 3" at bounding box center [552, 201] width 445 height 78
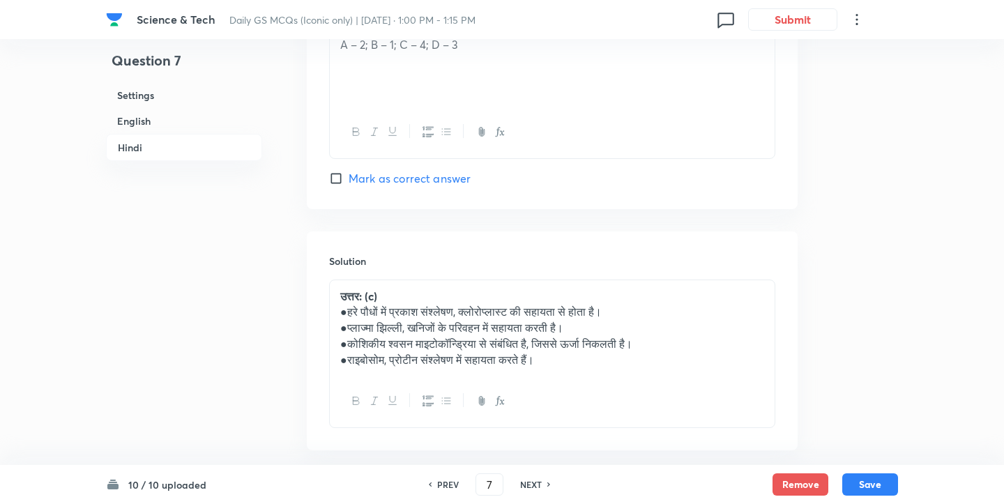
scroll to position [2967, 0]
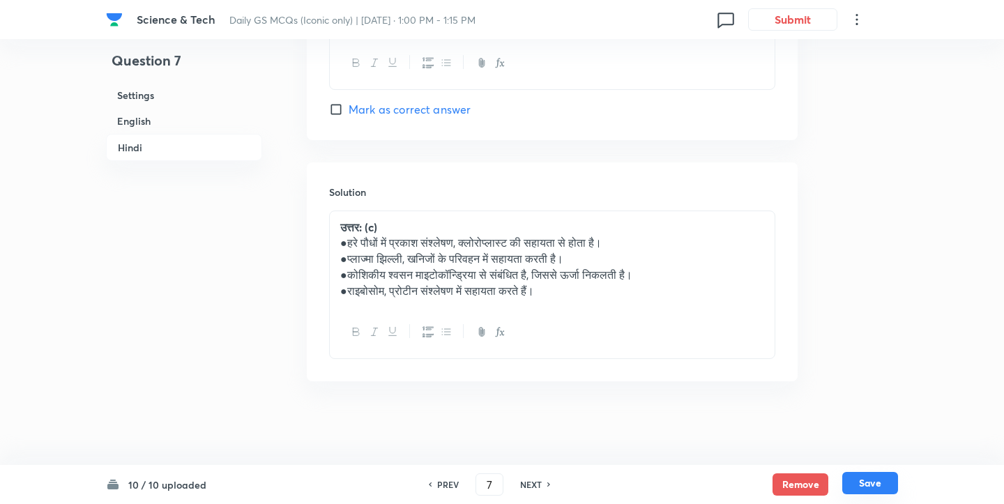
click at [888, 475] on button "Save" at bounding box center [870, 483] width 56 height 22
type input "8"
checkbox input "false"
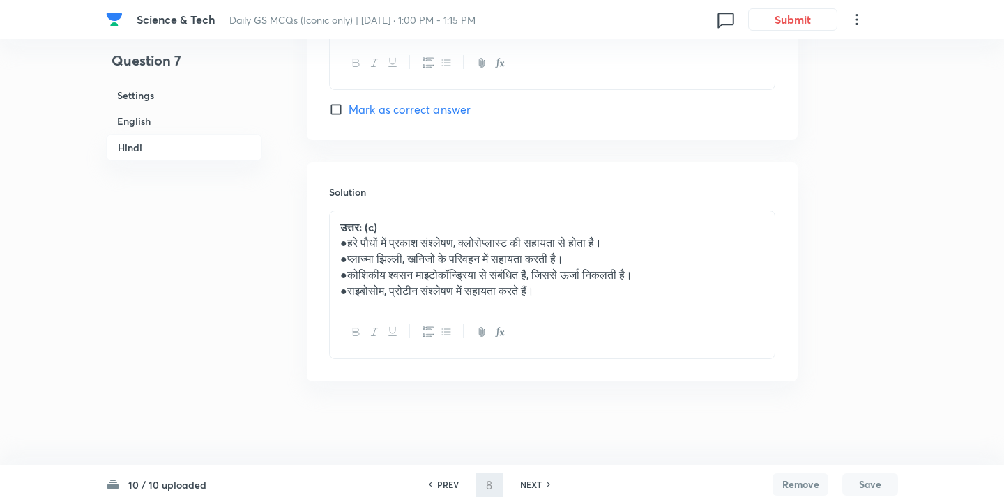
checkbox input "true"
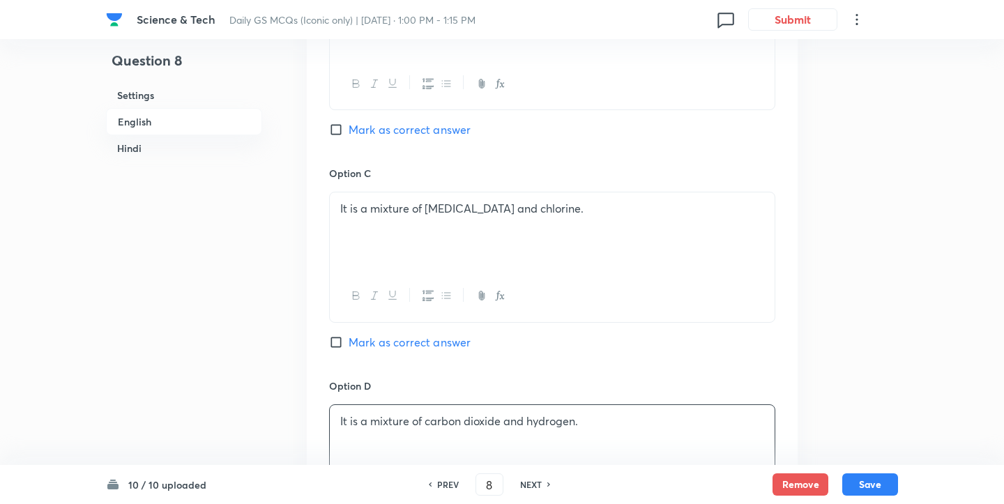
scroll to position [1532, 0]
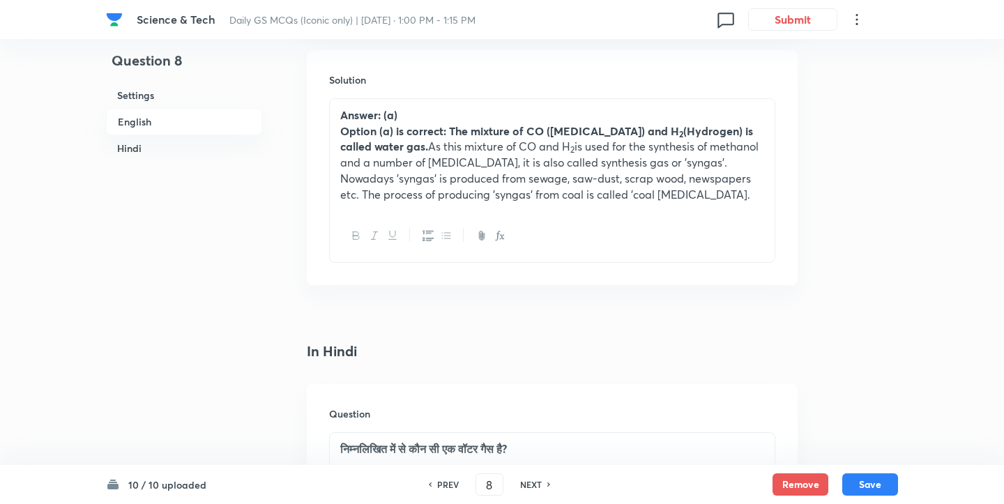
click at [444, 480] on h6 "PREV" at bounding box center [448, 484] width 22 height 13
type input "7"
checkbox input "false"
checkbox input "true"
checkbox input "false"
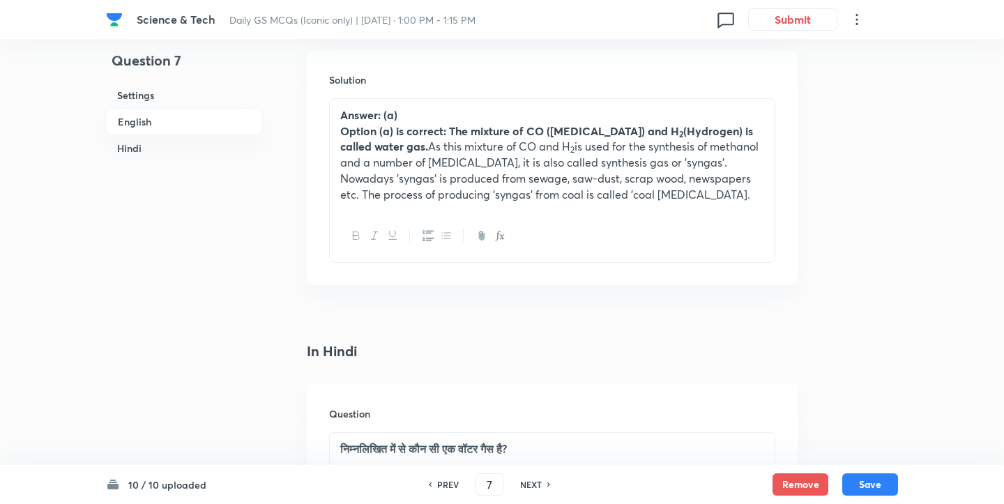
checkbox input "true"
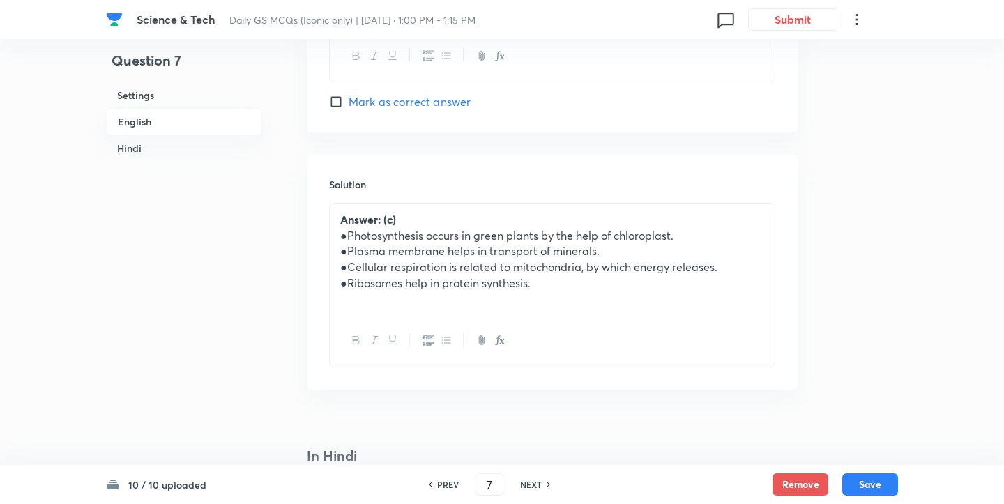
scroll to position [0, 0]
